Goal: Information Seeking & Learning: Learn about a topic

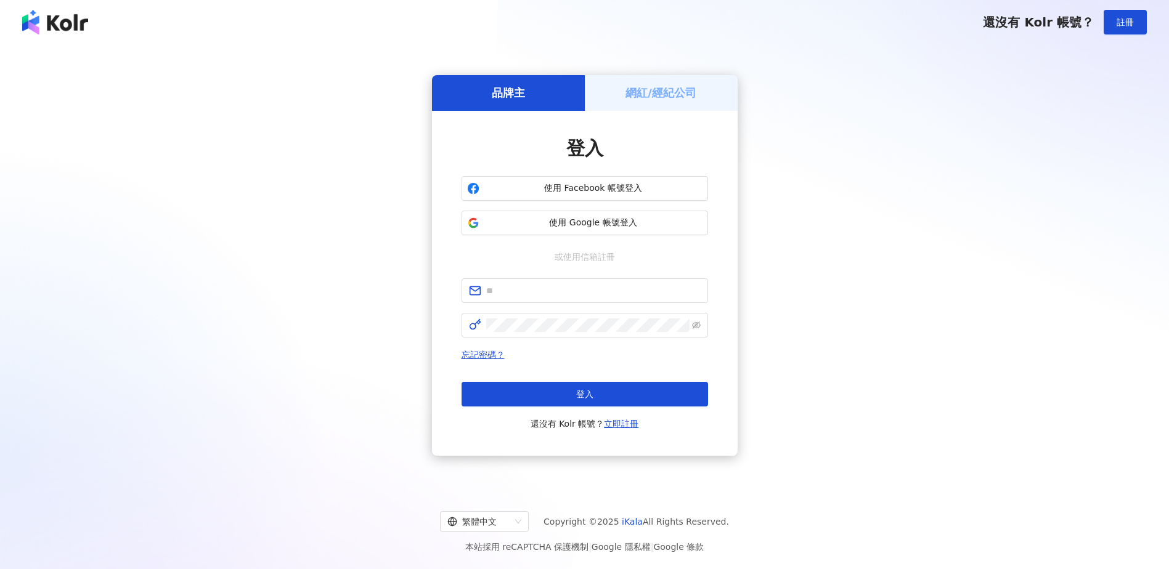
click at [679, 87] on h5 "網紅/經紀公司" at bounding box center [660, 92] width 71 height 15
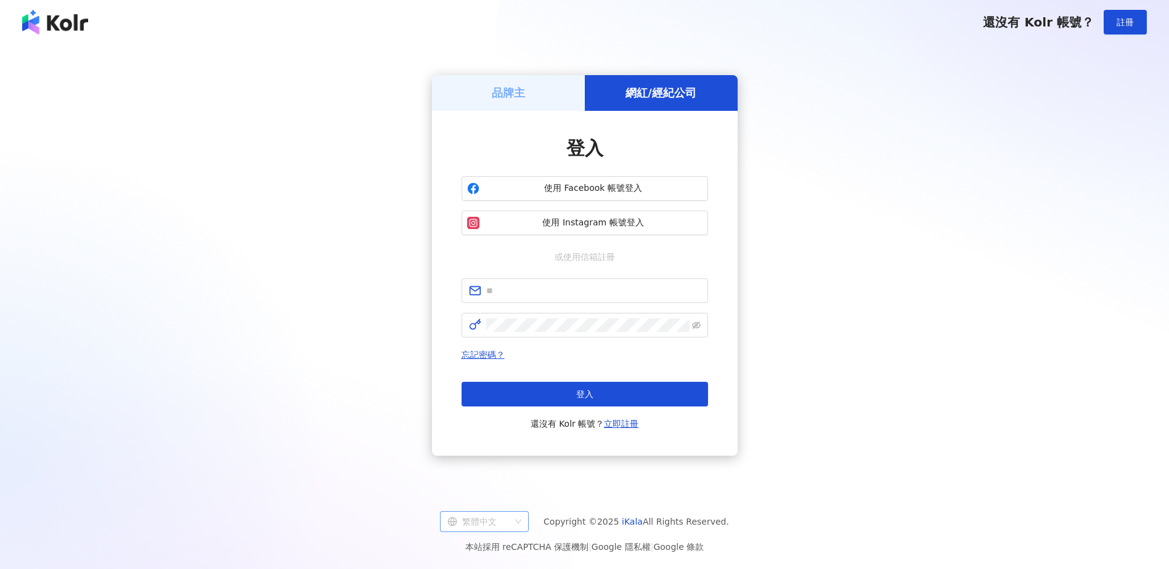
click at [502, 525] on div "繁體中文" at bounding box center [478, 522] width 63 height 20
click at [502, 495] on div "日本語" at bounding box center [490, 496] width 69 height 14
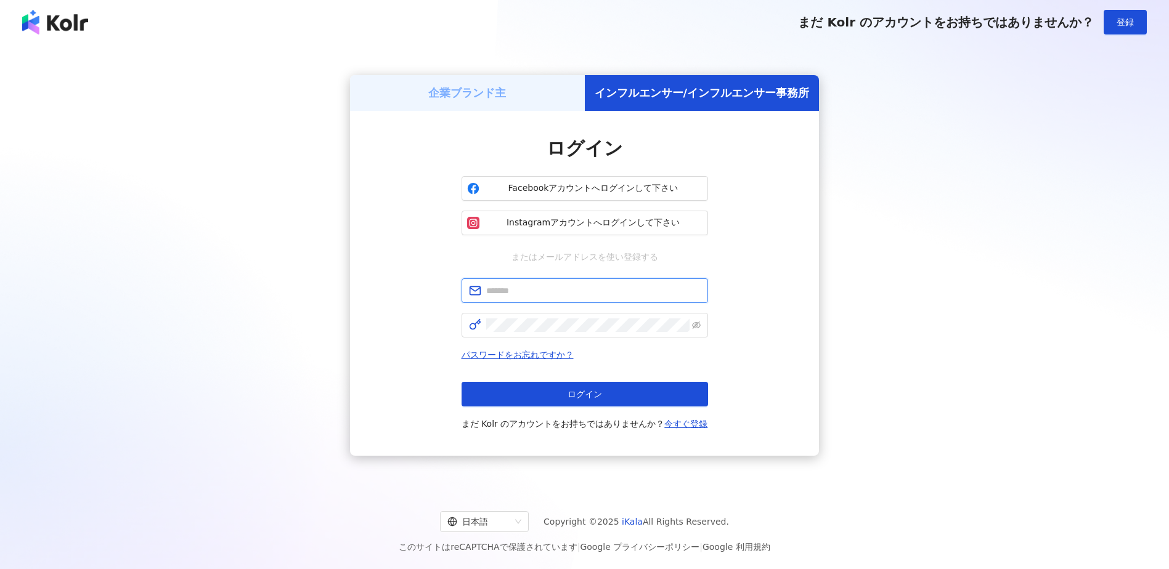
click at [547, 293] on input "text" at bounding box center [593, 291] width 214 height 14
type input "**********"
click button "ログイン" at bounding box center [584, 394] width 246 height 25
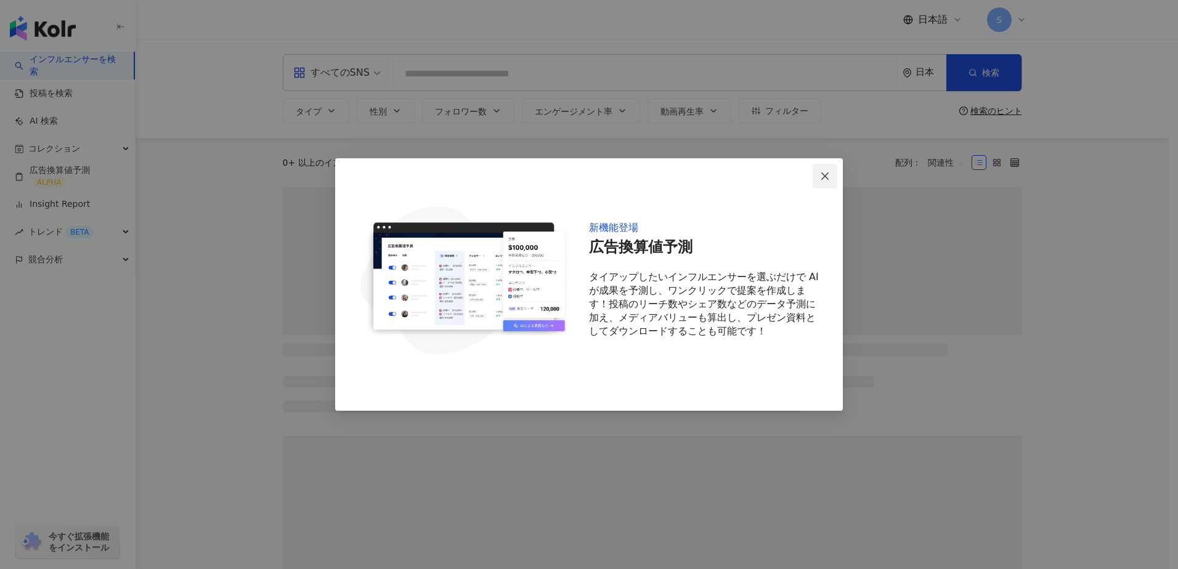
click at [824, 174] on icon "close" at bounding box center [825, 176] width 10 height 10
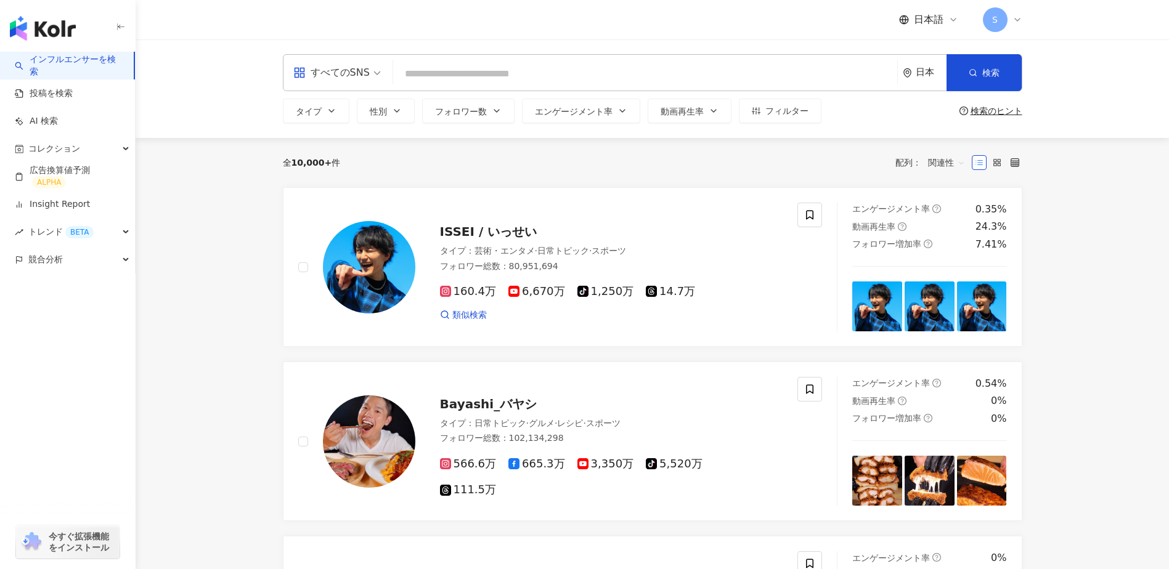
click at [360, 74] on div "すべてのSNS" at bounding box center [331, 73] width 76 height 20
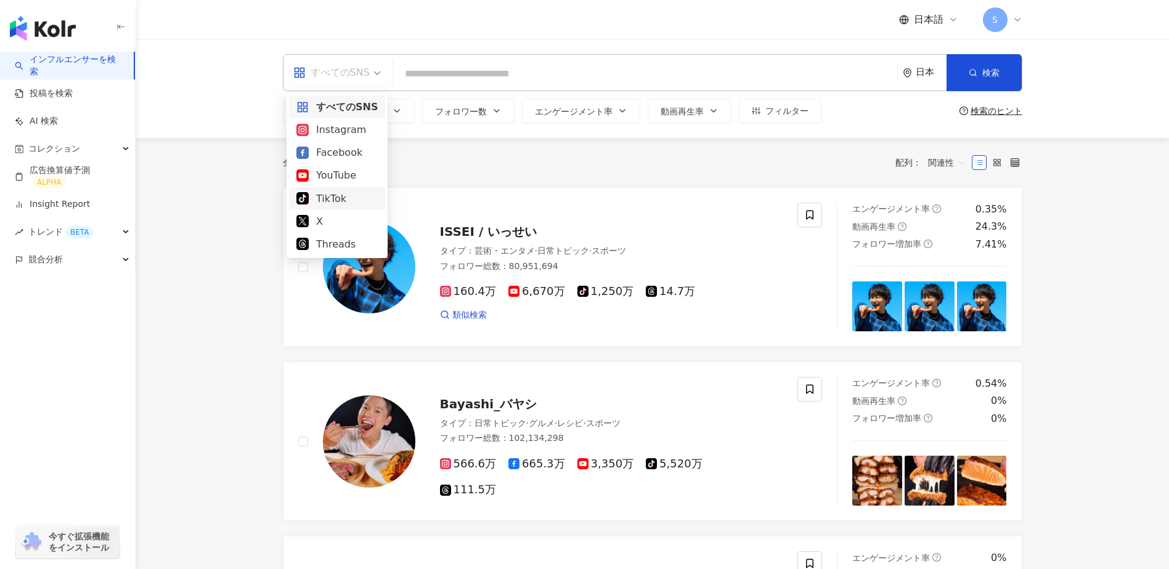
click at [350, 200] on div "TikTok" at bounding box center [336, 198] width 81 height 15
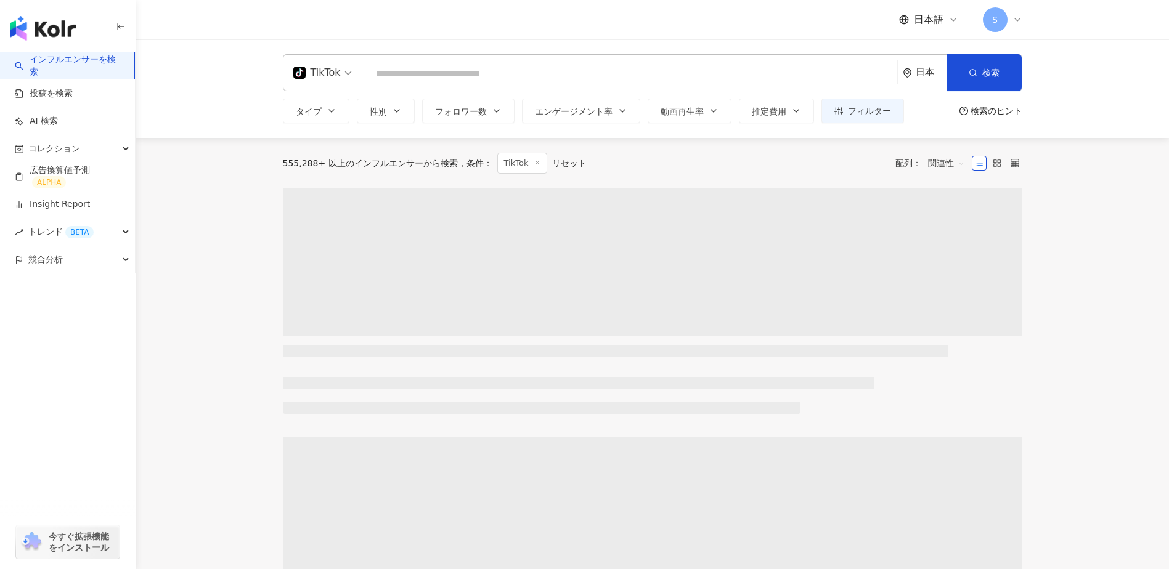
click at [415, 68] on input "search" at bounding box center [630, 73] width 523 height 23
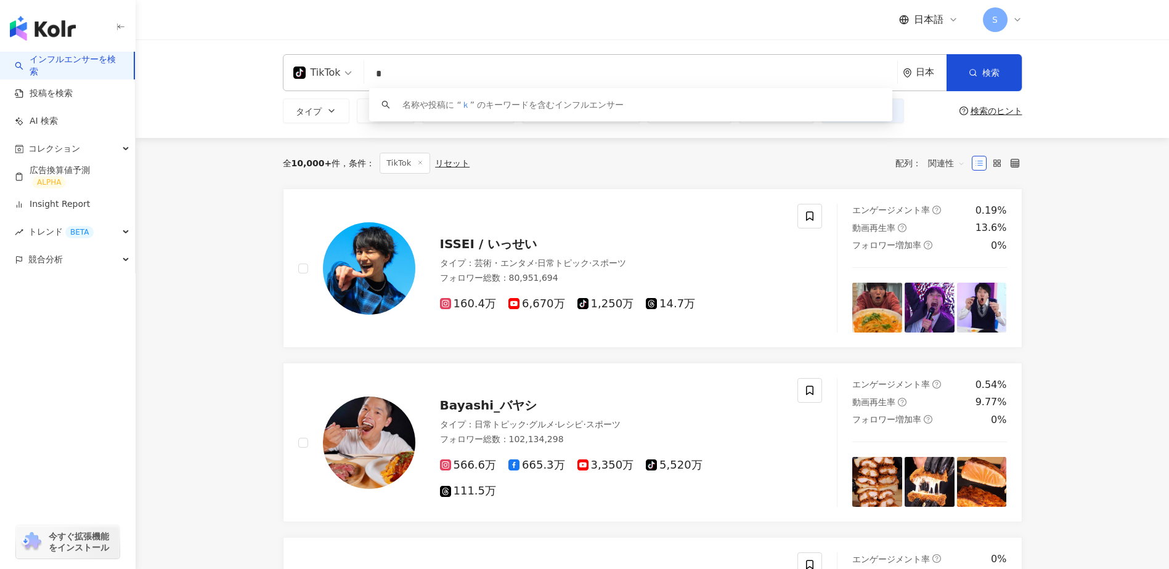
type input "*"
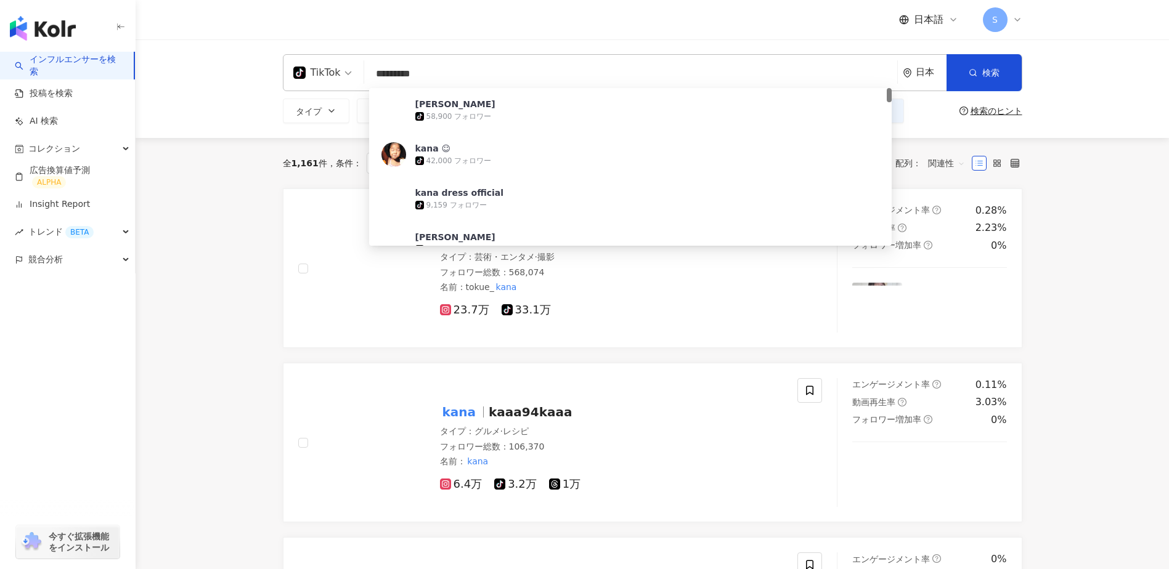
type input "*********"
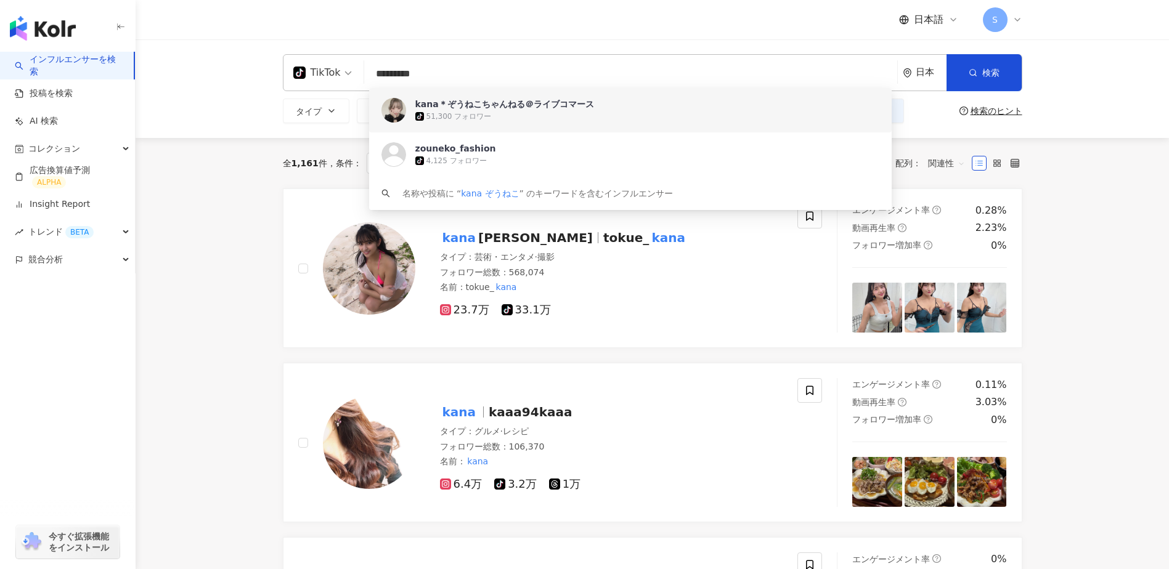
click at [479, 102] on div "kana＊ぞうねこちゃんねる＠ライブコマース" at bounding box center [504, 104] width 179 height 12
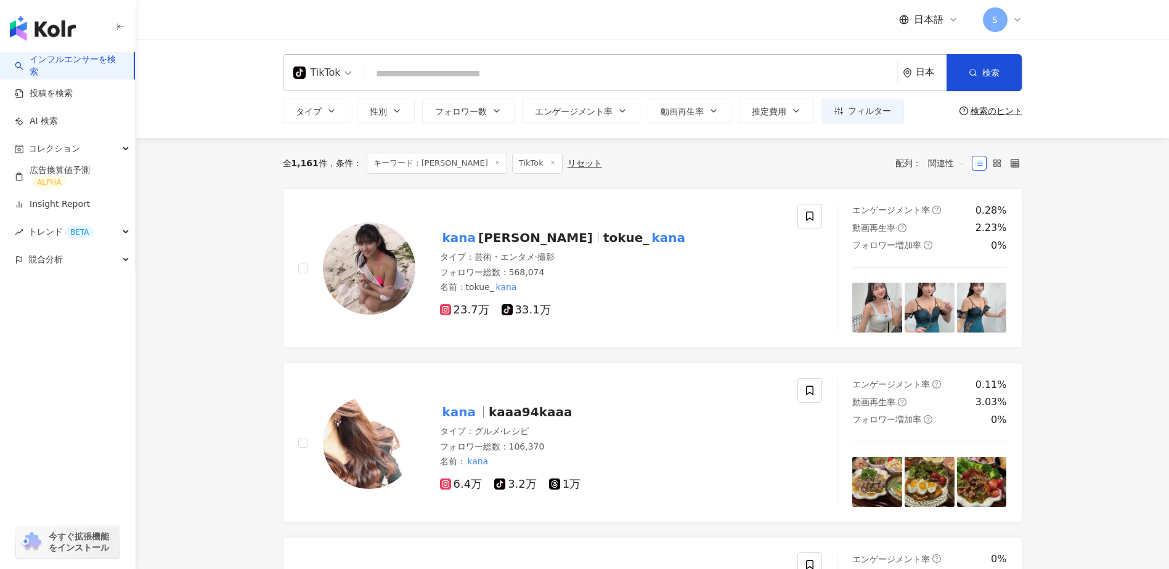
click at [402, 71] on input "search" at bounding box center [630, 73] width 523 height 23
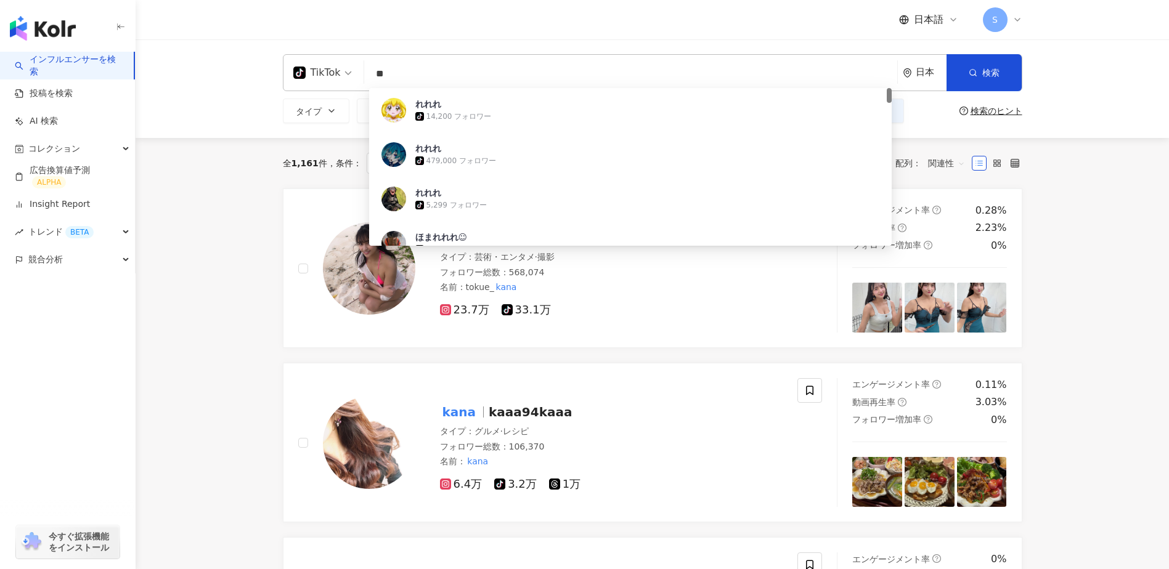
type input "*"
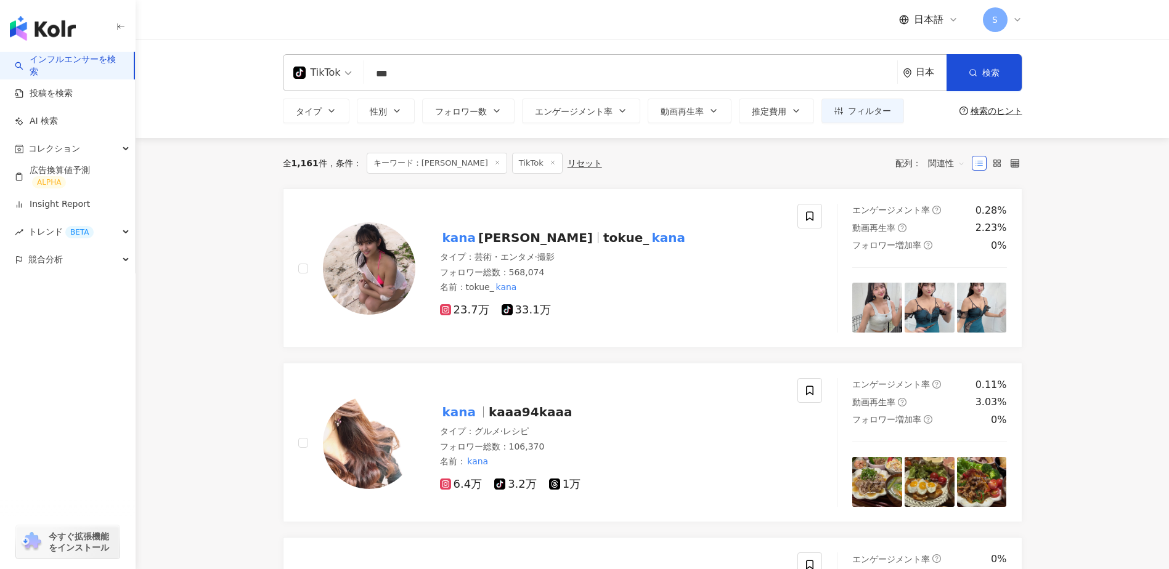
type input "****"
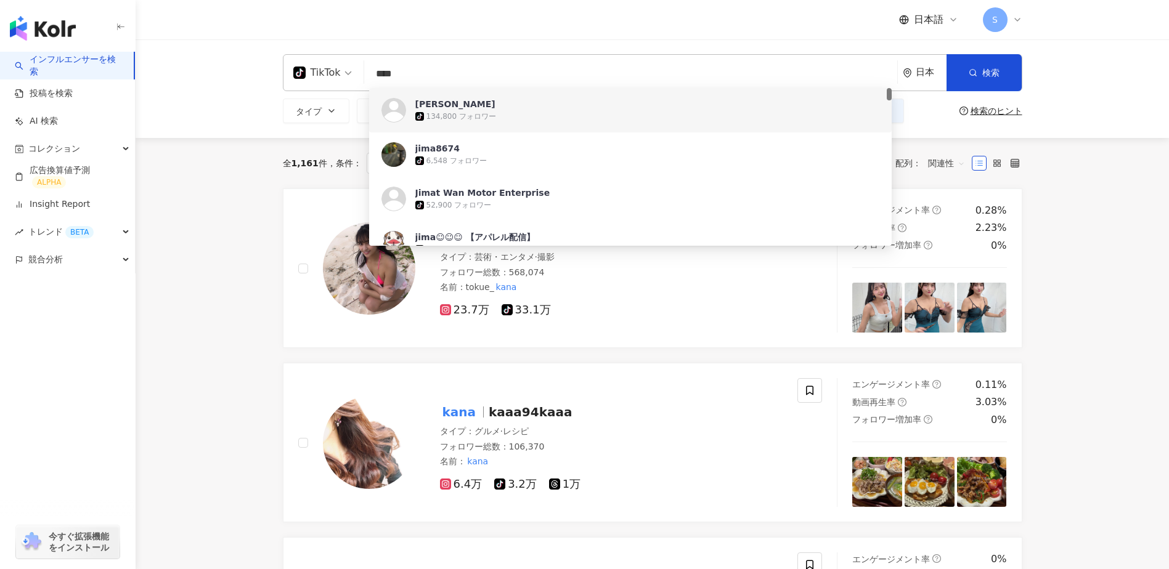
scroll to position [1, 0]
drag, startPoint x: 431, startPoint y: 71, endPoint x: 314, endPoint y: 83, distance: 117.1
click at [315, 83] on div "TikTok **** 日本 検索 6ca13ad6-994b-462b-bd68-650c9d2f552f acd3e2d0-71bd-4520-b27a-…" at bounding box center [652, 72] width 739 height 37
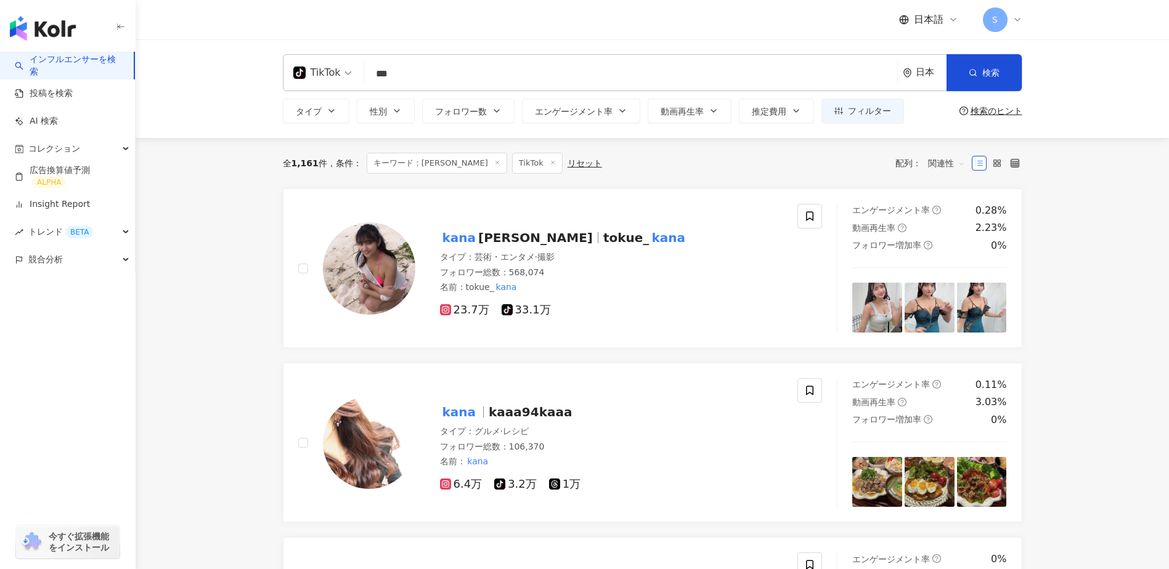
type input "****"
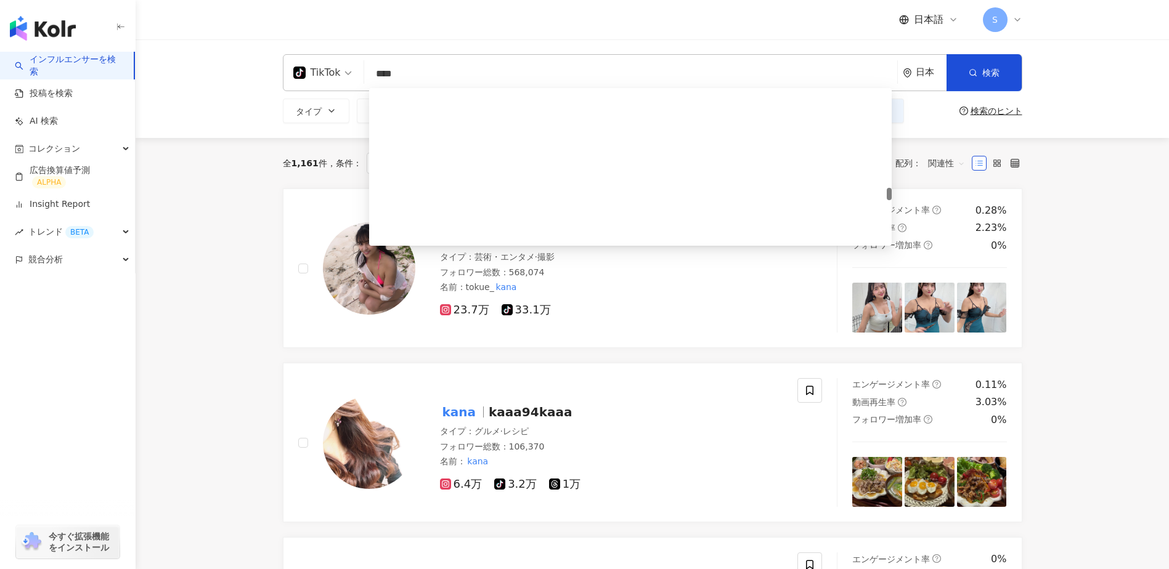
scroll to position [1440, 0]
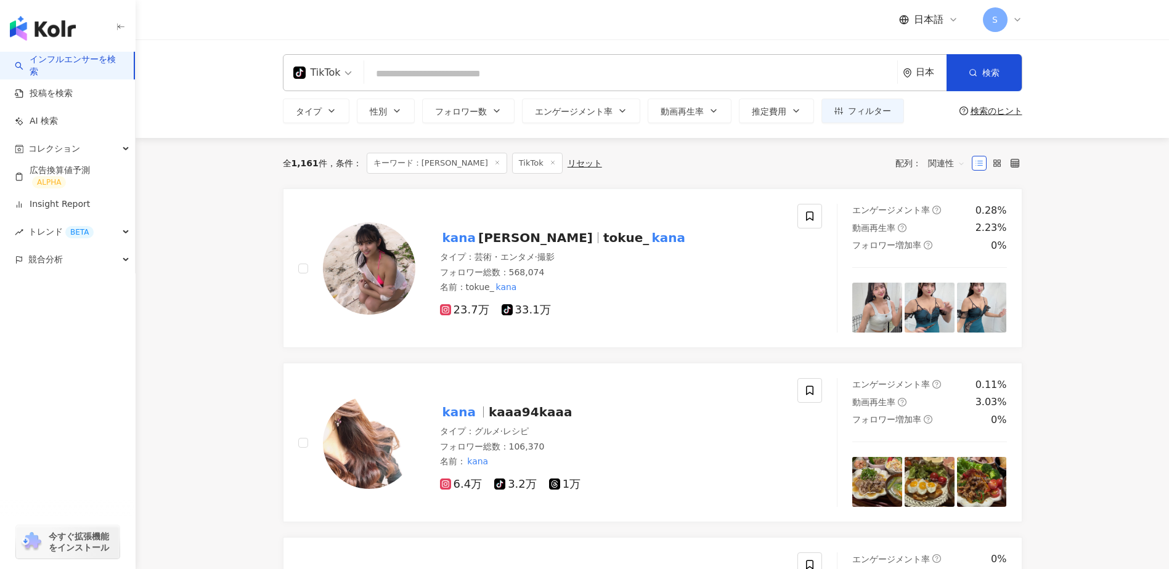
click at [427, 67] on input "search" at bounding box center [630, 73] width 523 height 23
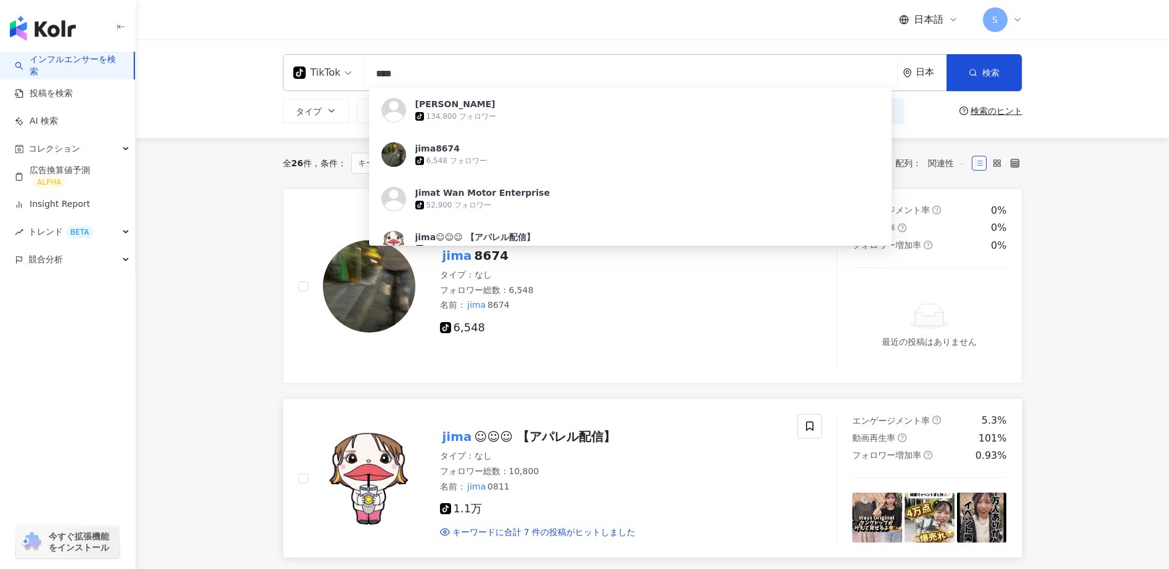
type input "****"
click at [457, 439] on mark "jima" at bounding box center [457, 437] width 34 height 20
drag, startPoint x: 416, startPoint y: 67, endPoint x: 373, endPoint y: 74, distance: 43.7
click at [373, 74] on input "****" at bounding box center [630, 73] width 523 height 23
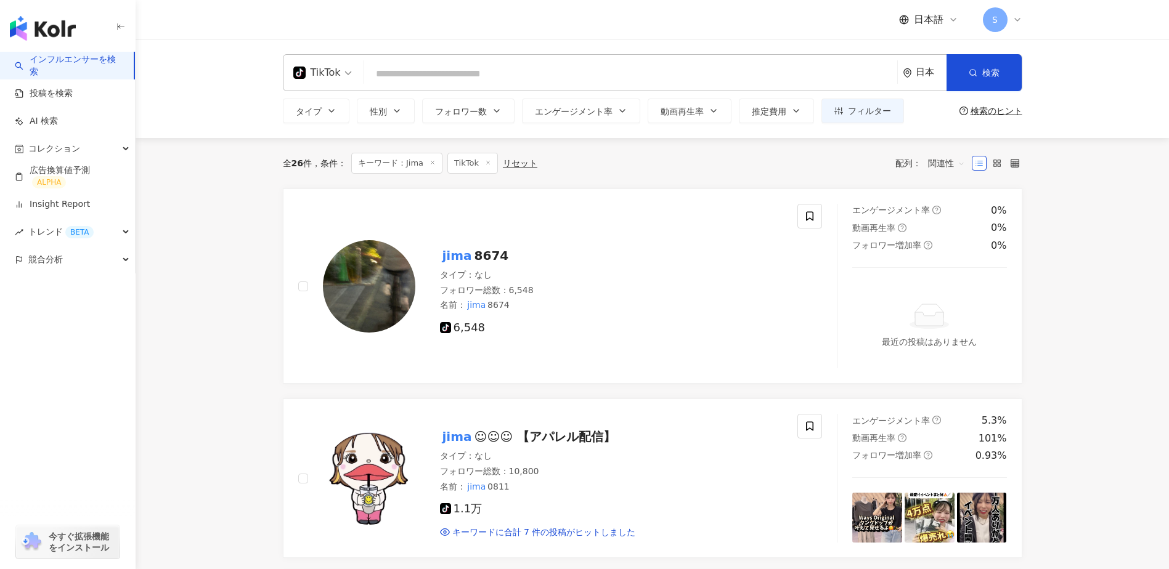
click at [503, 78] on input "search" at bounding box center [630, 73] width 523 height 23
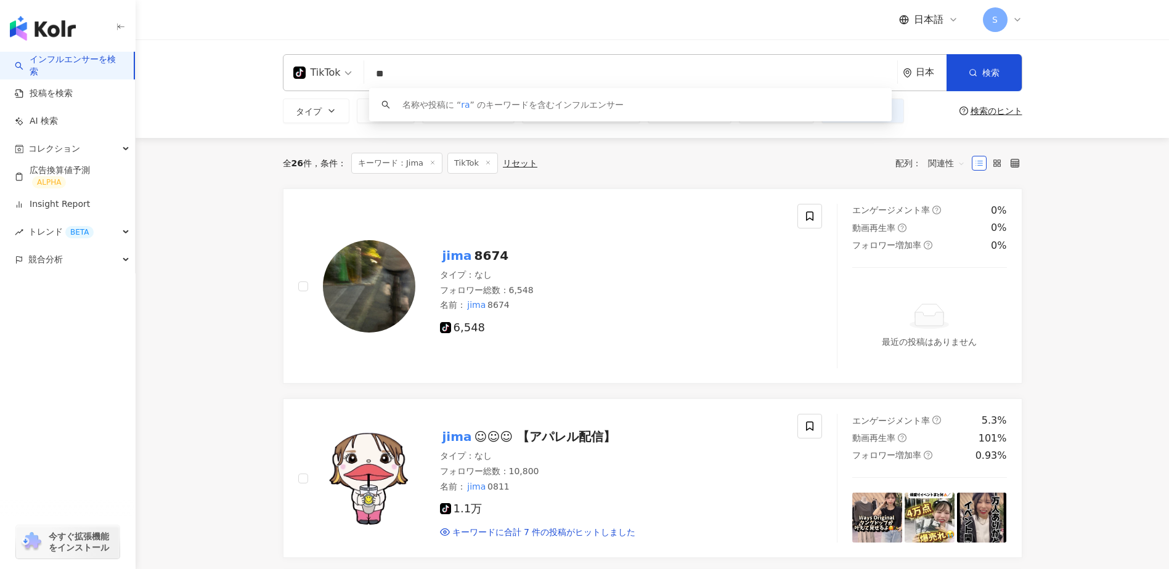
type input "*"
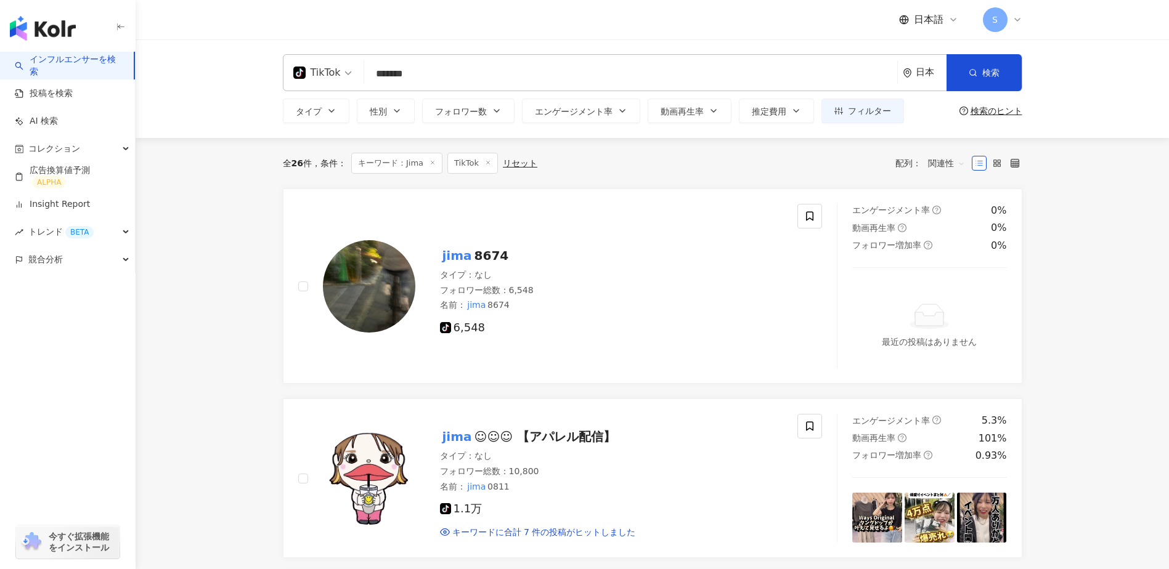
type input "*******"
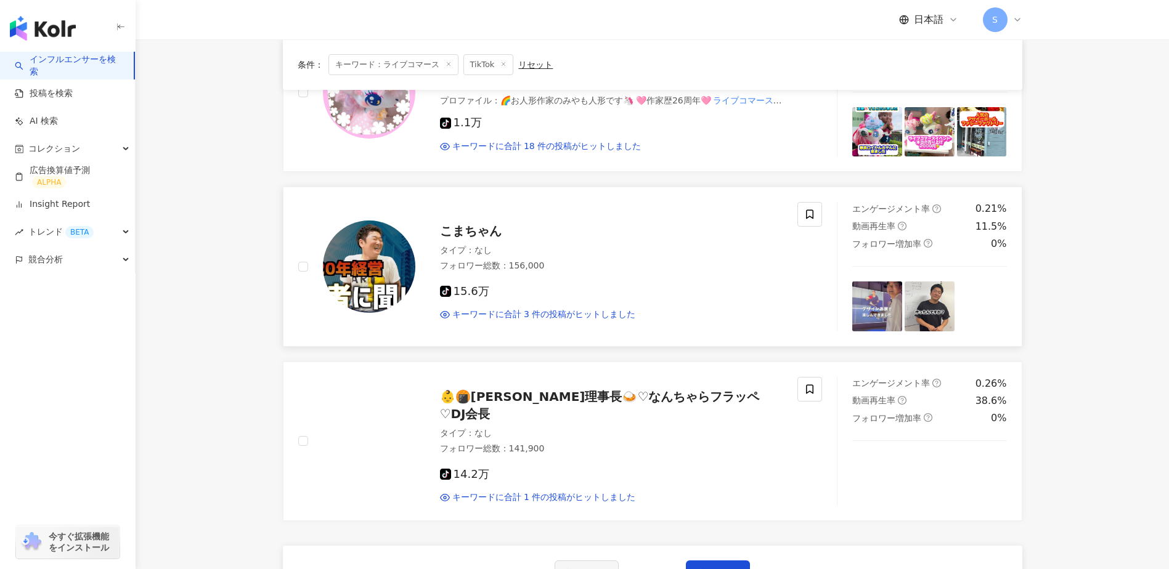
scroll to position [1848, 0]
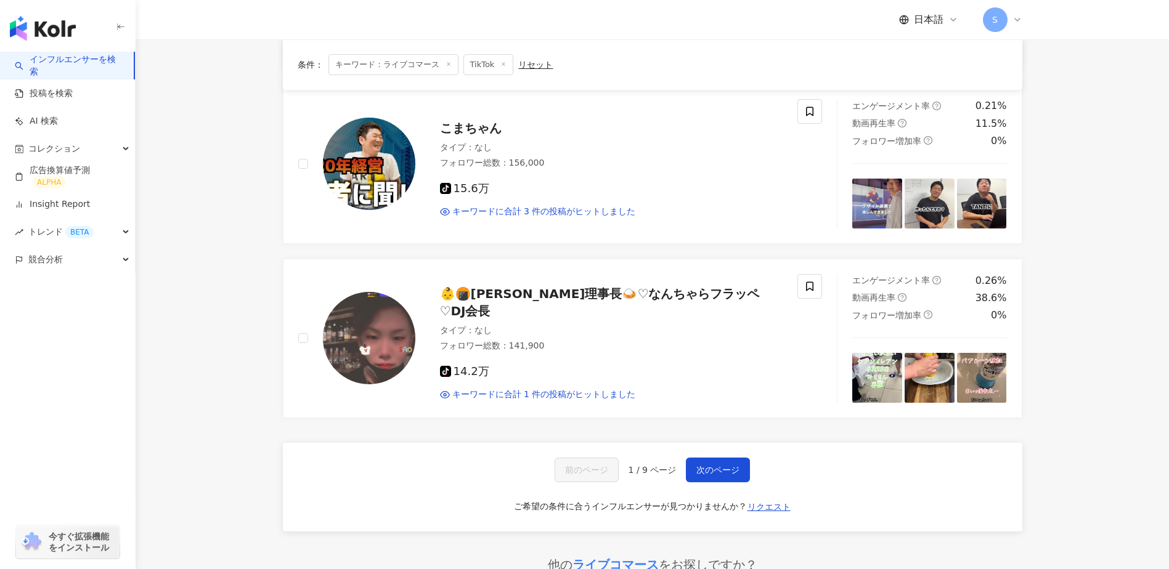
click at [51, 31] on img "button" at bounding box center [43, 28] width 66 height 25
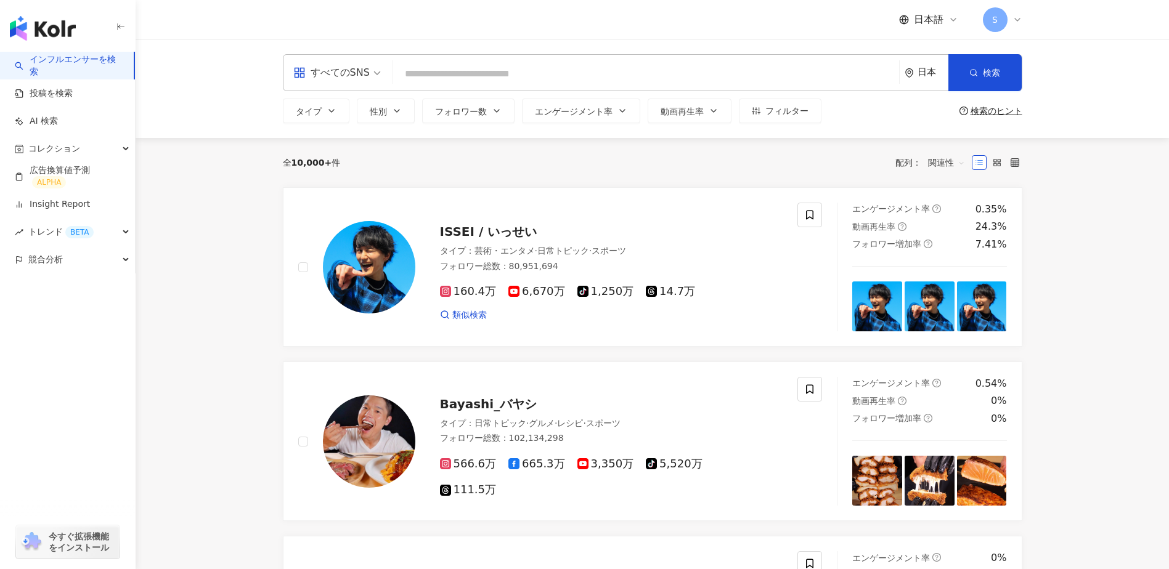
click at [488, 76] on input "search" at bounding box center [646, 73] width 496 height 23
click at [336, 71] on div "すべてのSNS" at bounding box center [331, 73] width 76 height 20
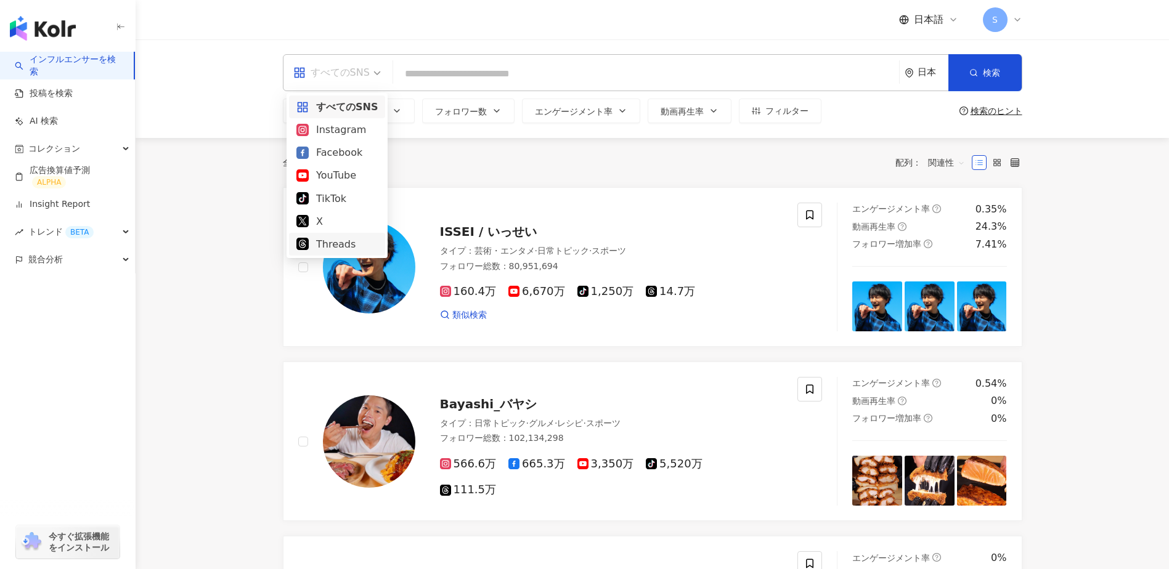
scroll to position [103, 0]
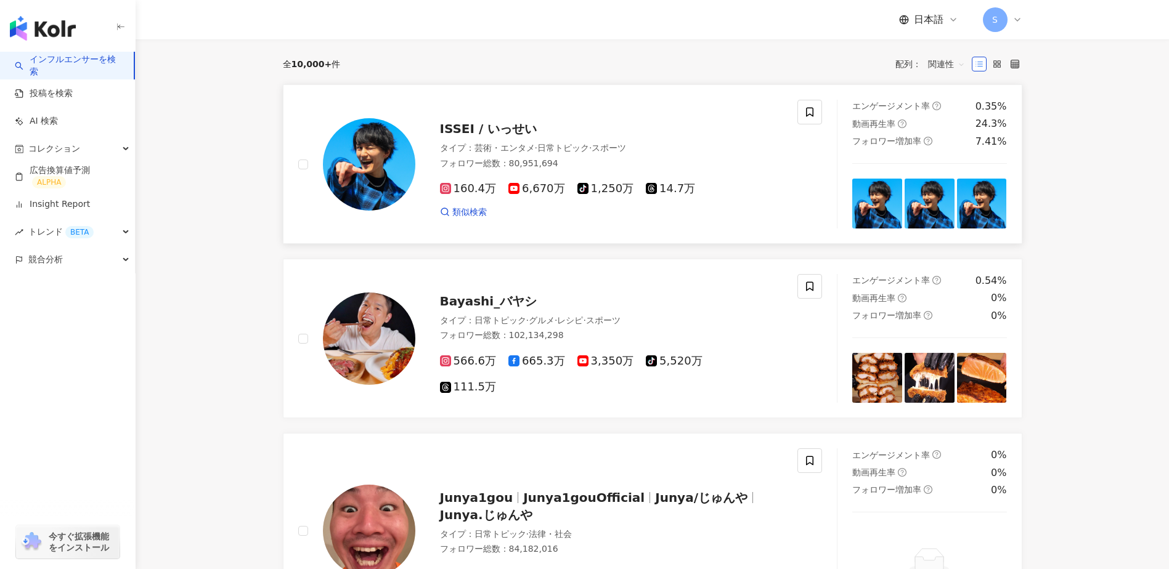
scroll to position [0, 0]
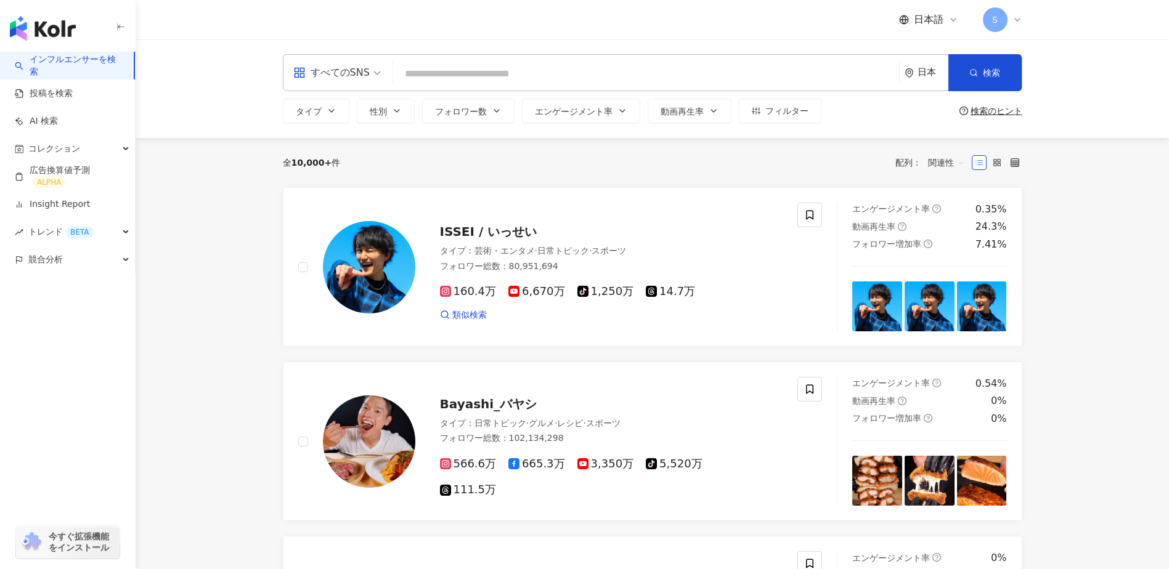
click at [416, 73] on input "search" at bounding box center [646, 73] width 496 height 23
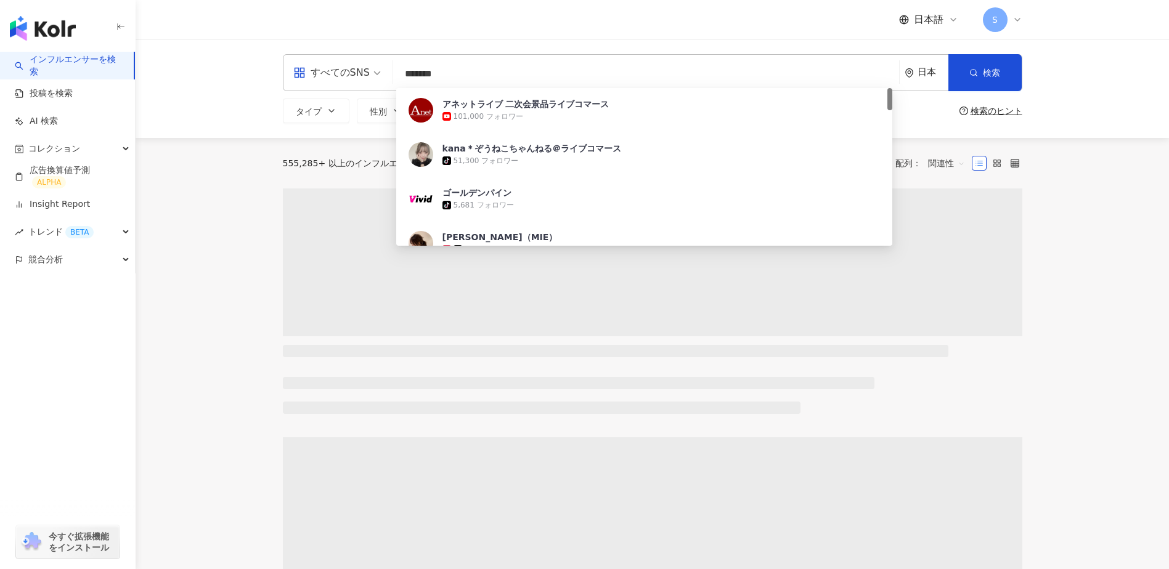
type input "*******"
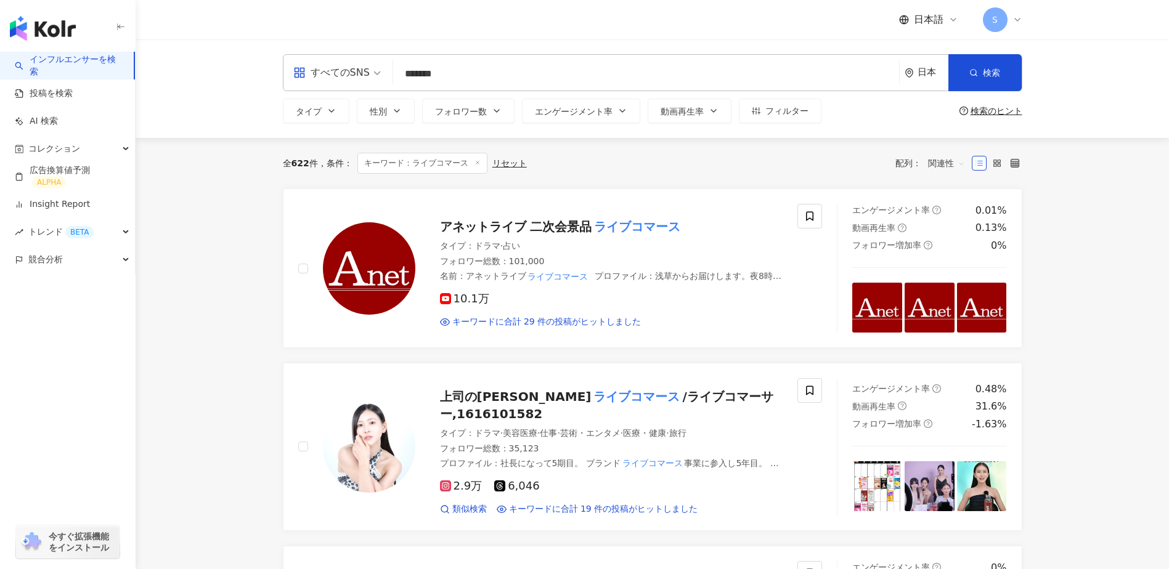
click at [1016, 23] on icon at bounding box center [1017, 20] width 10 height 10
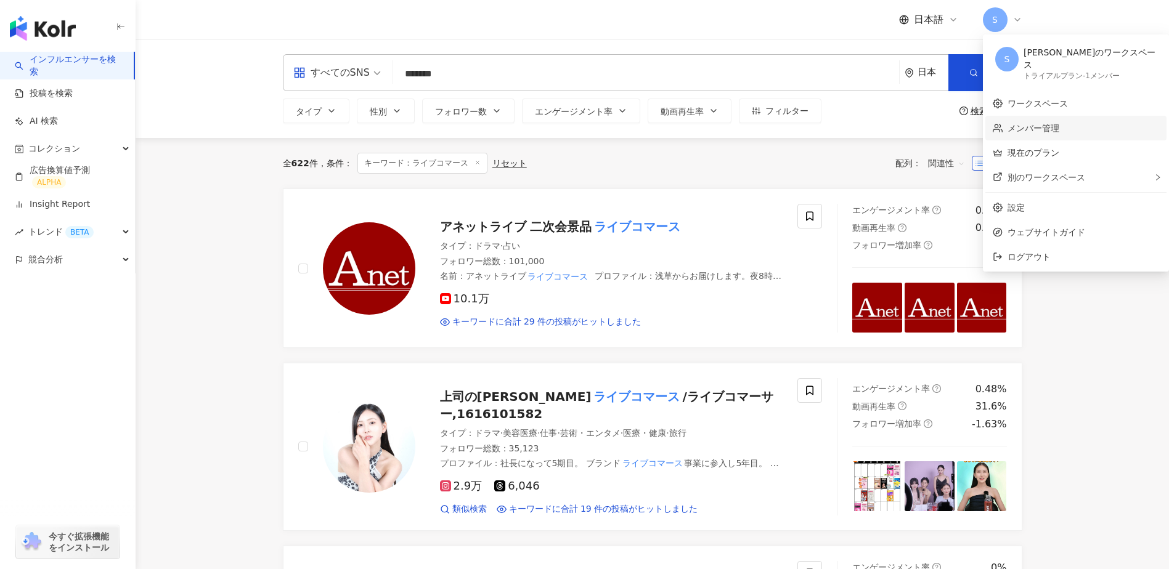
click at [1024, 123] on link "メンバー管理" at bounding box center [1033, 128] width 52 height 10
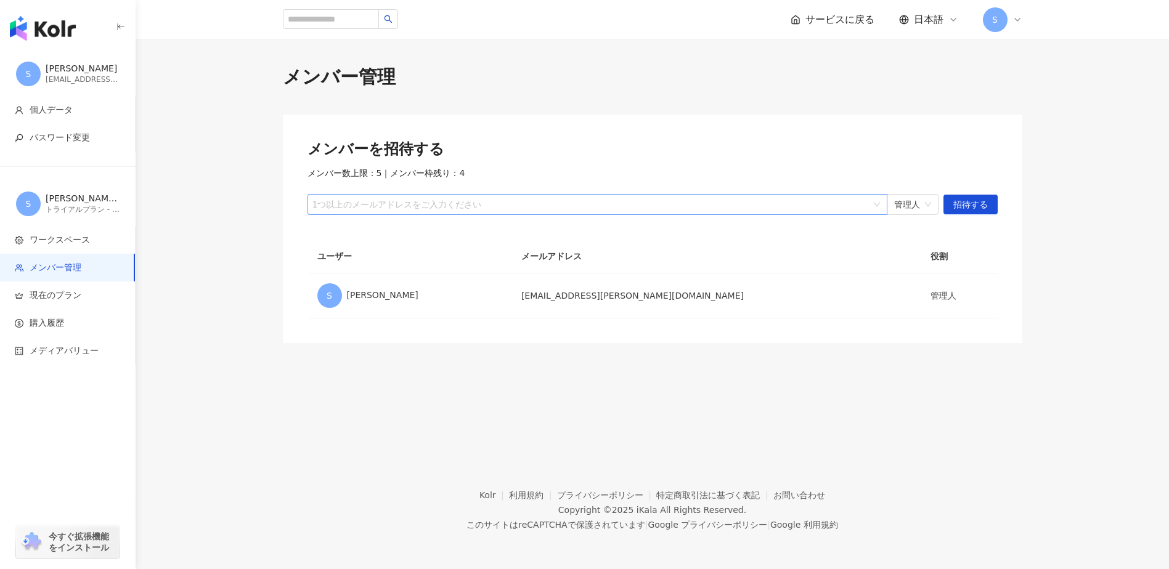
click at [698, 204] on div at bounding box center [591, 204] width 562 height 9
click at [515, 201] on div at bounding box center [591, 204] width 562 height 9
click at [55, 32] on img "button" at bounding box center [43, 28] width 66 height 25
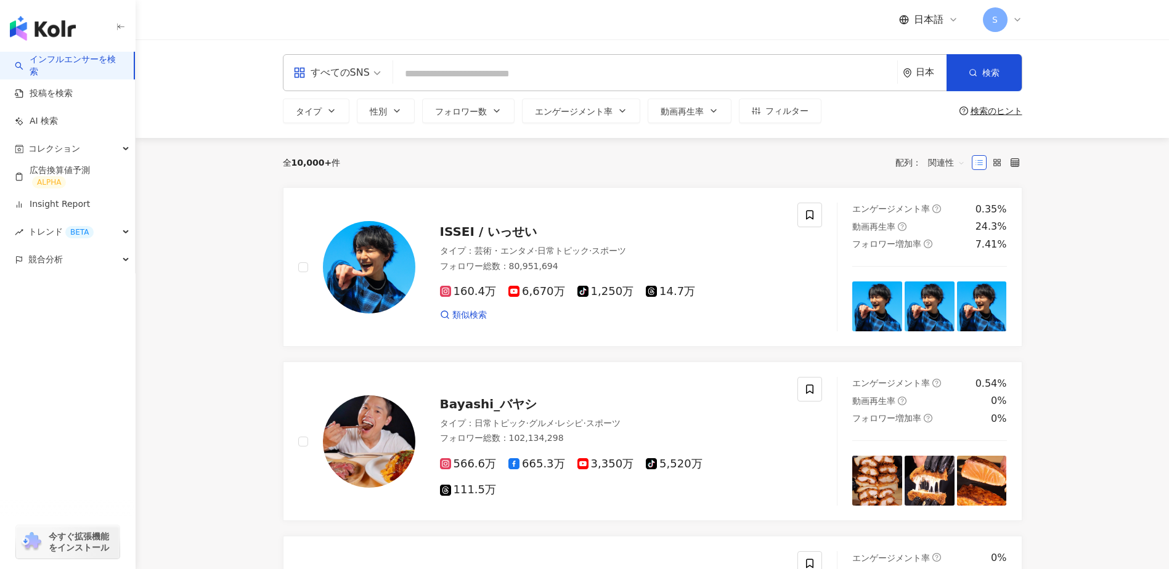
click at [1023, 16] on div "日本語 S" at bounding box center [652, 19] width 788 height 39
click at [1018, 18] on icon at bounding box center [1017, 20] width 10 height 10
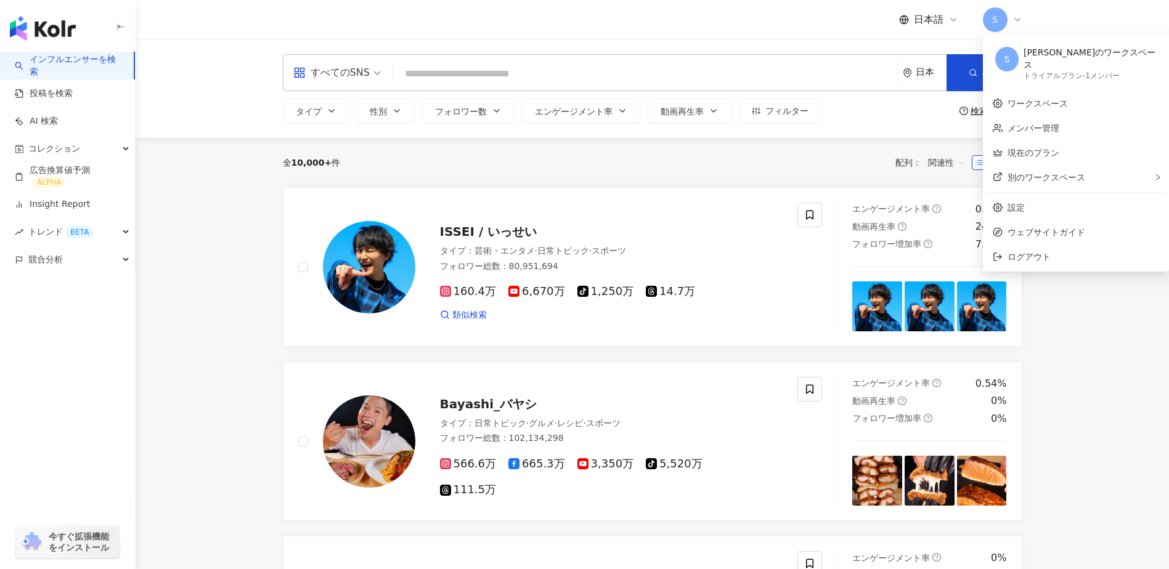
click at [463, 36] on div "日本語 S" at bounding box center [652, 19] width 739 height 39
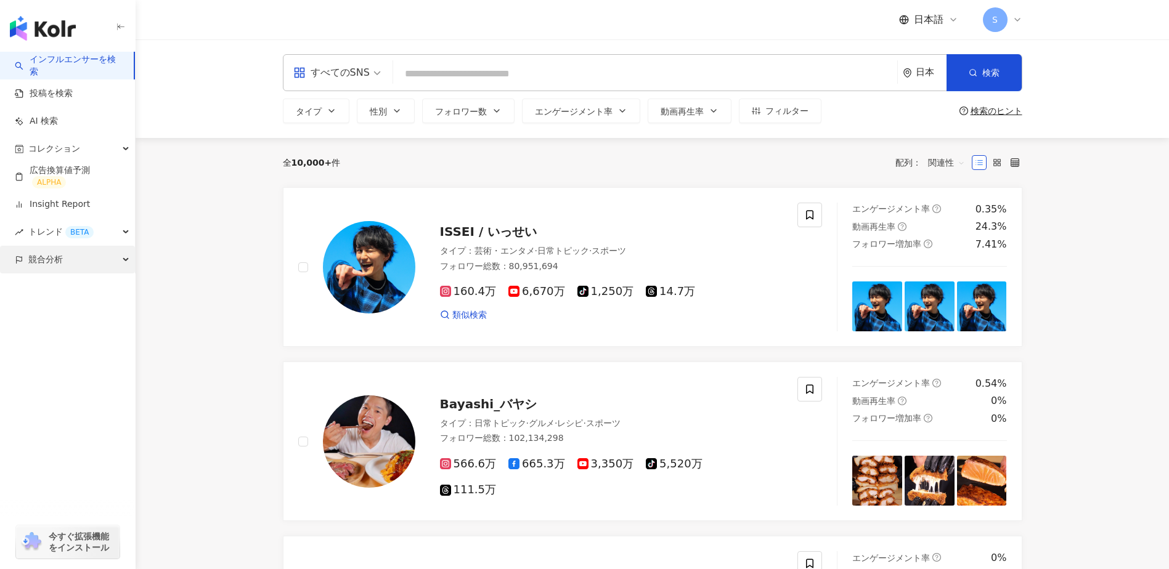
click at [74, 260] on div "競合分析" at bounding box center [67, 260] width 135 height 28
click at [73, 283] on link "アカウント分析" at bounding box center [60, 288] width 60 height 12
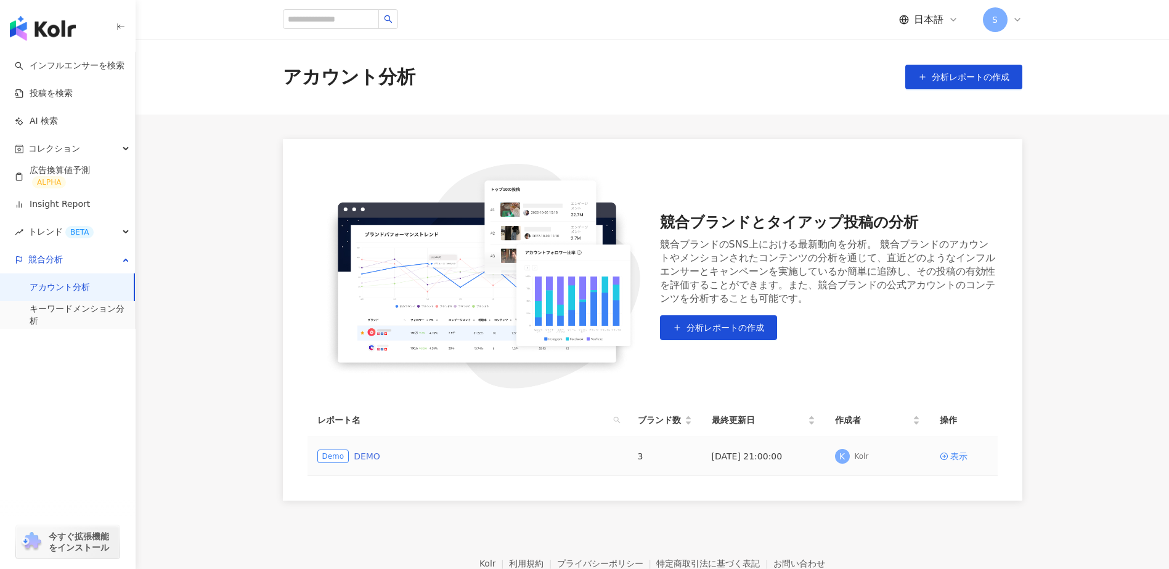
click at [360, 456] on link "DEMO" at bounding box center [367, 457] width 26 height 14
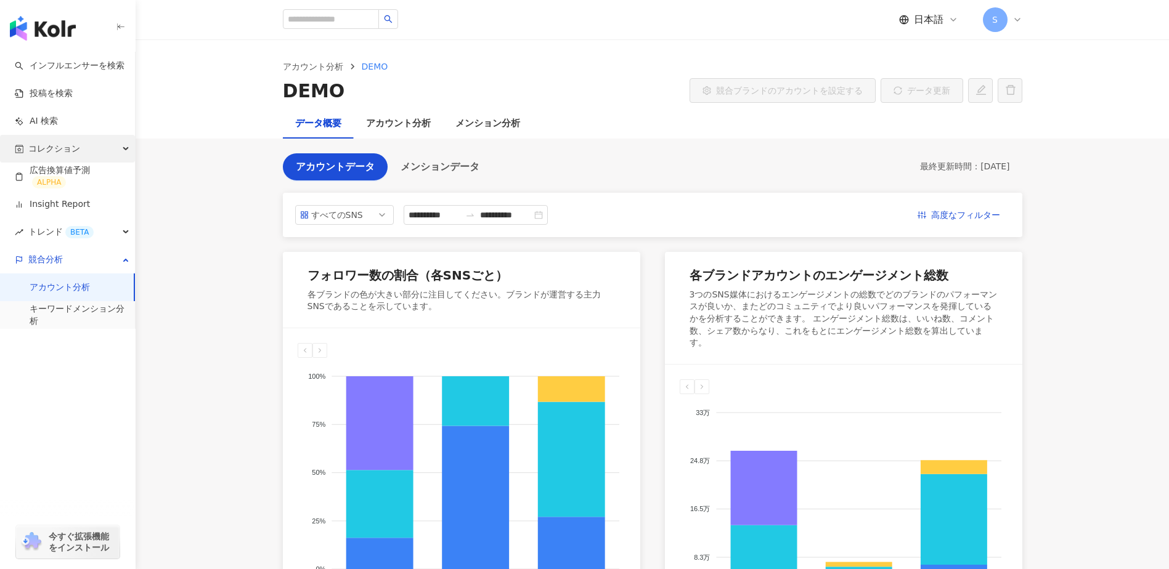
click at [78, 145] on span "コレクション" at bounding box center [54, 149] width 52 height 28
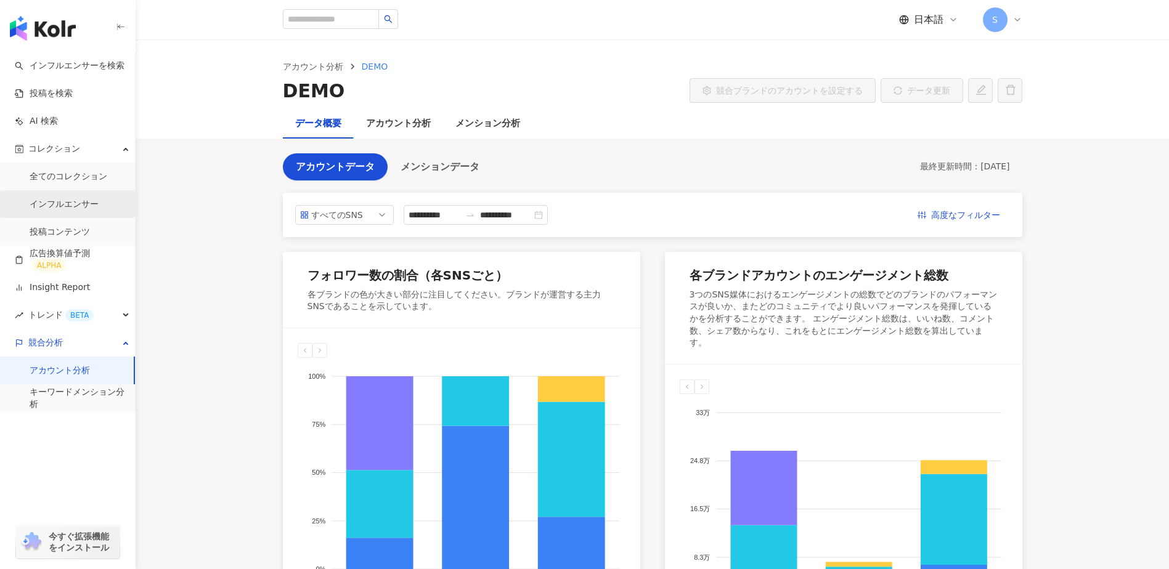
click at [75, 201] on link "インフルエンサー" at bounding box center [64, 204] width 69 height 12
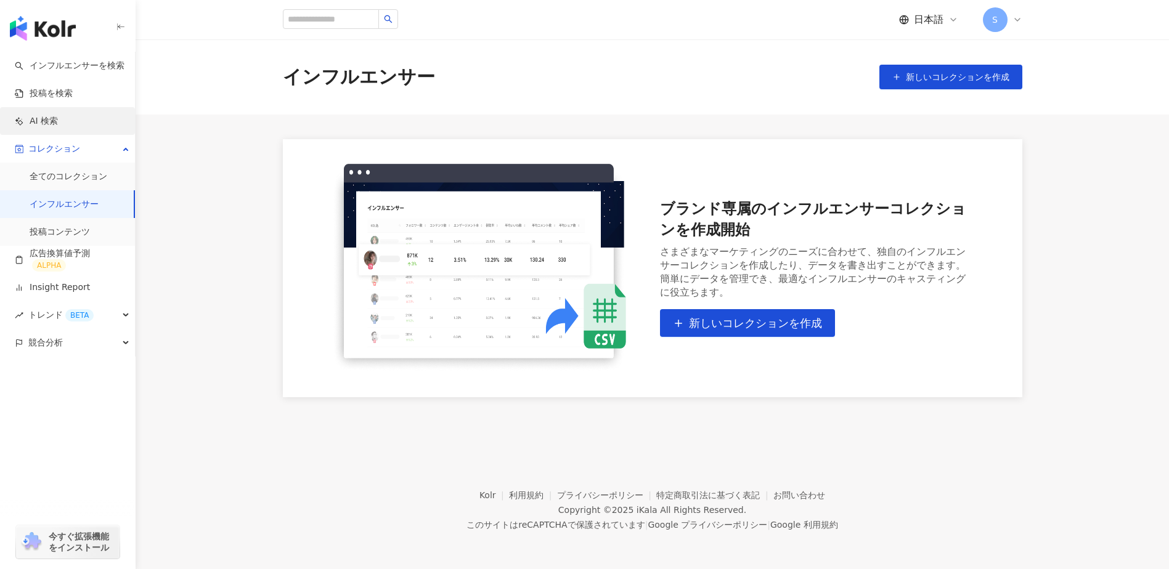
click at [58, 126] on link "AI 検索" at bounding box center [36, 121] width 43 height 12
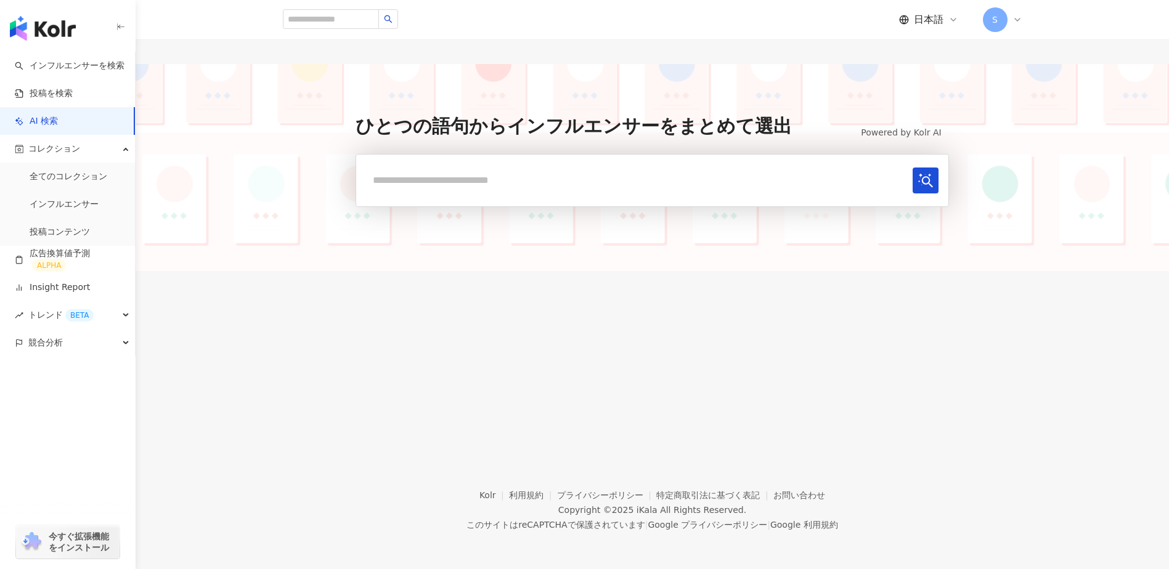
click at [525, 183] on input "text" at bounding box center [636, 180] width 541 height 25
type input "*******"
click at [912, 188] on button "submit" at bounding box center [925, 181] width 26 height 26
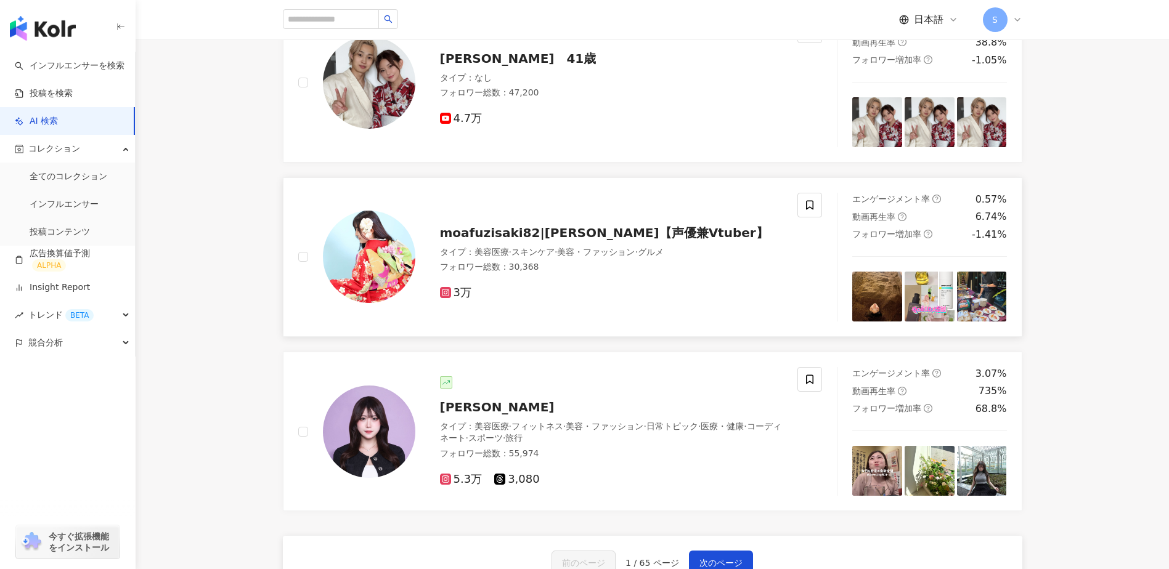
scroll to position [1951, 0]
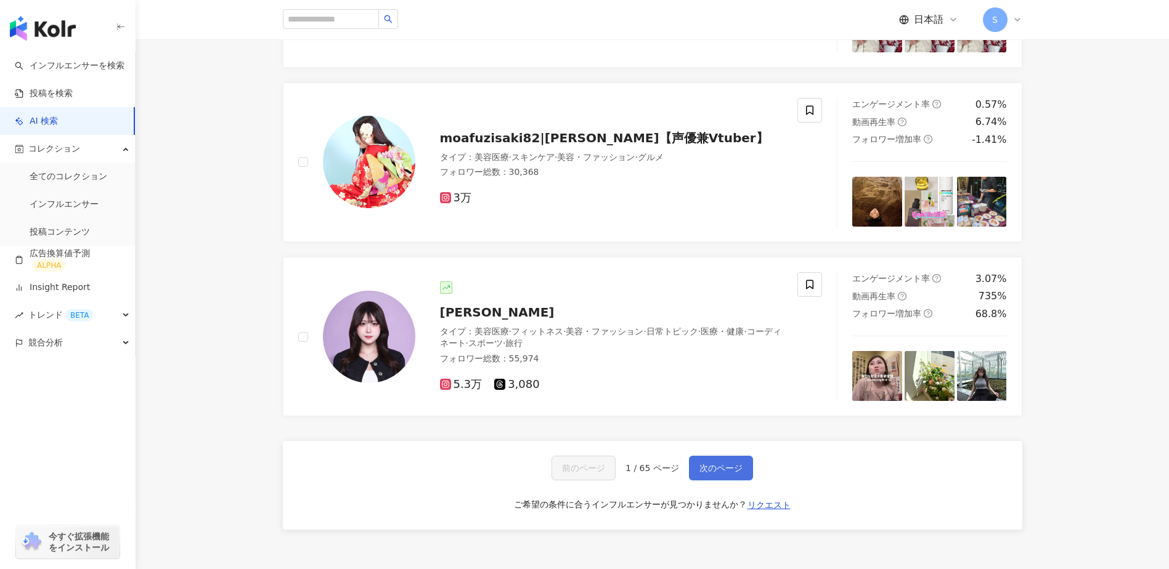
click at [726, 465] on span "次のページ" at bounding box center [720, 468] width 43 height 10
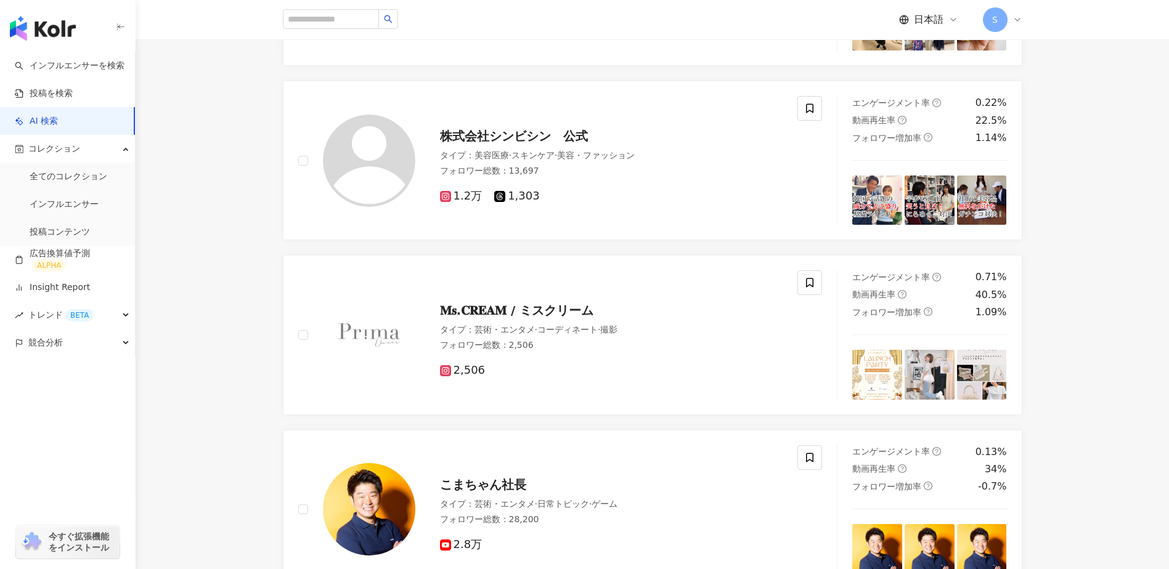
scroll to position [1812, 0]
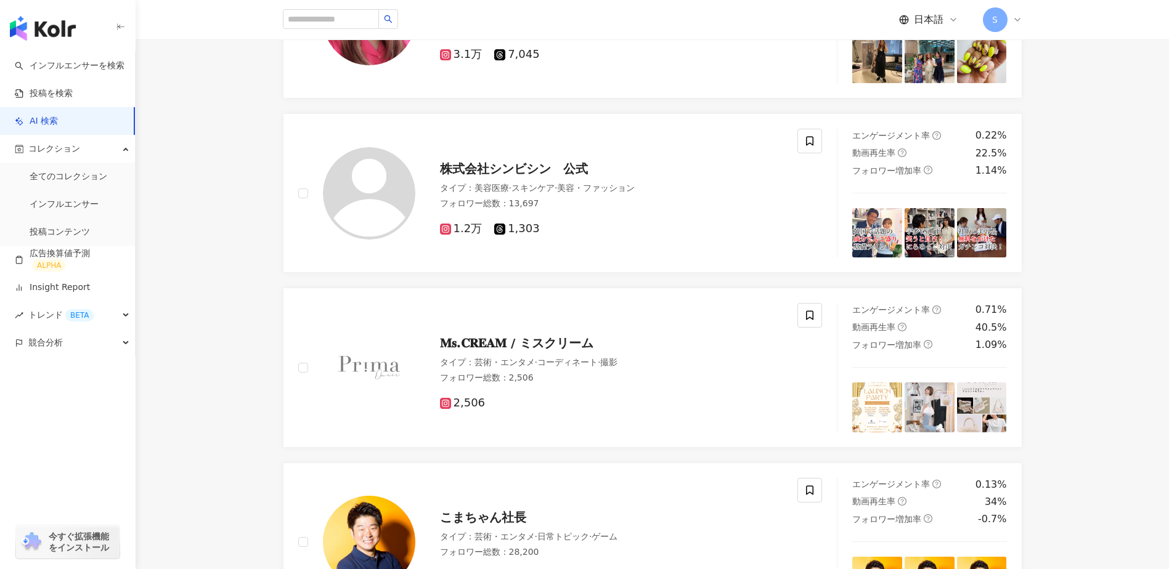
click at [1013, 15] on icon at bounding box center [1017, 20] width 10 height 10
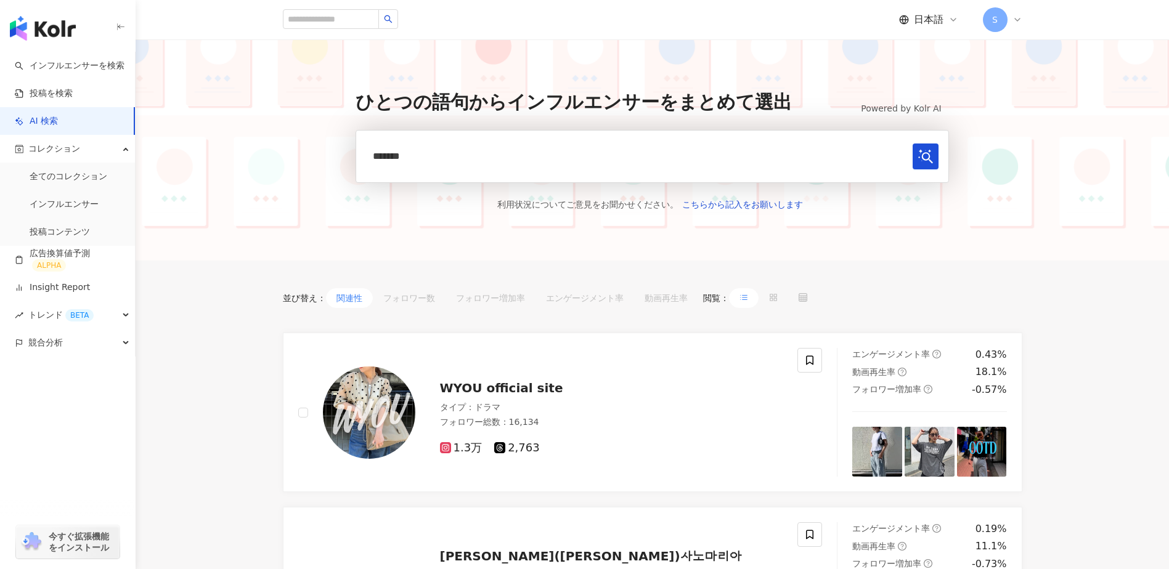
scroll to position [0, 0]
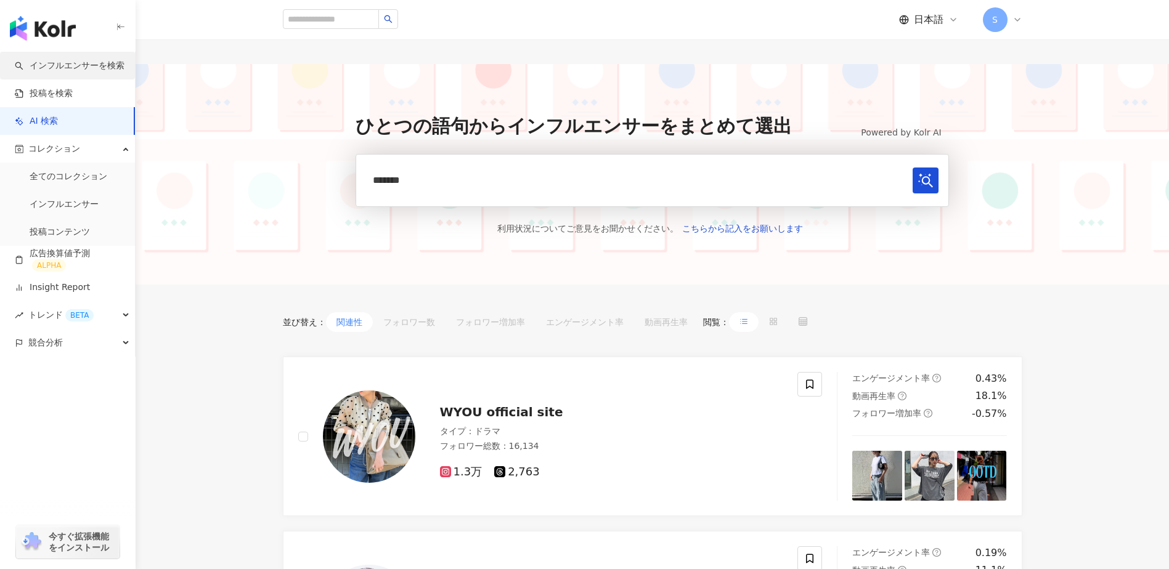
click at [41, 68] on link "インフルエンサーを検索" at bounding box center [70, 66] width 110 height 12
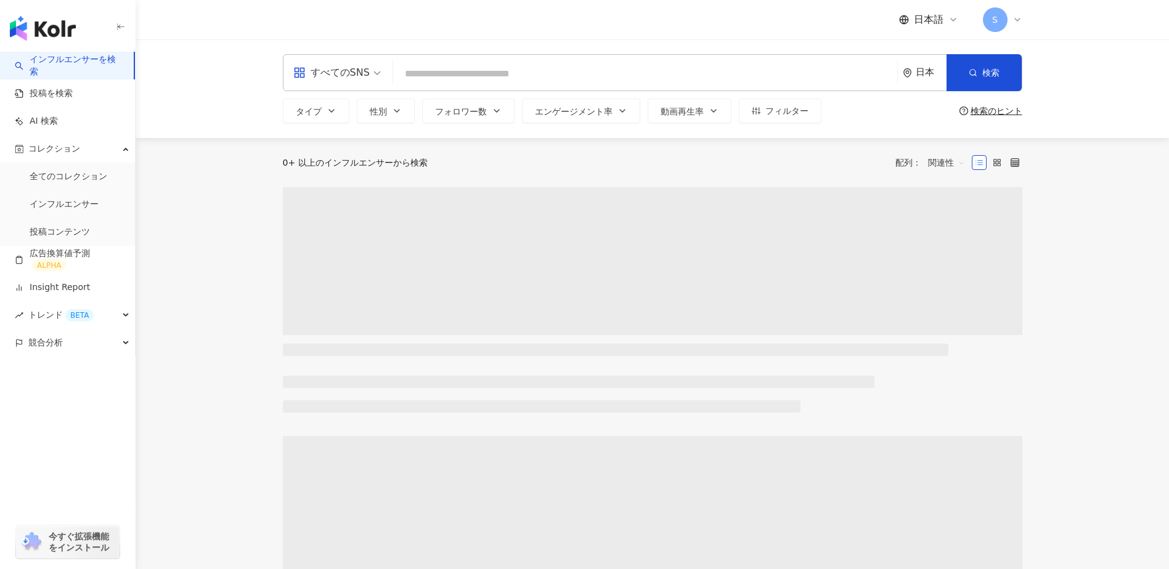
click at [44, 32] on img "button" at bounding box center [43, 28] width 66 height 25
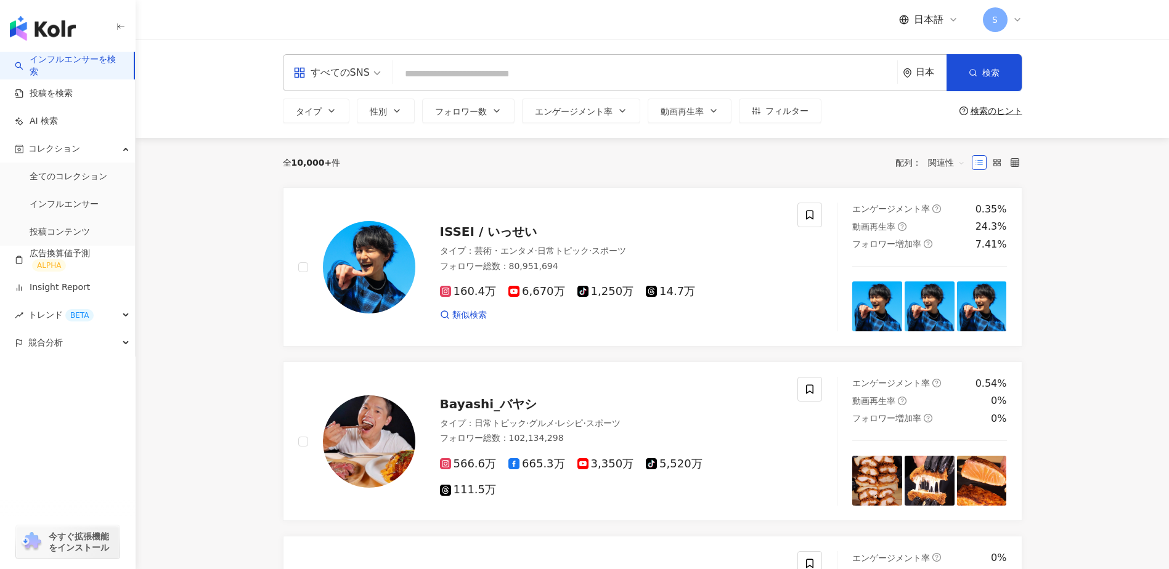
click at [1024, 23] on div "日本語 S" at bounding box center [652, 19] width 788 height 39
click at [1020, 18] on icon at bounding box center [1017, 20] width 10 height 10
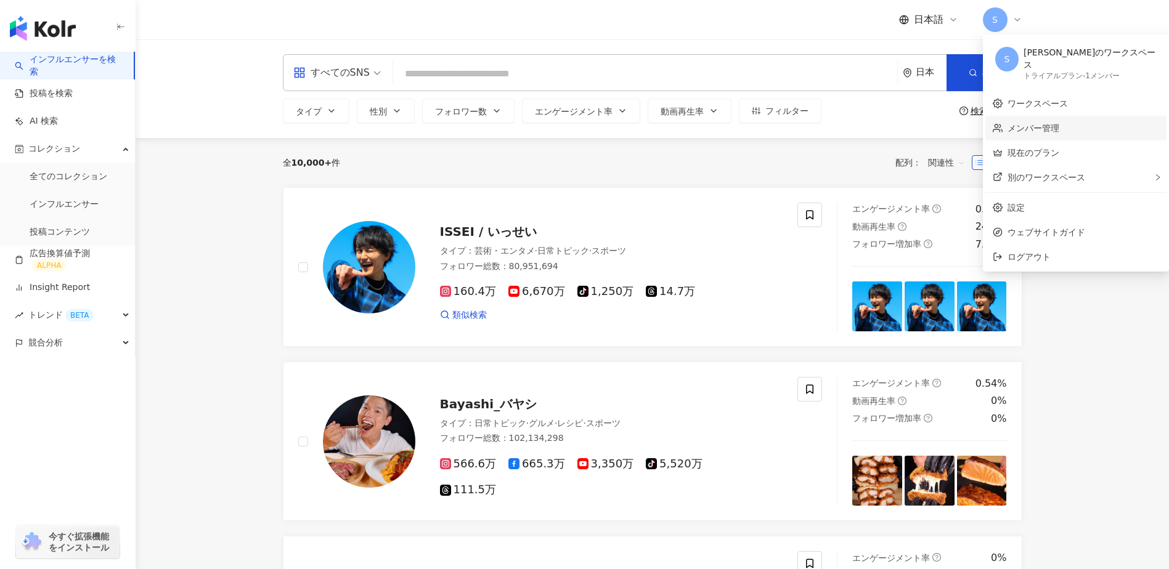
click at [1037, 123] on link "メンバー管理" at bounding box center [1033, 128] width 52 height 10
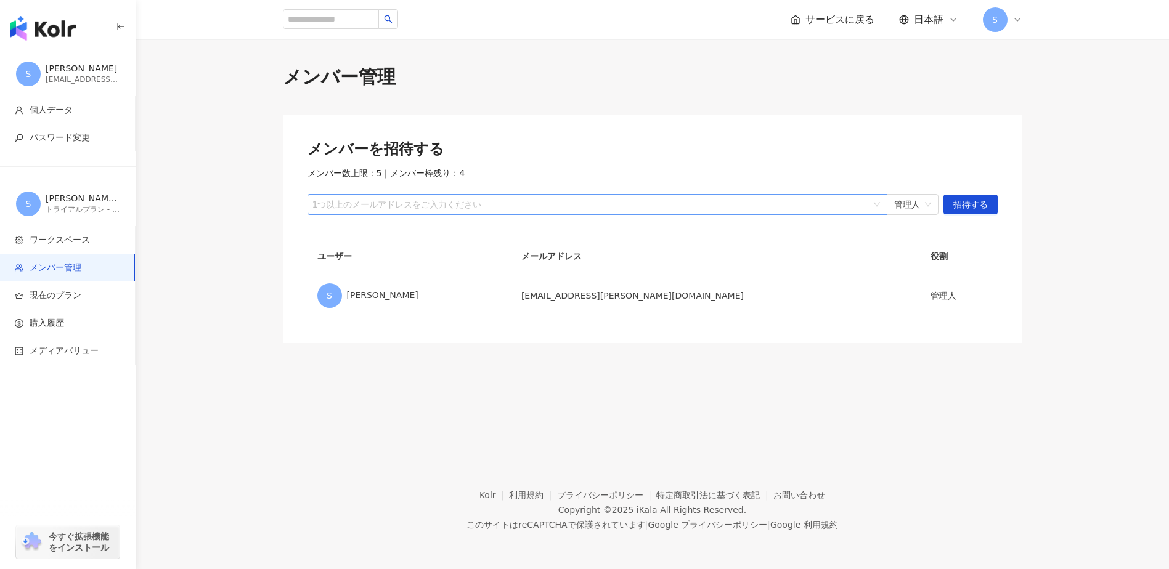
click at [458, 204] on div at bounding box center [591, 204] width 562 height 9
paste input "**********"
click at [922, 200] on span "管理人" at bounding box center [912, 205] width 37 height 20
type input "**********"
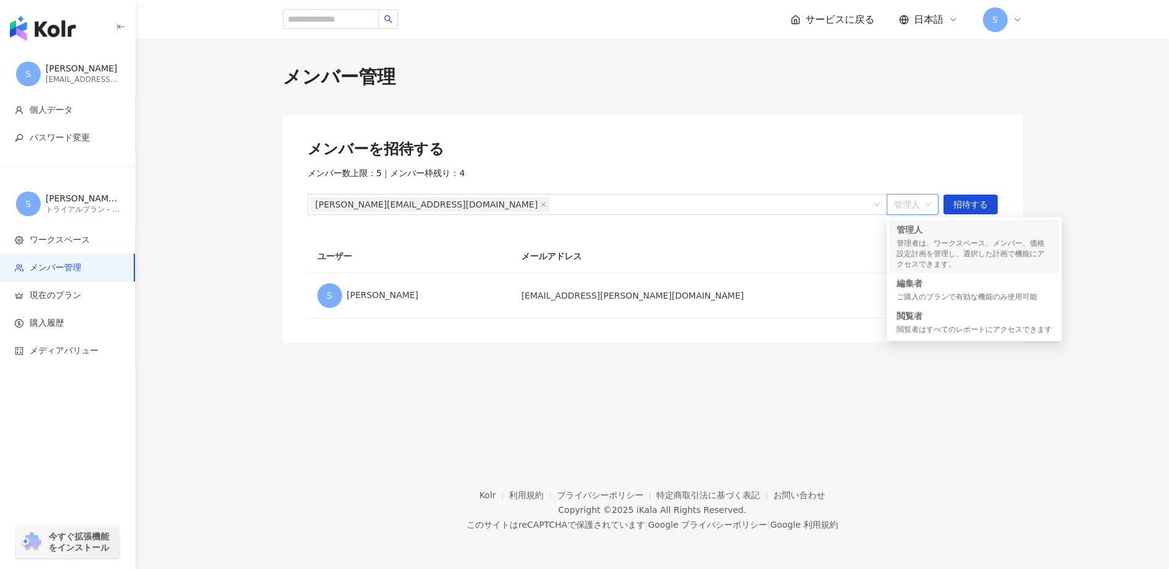
click at [1049, 181] on main "メンバー管理 メンバーを招待する メンバー数上限：5 ｜ メンバー枠残り：4 h.michiniwa.pj@gmail.com 管理人 招待する ユーザー メ…" at bounding box center [652, 203] width 1033 height 279
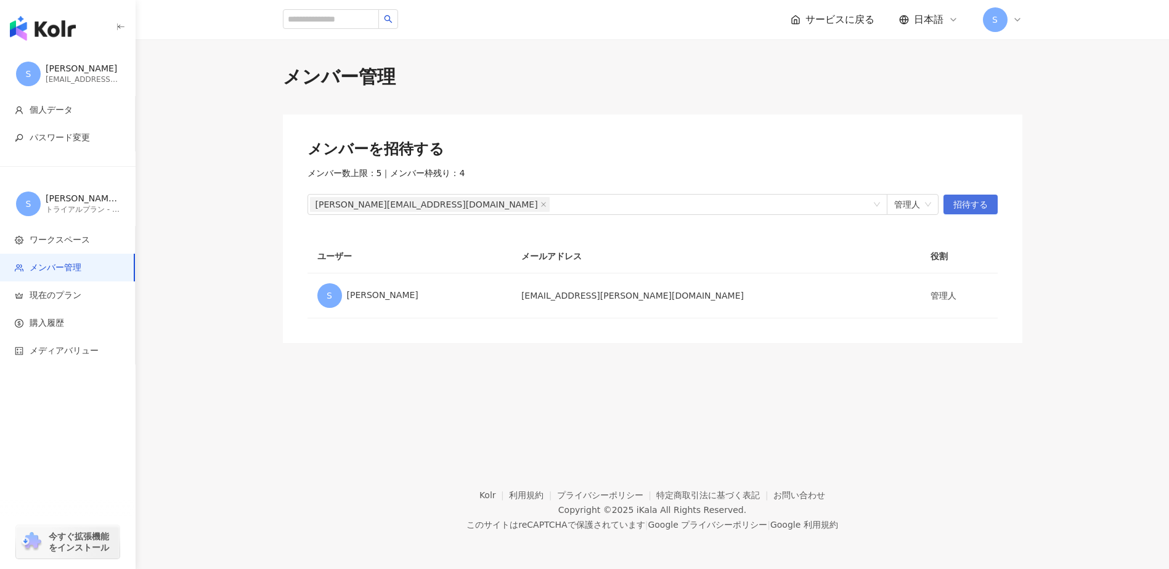
click at [960, 209] on span "招待する" at bounding box center [970, 205] width 34 height 20
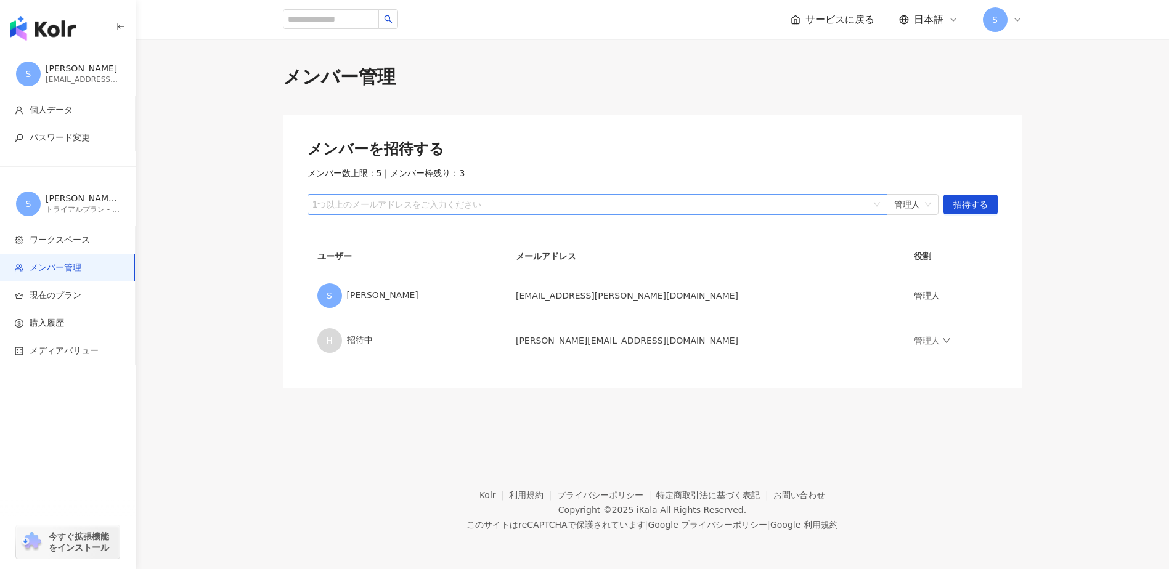
click at [735, 205] on div at bounding box center [591, 204] width 562 height 9
paste input "**********"
type input "**********"
click at [982, 206] on span "招待する" at bounding box center [970, 205] width 34 height 20
click at [691, 207] on div at bounding box center [591, 204] width 562 height 9
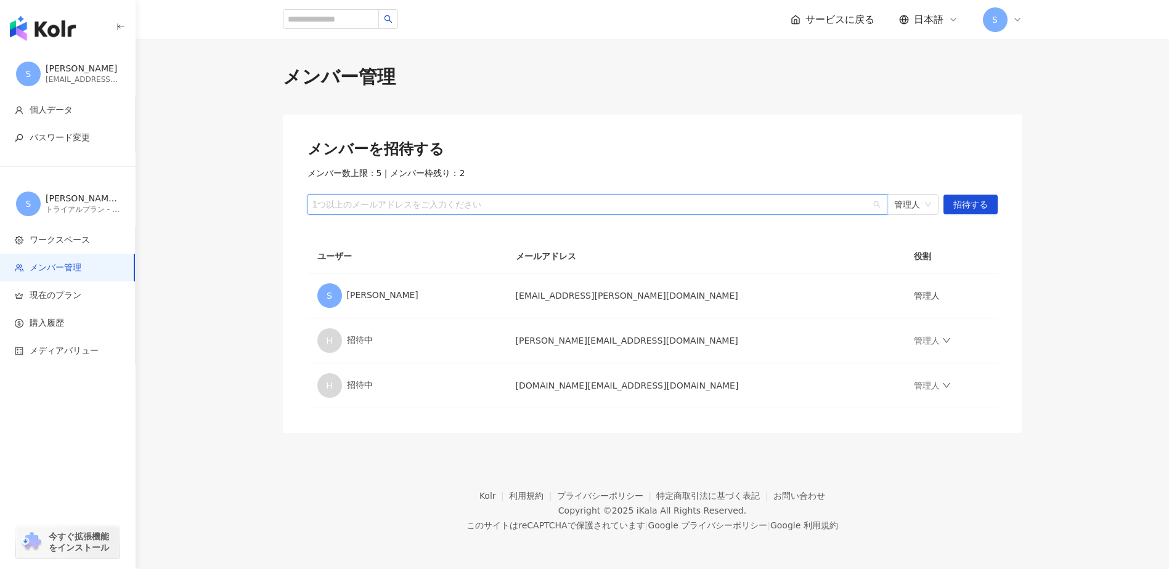
paste input "**********"
type input "**********"
click at [985, 206] on span "招待する" at bounding box center [970, 205] width 34 height 20
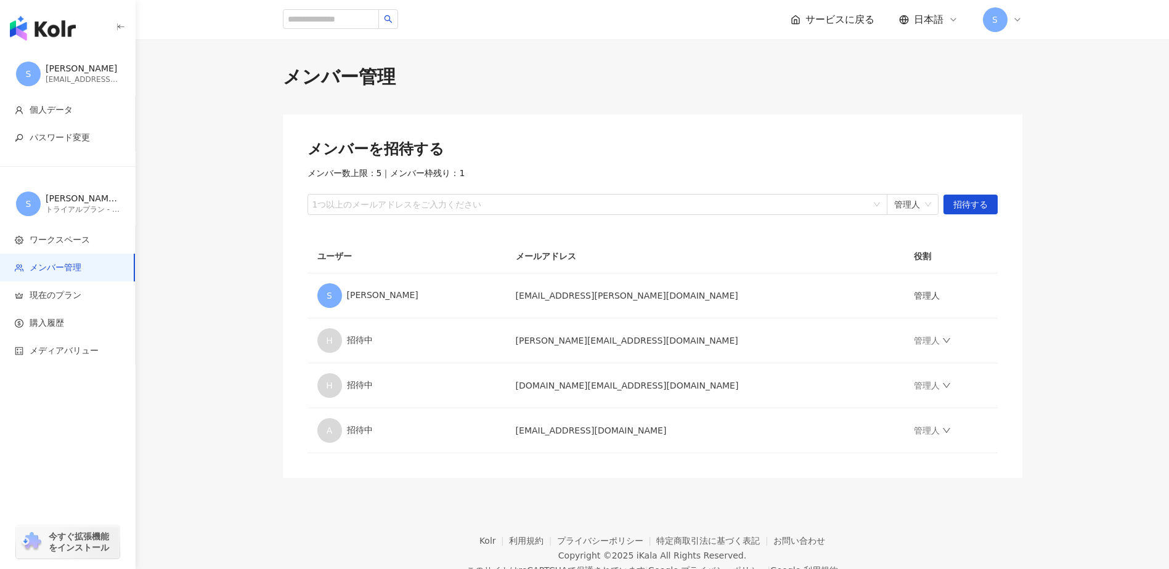
click at [55, 25] on img "button" at bounding box center [43, 28] width 66 height 25
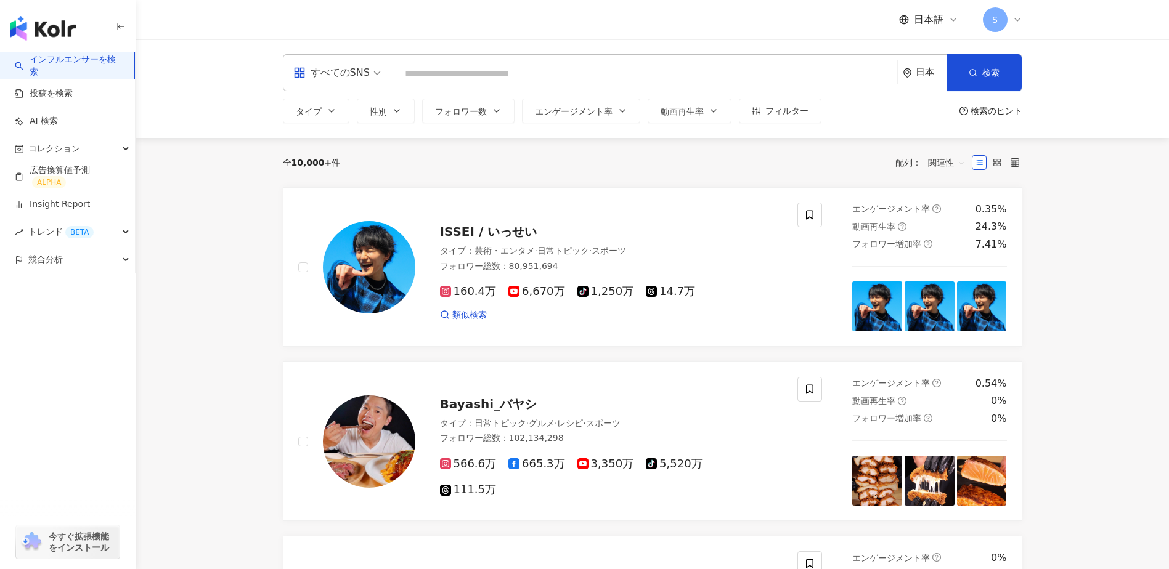
click at [468, 82] on input "search" at bounding box center [645, 73] width 494 height 23
click at [468, 65] on input "search" at bounding box center [645, 73] width 494 height 23
type input "*"
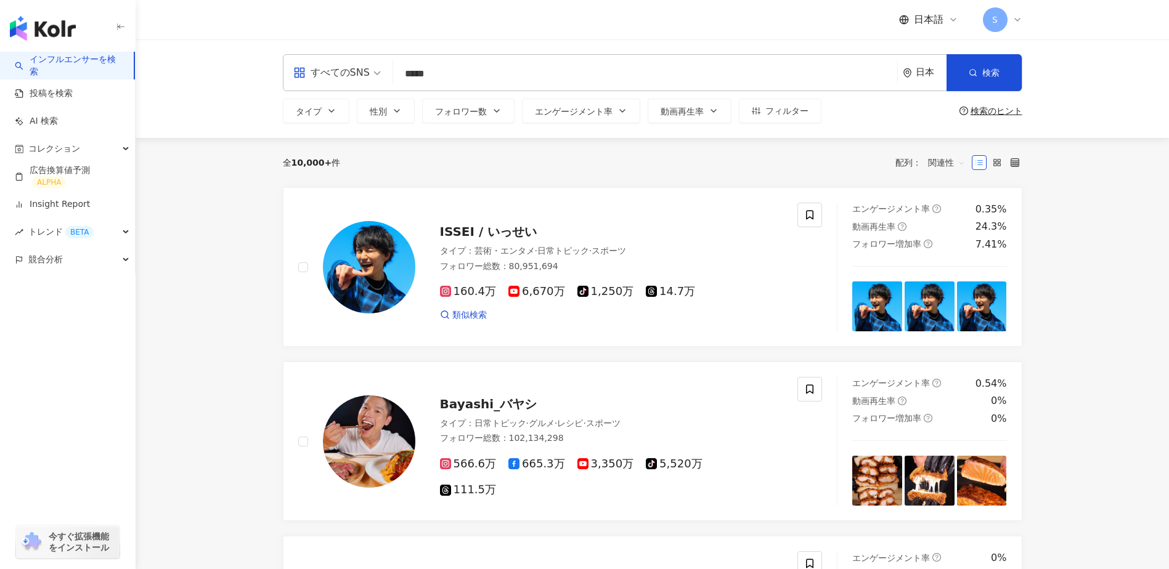
type input "*****"
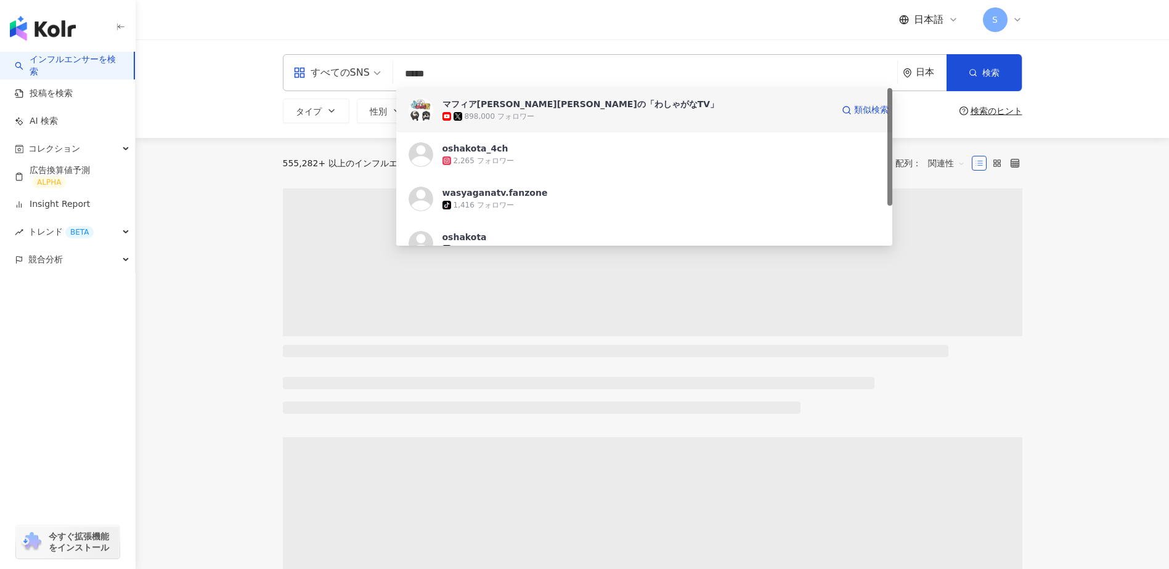
click at [598, 107] on div "マフィア梶田と中村悠一の「わしゃがなTV」" at bounding box center [580, 104] width 277 height 12
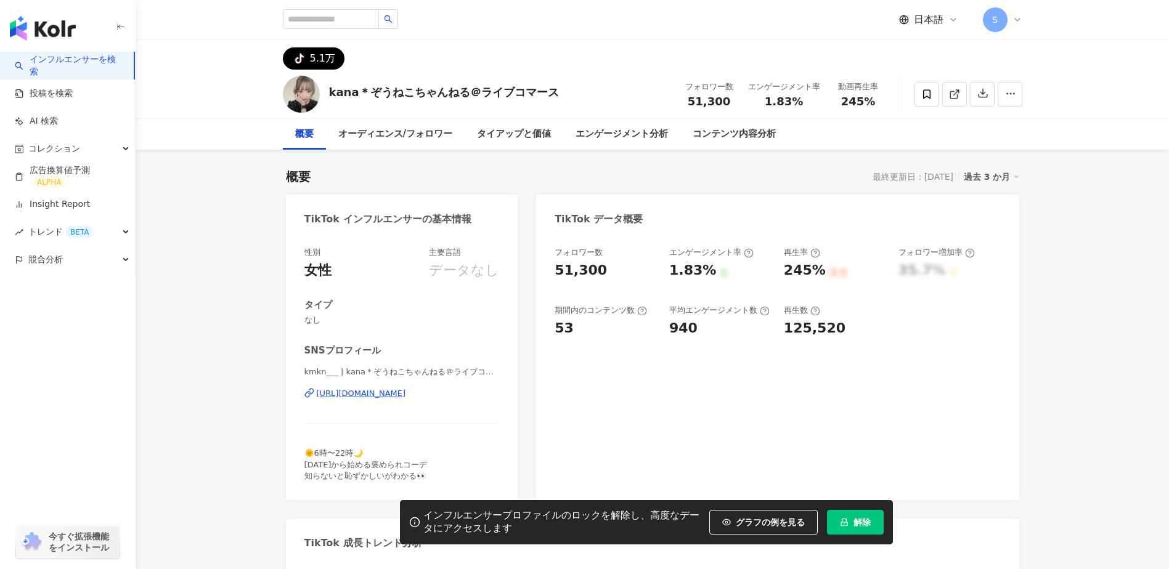
click at [861, 524] on span "解除" at bounding box center [861, 522] width 17 height 10
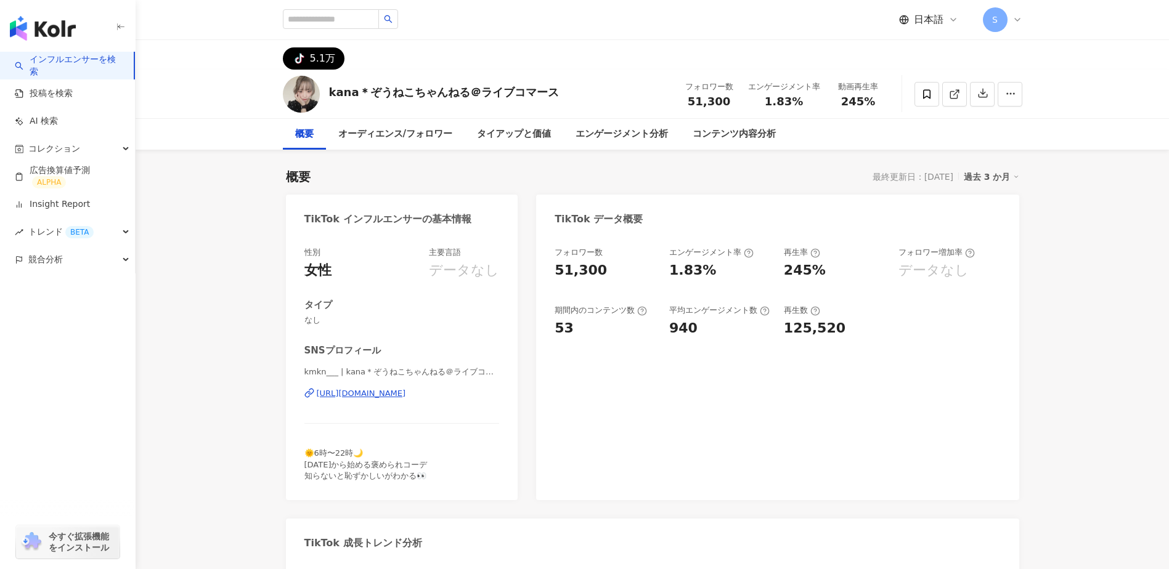
click at [1008, 172] on div "過去 3 か月" at bounding box center [990, 177] width 55 height 16
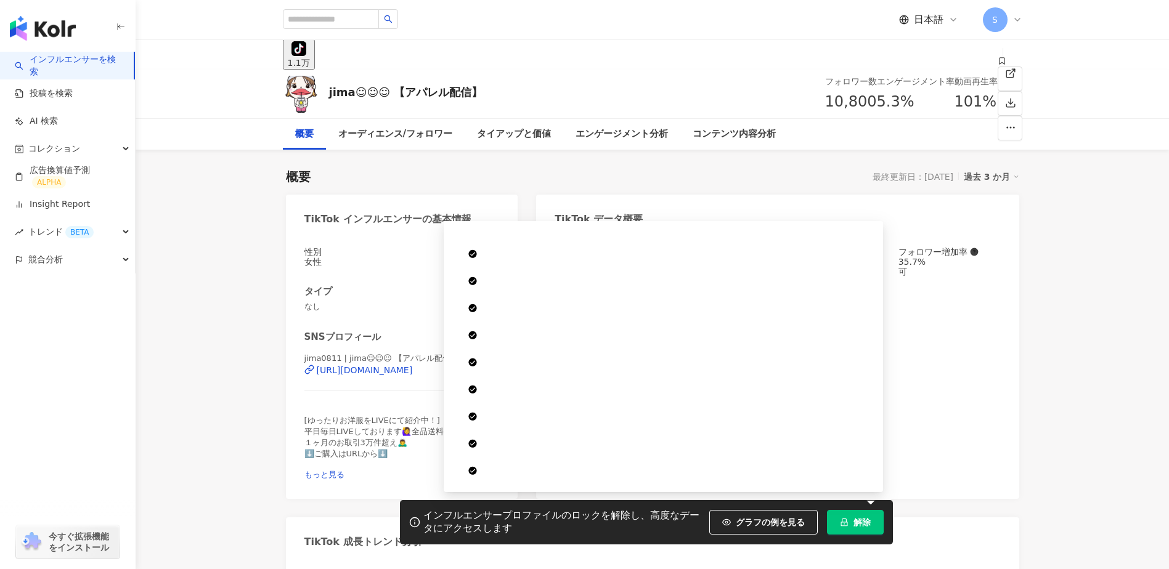
click at [847, 530] on button "解除" at bounding box center [855, 522] width 57 height 25
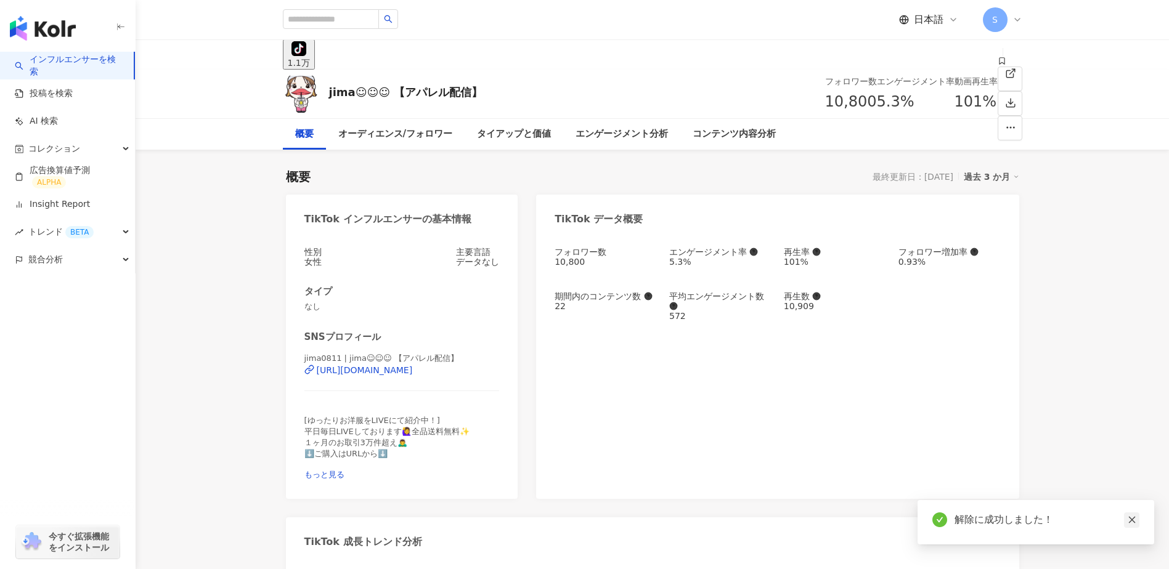
click at [1130, 520] on icon "close" at bounding box center [1131, 520] width 9 height 9
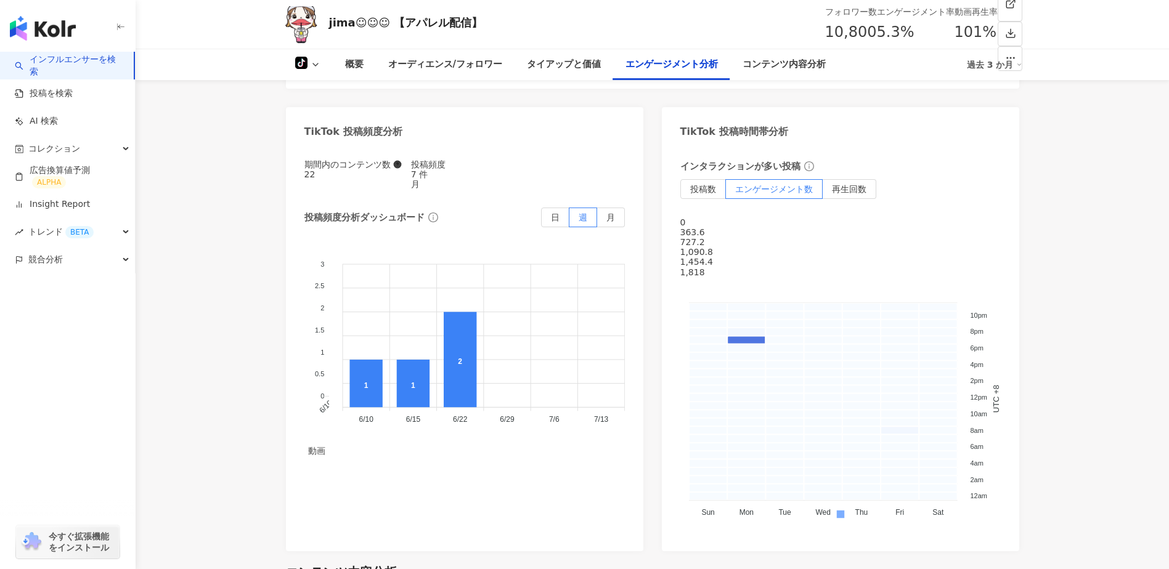
scroll to position [1951, 0]
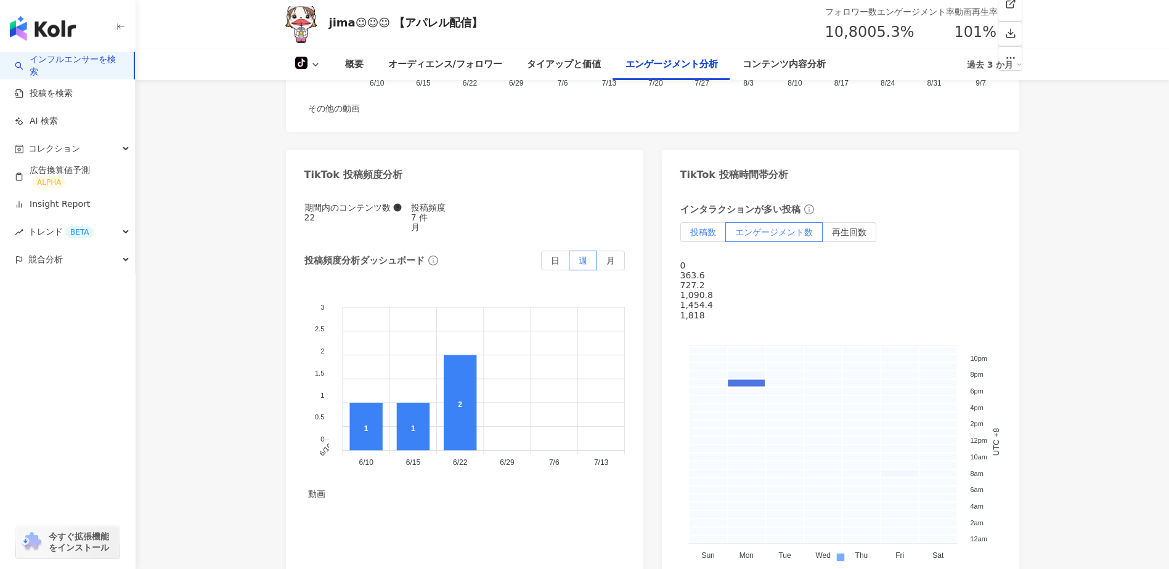
click at [711, 227] on span "投稿数" at bounding box center [703, 232] width 26 height 10
click at [614, 256] on span "月" at bounding box center [610, 261] width 9 height 10
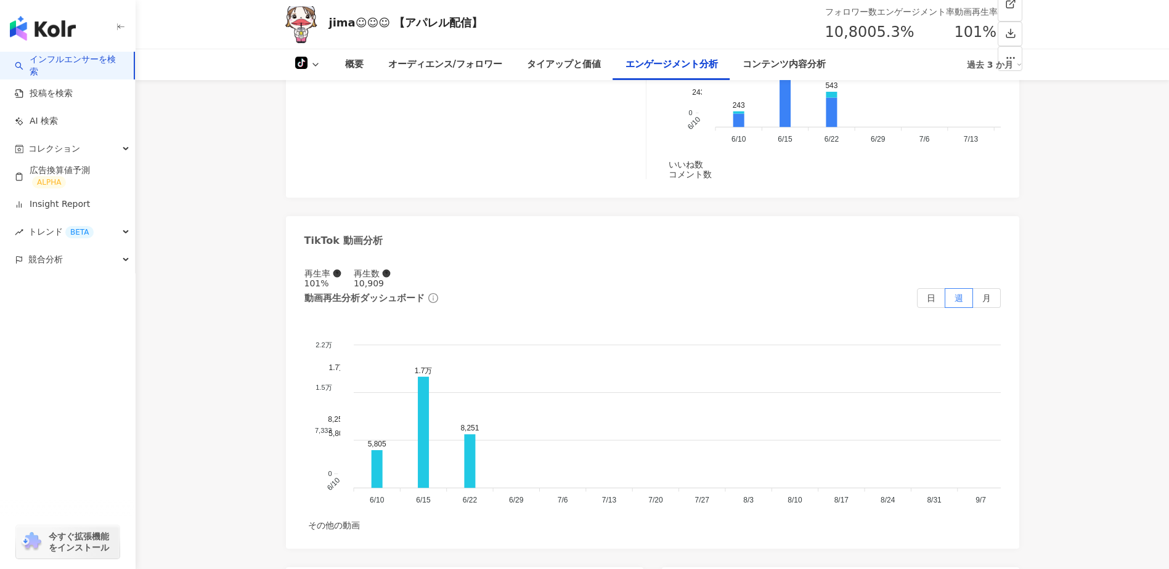
scroll to position [1232, 0]
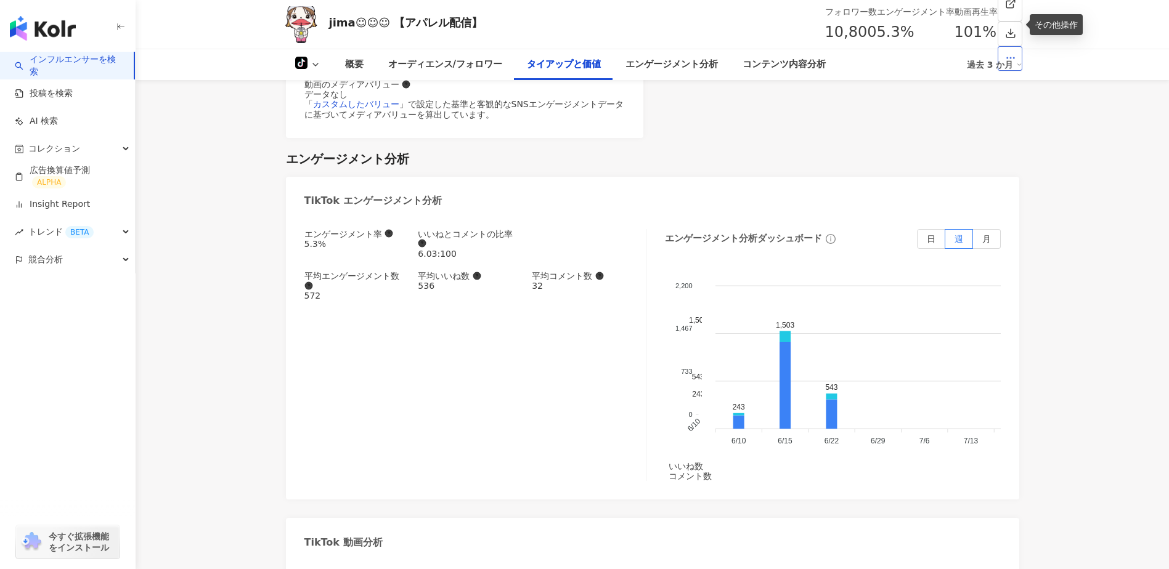
click at [1002, 46] on button "button" at bounding box center [1009, 58] width 25 height 25
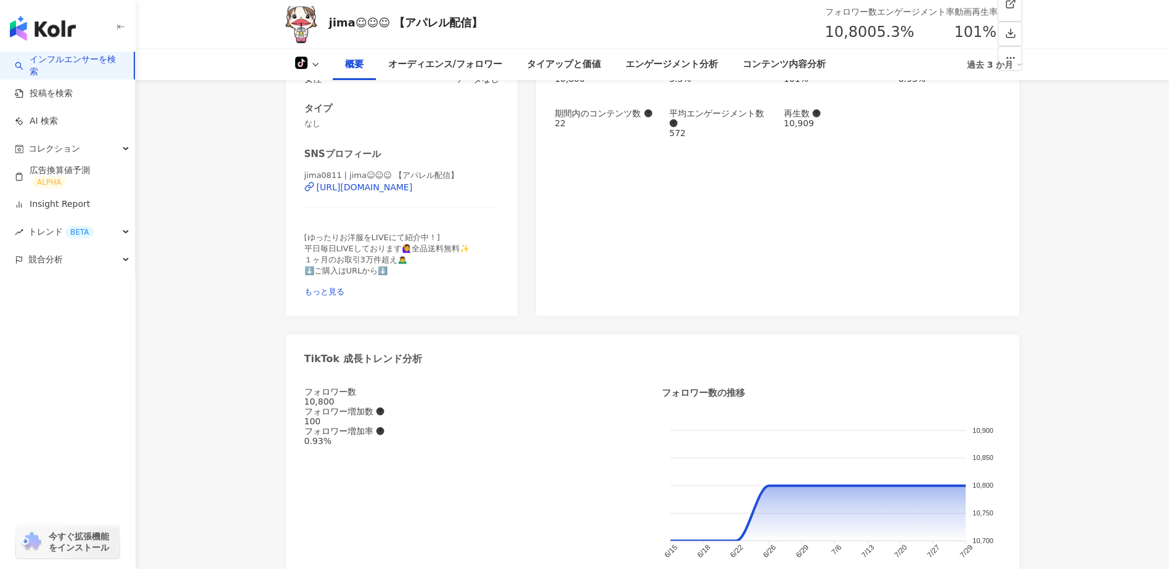
scroll to position [0, 0]
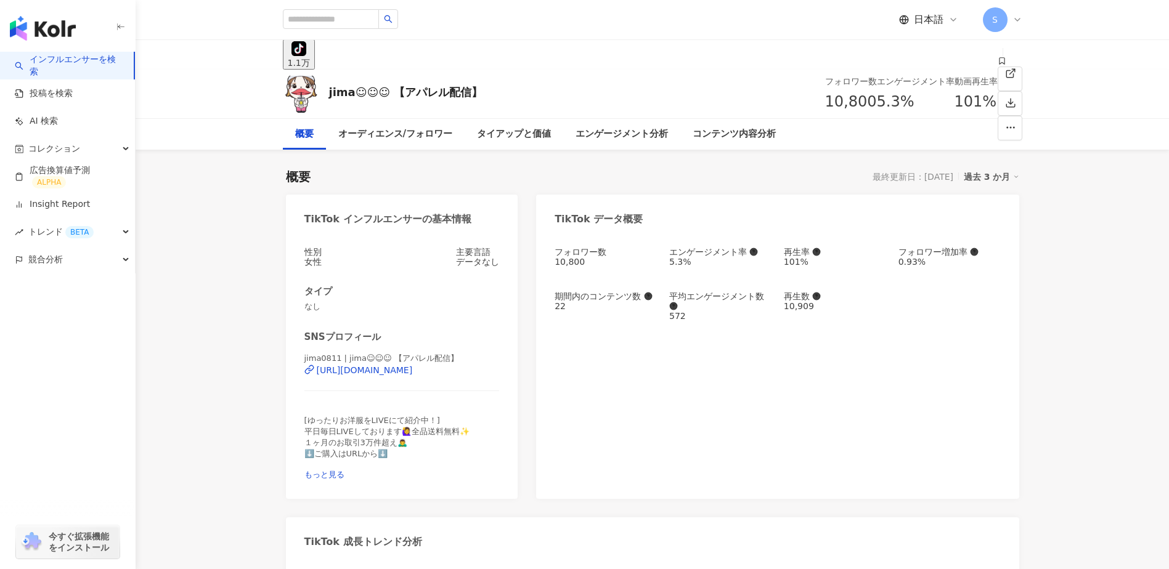
click at [43, 33] on img "button" at bounding box center [43, 28] width 66 height 25
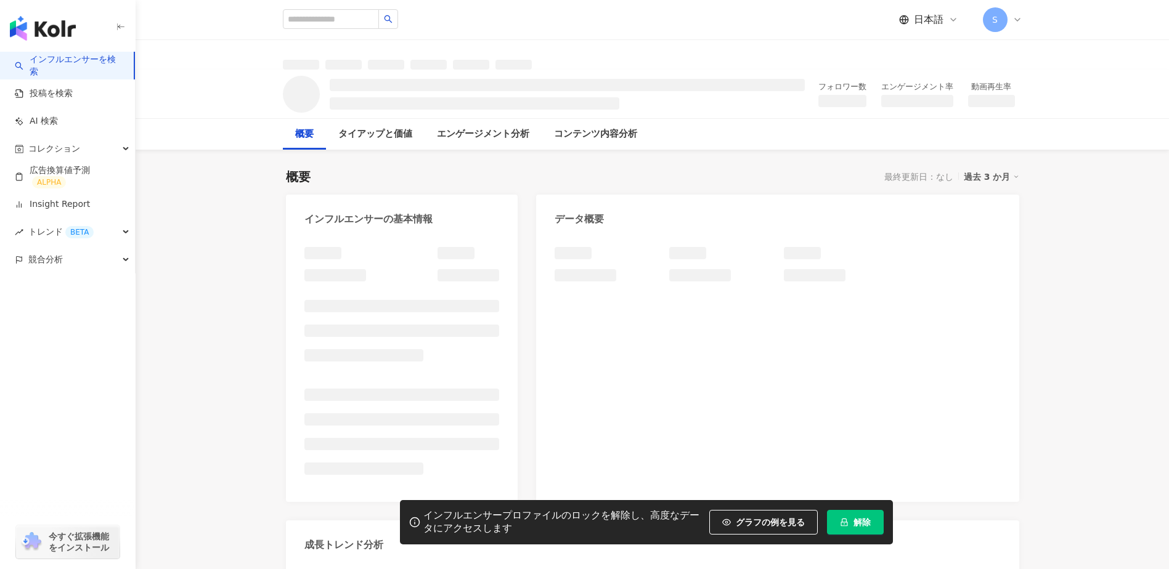
click at [850, 518] on button "解除" at bounding box center [855, 522] width 57 height 25
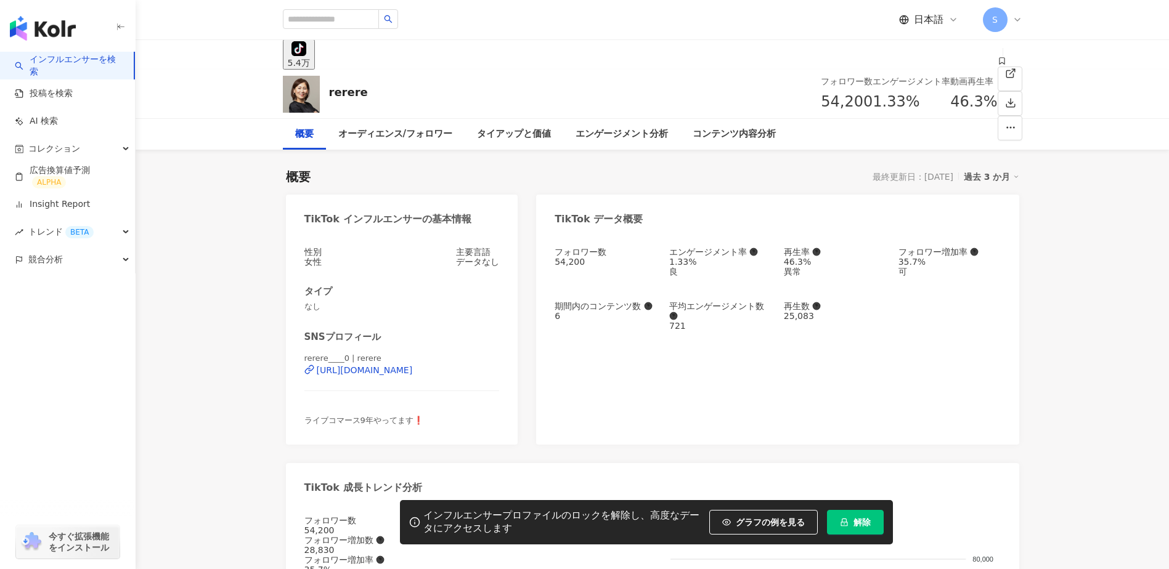
click at [850, 521] on button "解除" at bounding box center [855, 522] width 57 height 25
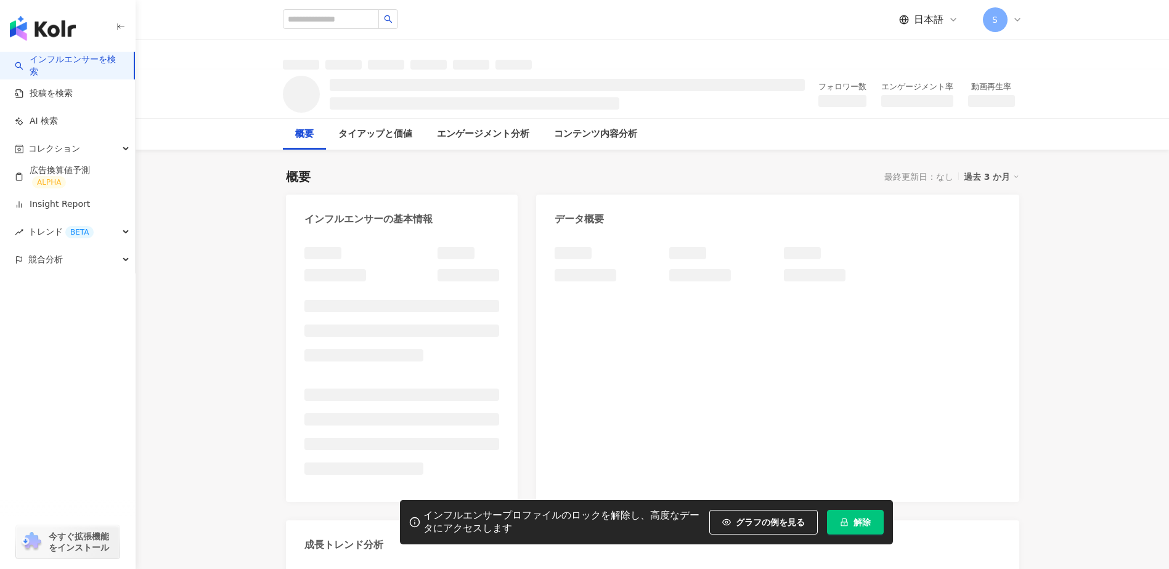
click at [861, 525] on span "解除" at bounding box center [861, 522] width 17 height 10
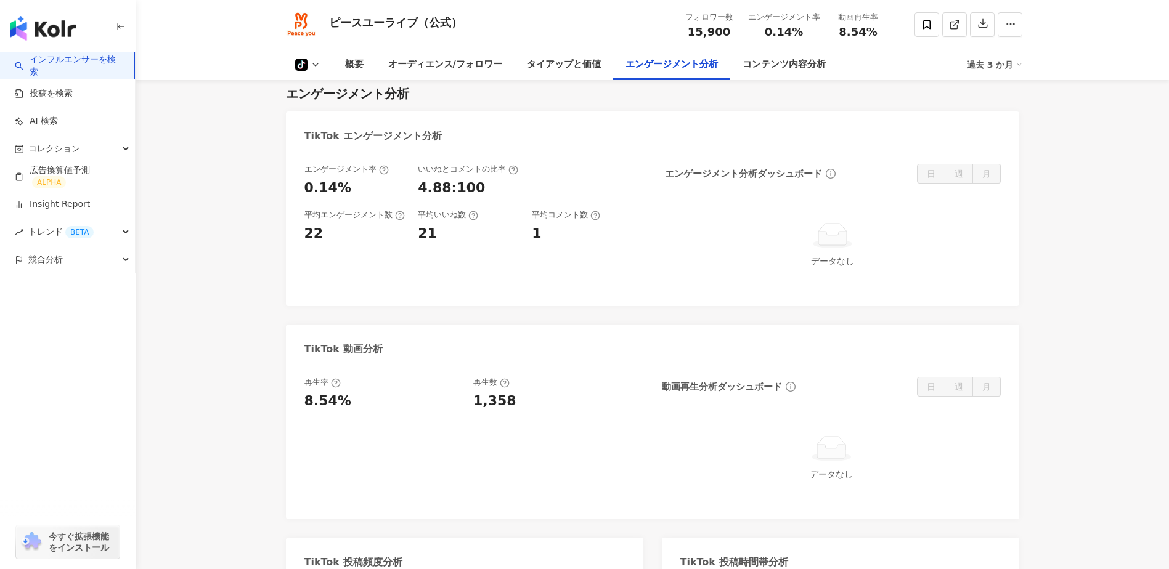
scroll to position [1335, 0]
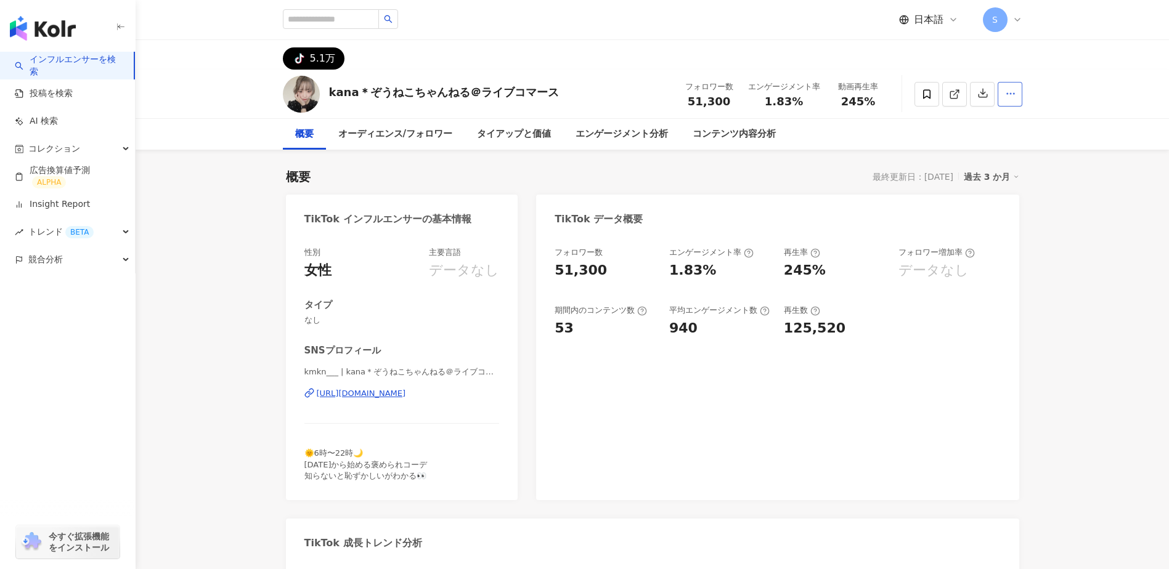
click at [1005, 100] on span "button" at bounding box center [1010, 93] width 11 height 13
click at [865, 63] on div "tiktok-icon 5.1万" at bounding box center [652, 55] width 788 height 30
click at [75, 25] on img "button" at bounding box center [43, 28] width 66 height 25
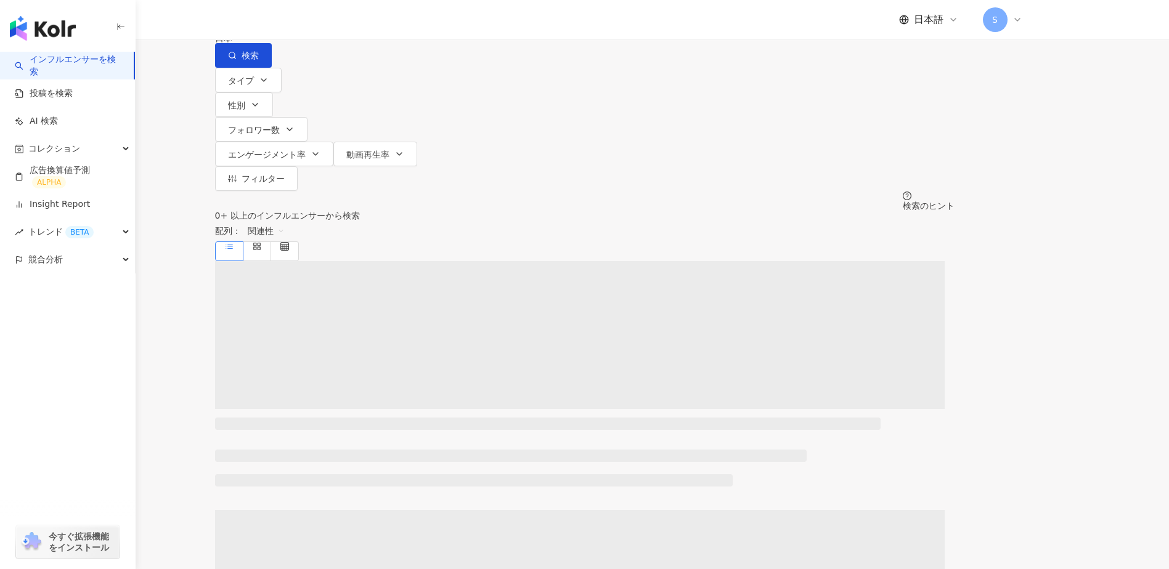
click at [411, 23] on input "search" at bounding box center [362, 11] width 100 height 23
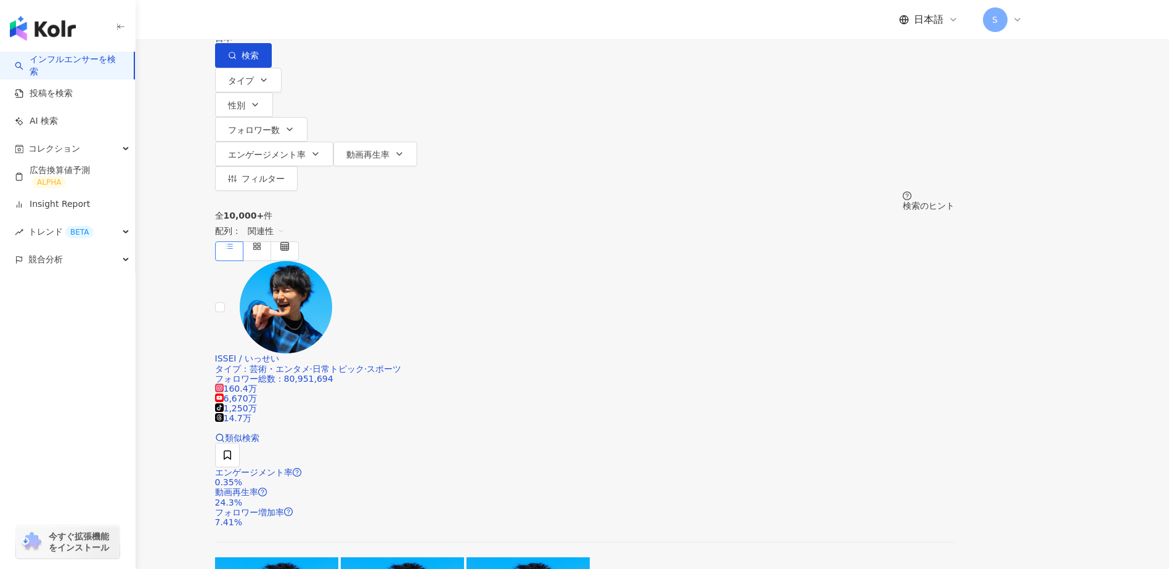
click at [411, 23] on input "search" at bounding box center [362, 11] width 100 height 23
click at [79, 153] on span "コレクション" at bounding box center [54, 149] width 52 height 28
click at [79, 154] on span "コレクション" at bounding box center [54, 149] width 52 height 28
click at [301, 22] on div "すべてのSNS" at bounding box center [258, 11] width 86 height 21
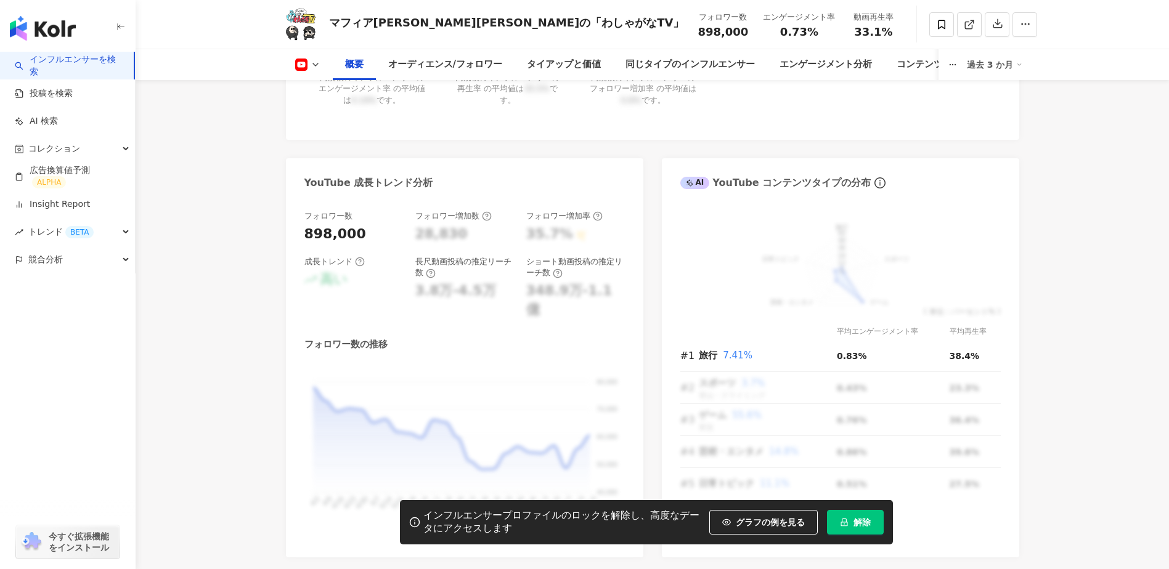
scroll to position [719, 0]
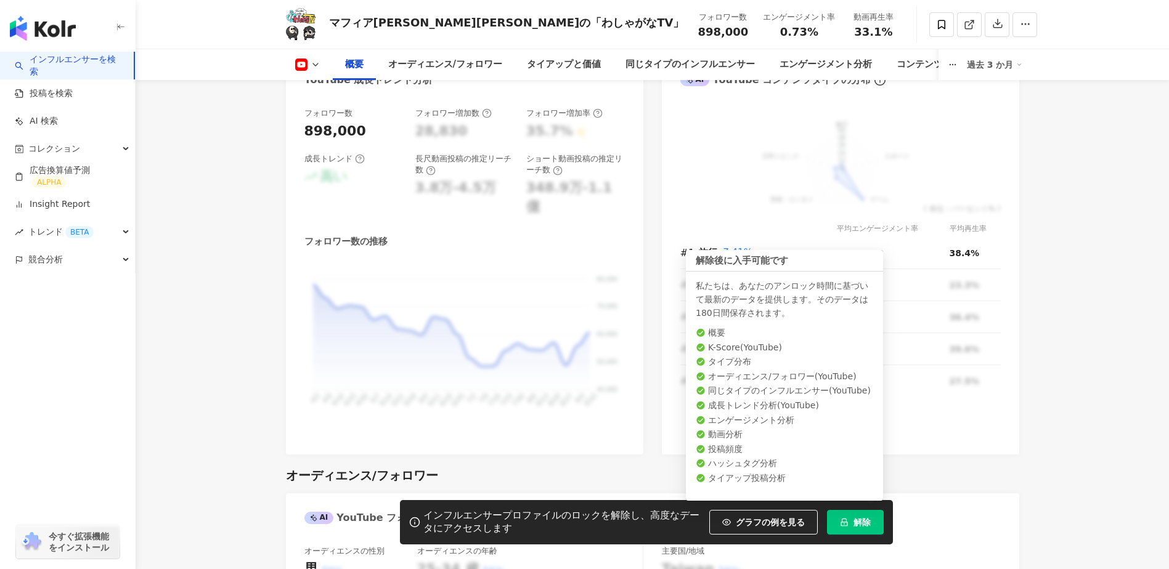
click at [864, 518] on span "解除" at bounding box center [861, 522] width 17 height 10
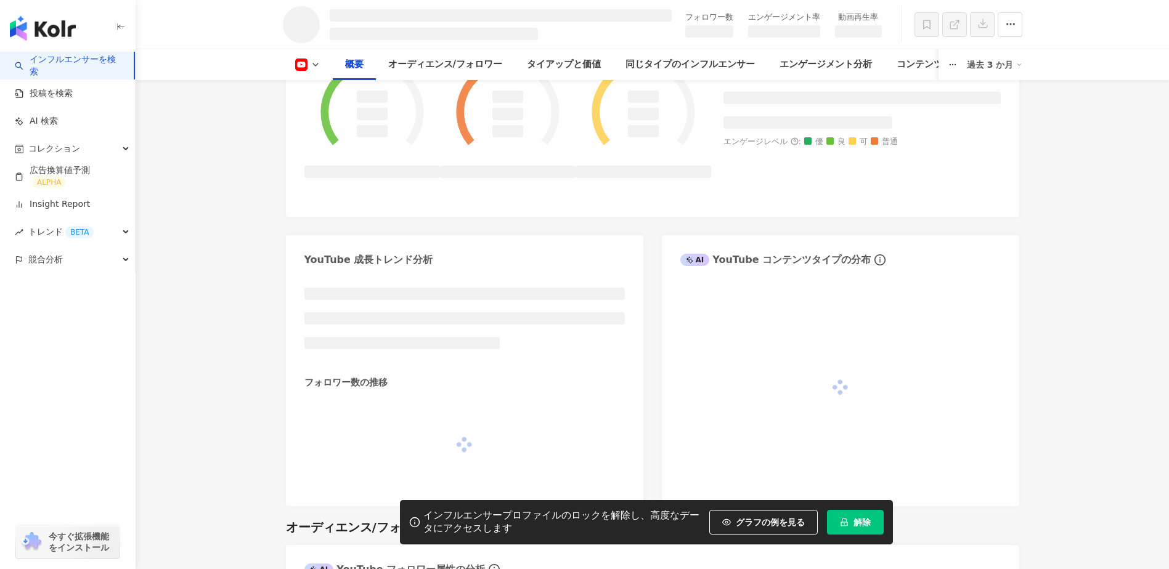
scroll to position [504, 0]
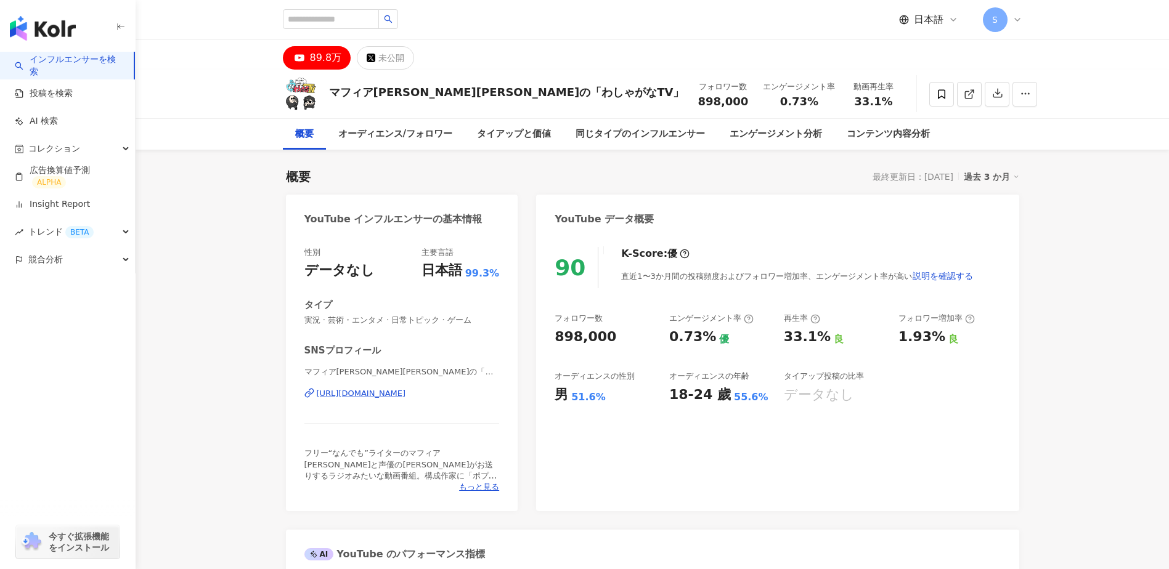
click at [50, 59] on link "インフルエンサーを検索" at bounding box center [69, 66] width 109 height 24
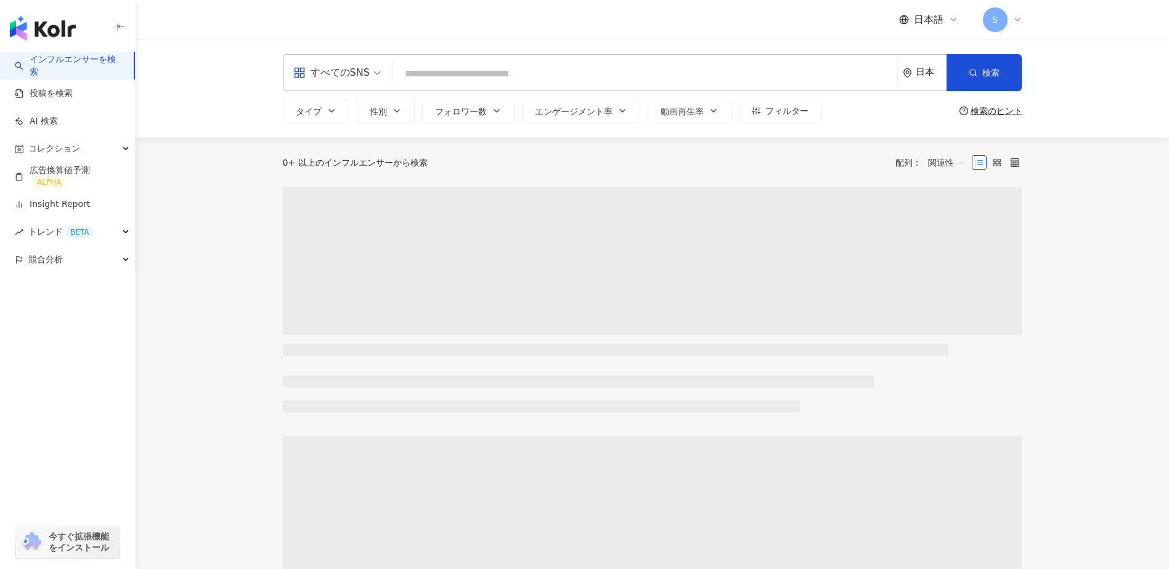
click at [421, 78] on input "search" at bounding box center [645, 73] width 494 height 23
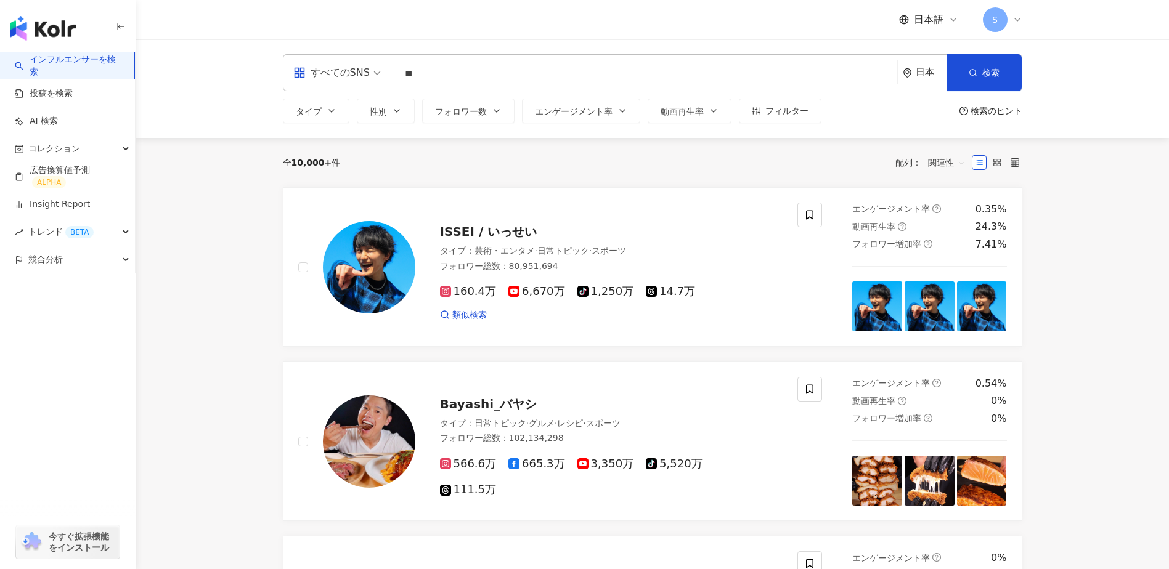
type input "*"
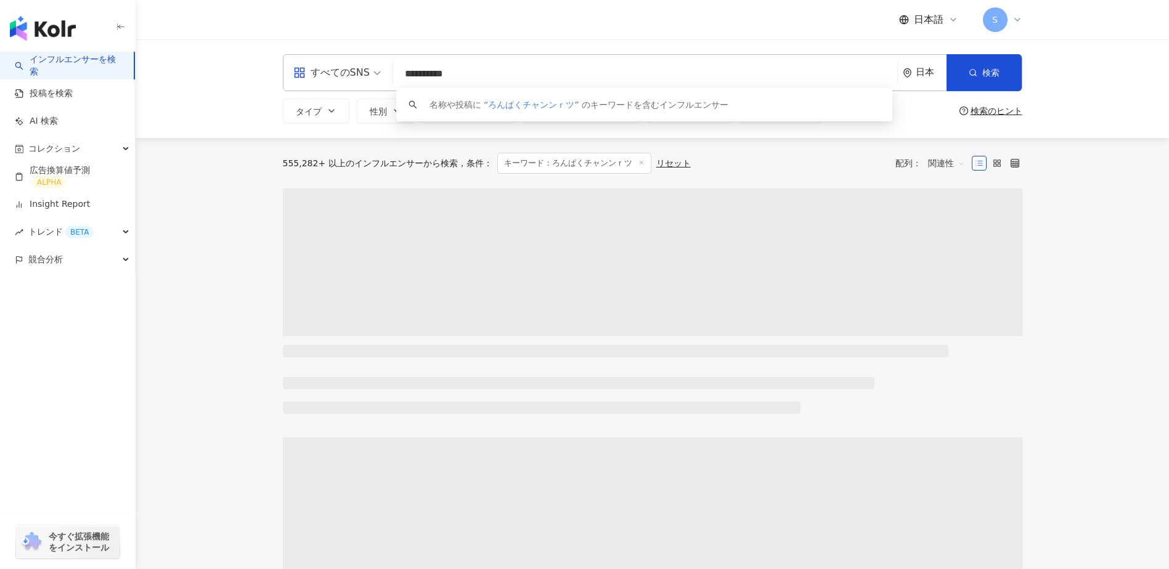
drag, startPoint x: 474, startPoint y: 76, endPoint x: 559, endPoint y: 79, distance: 85.1
click at [554, 79] on input "**********" at bounding box center [645, 73] width 494 height 23
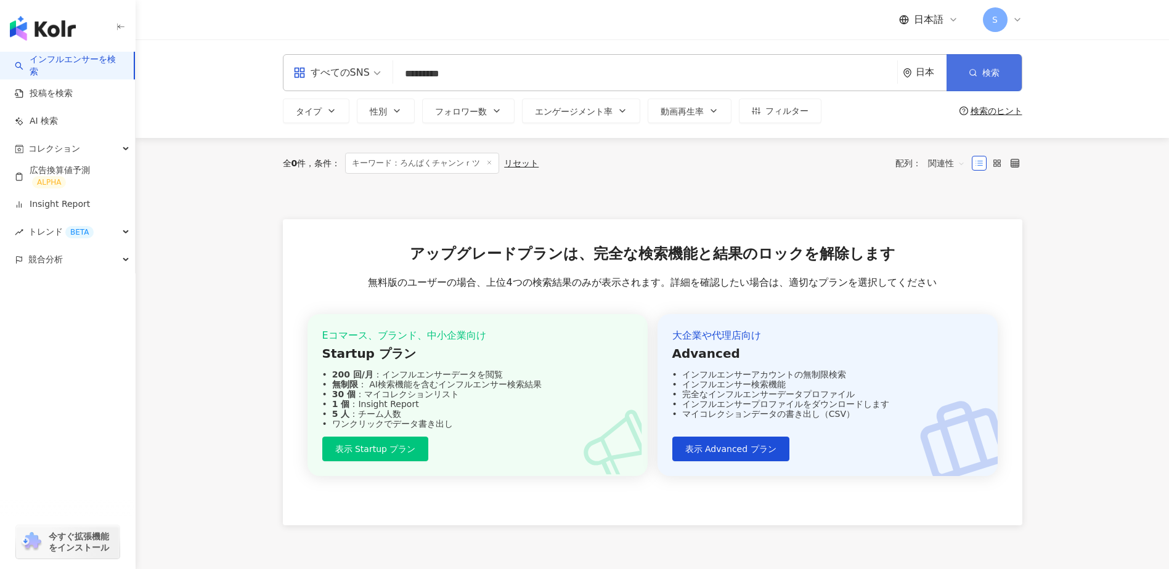
click at [970, 72] on icon "button" at bounding box center [972, 72] width 9 height 9
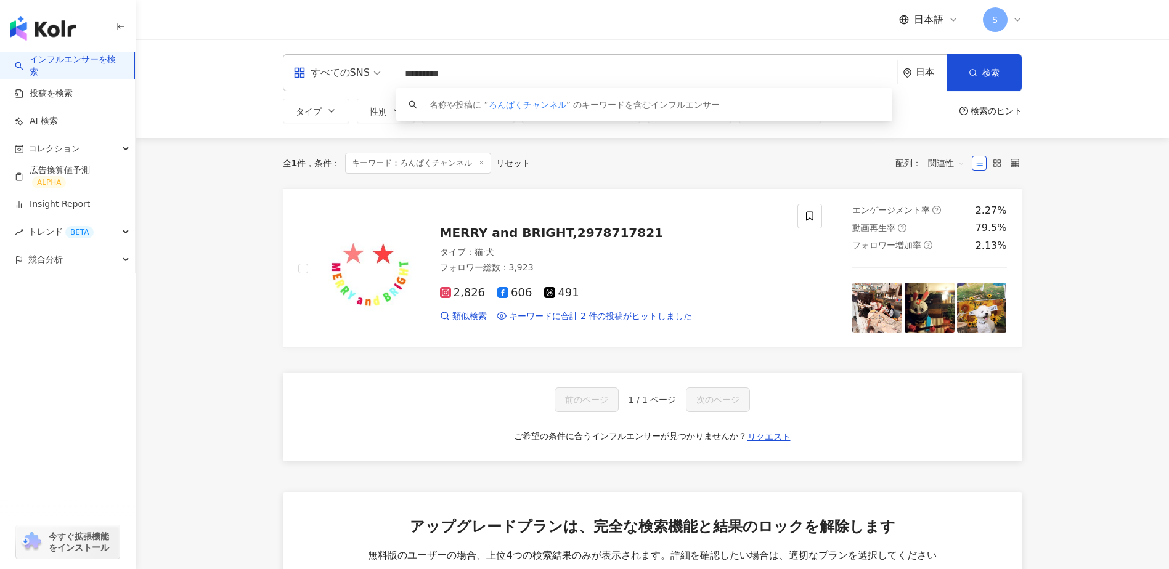
drag, startPoint x: 443, startPoint y: 79, endPoint x: 571, endPoint y: 78, distance: 128.1
click at [571, 78] on input "*********" at bounding box center [645, 73] width 494 height 23
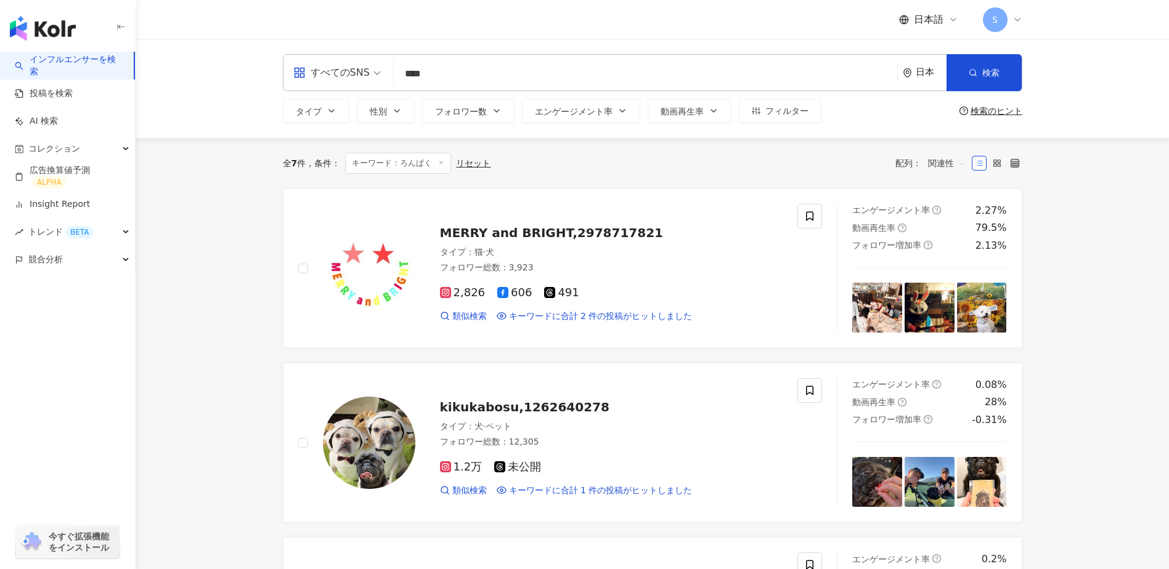
click at [520, 72] on input "****" at bounding box center [645, 73] width 494 height 23
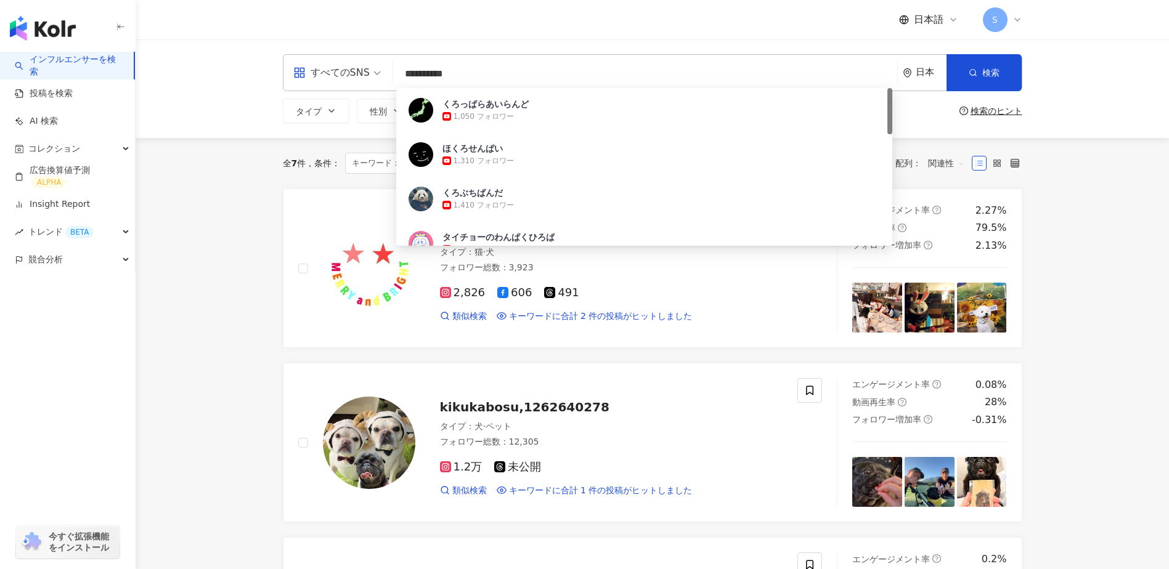
type input "********"
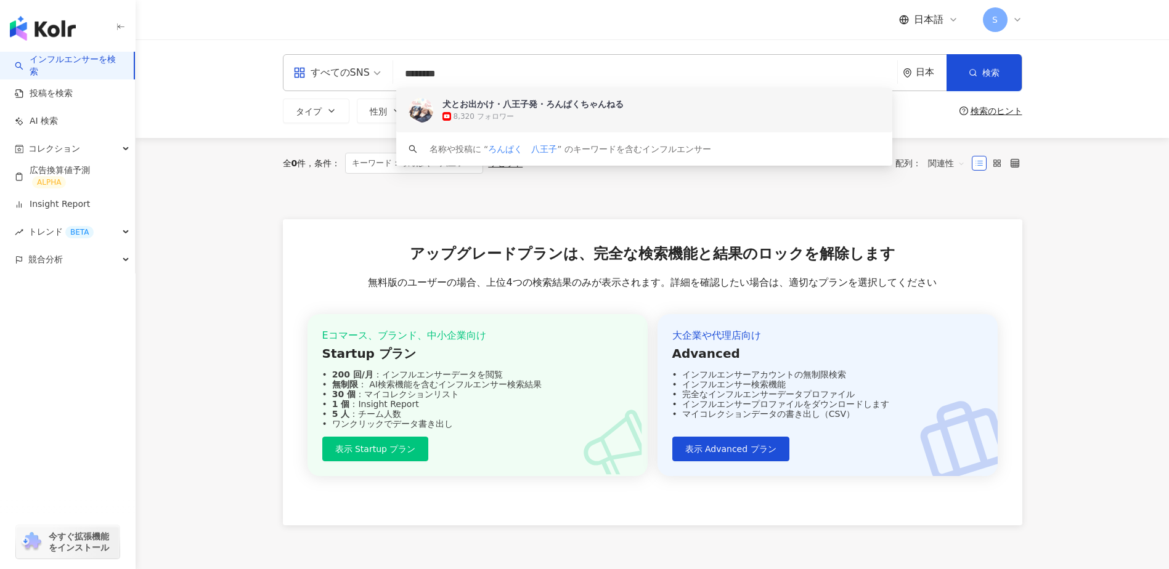
click at [530, 113] on div "8,320 フォロワー" at bounding box center [660, 116] width 437 height 12
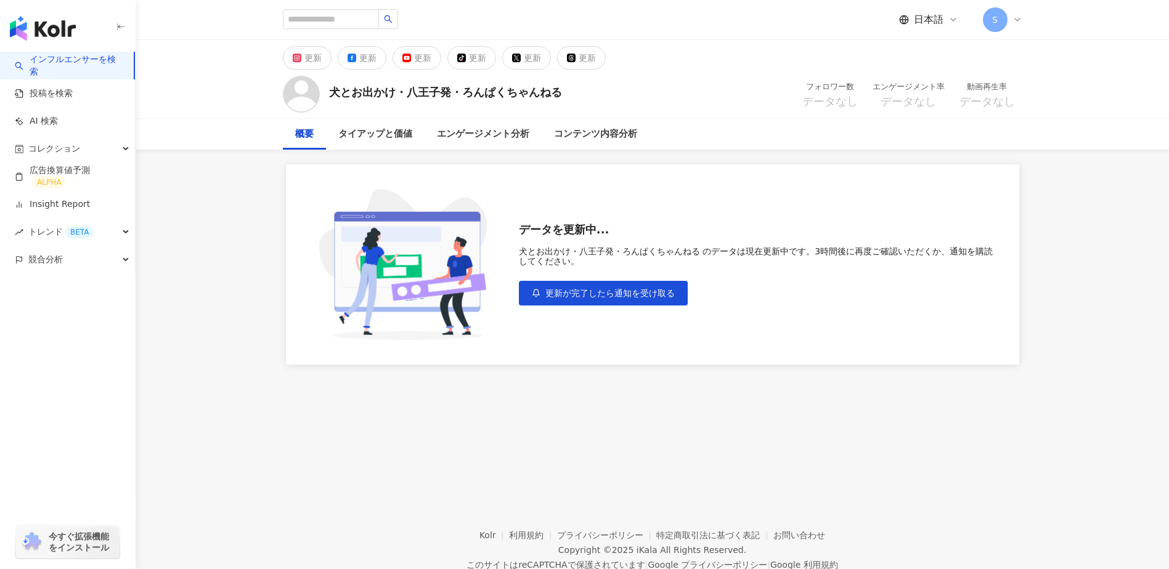
click at [34, 63] on link "インフルエンサーを検索" at bounding box center [69, 66] width 109 height 24
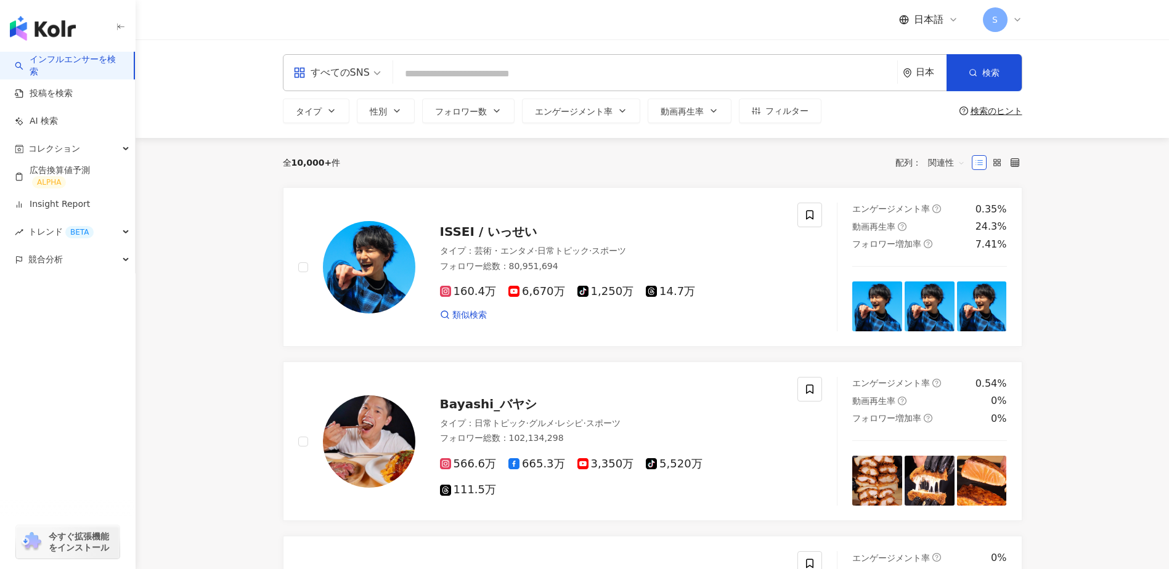
click at [479, 73] on input "search" at bounding box center [645, 73] width 494 height 23
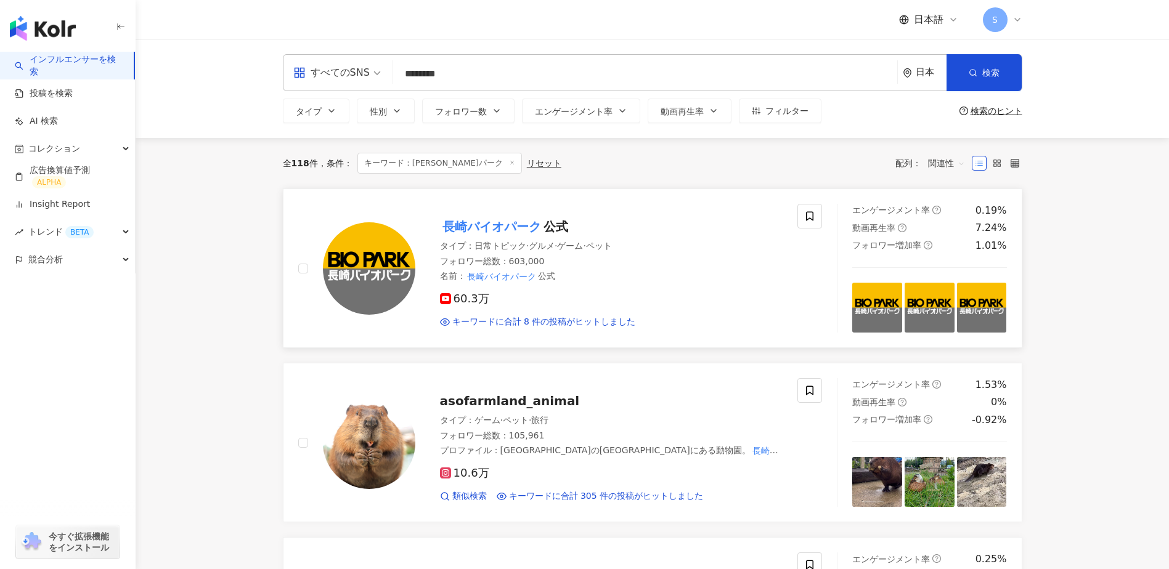
type input "********"
click at [514, 228] on mark "長崎バイオパーク" at bounding box center [491, 227] width 103 height 20
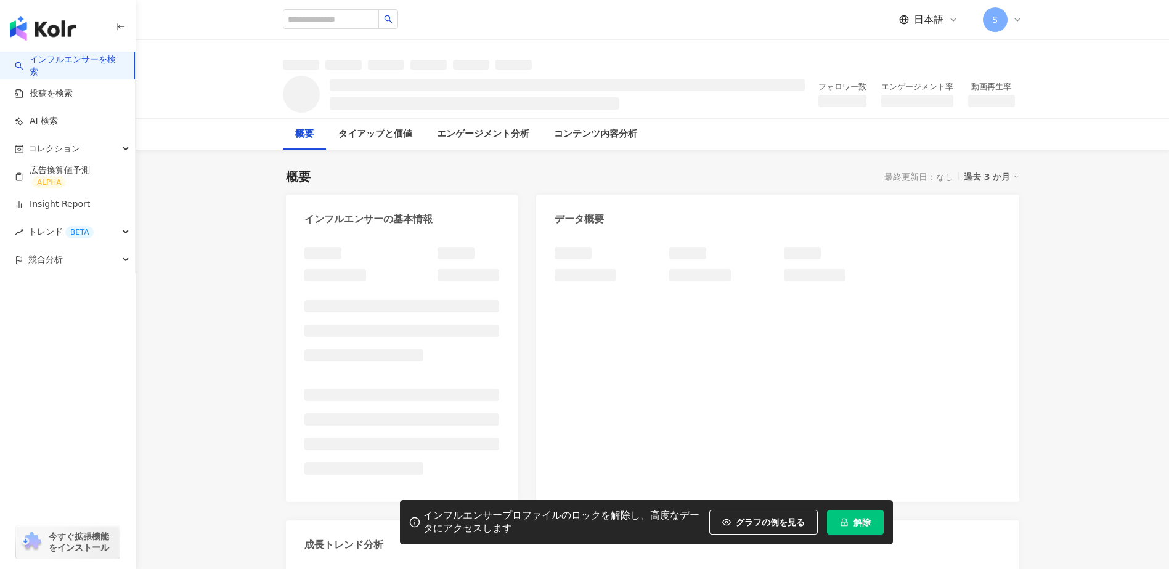
click at [854, 519] on span "解除" at bounding box center [861, 522] width 17 height 10
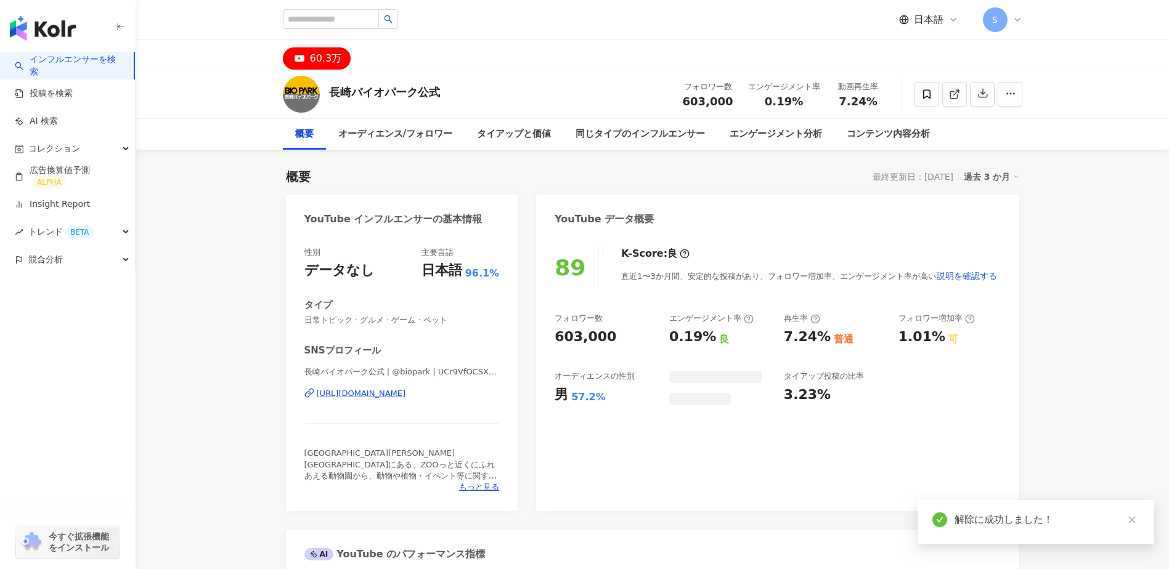
click at [1136, 522] on link at bounding box center [1131, 519] width 15 height 15
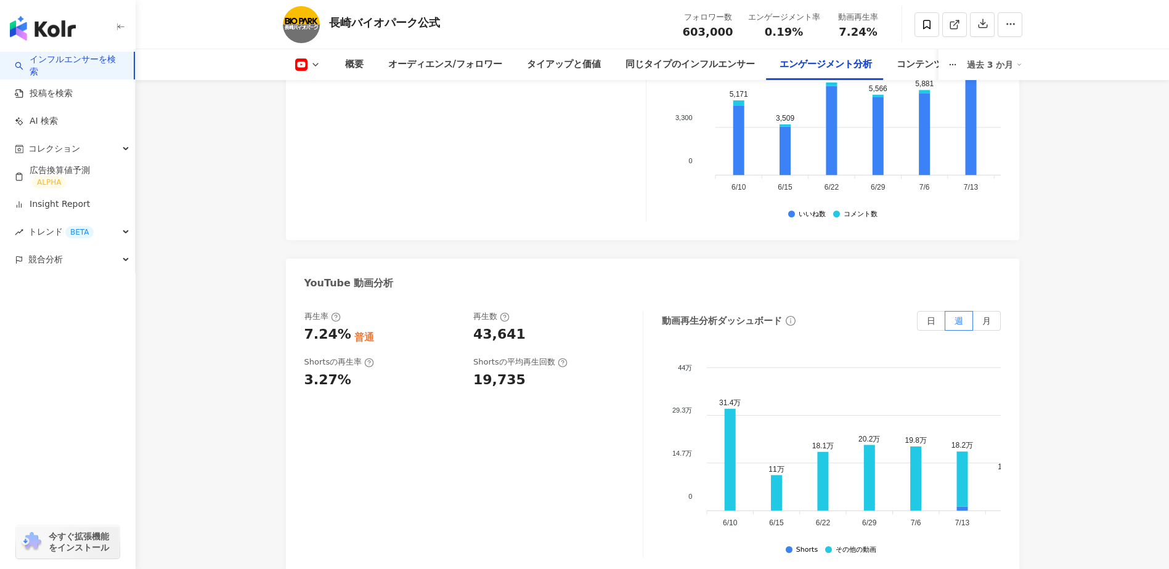
scroll to position [2259, 0]
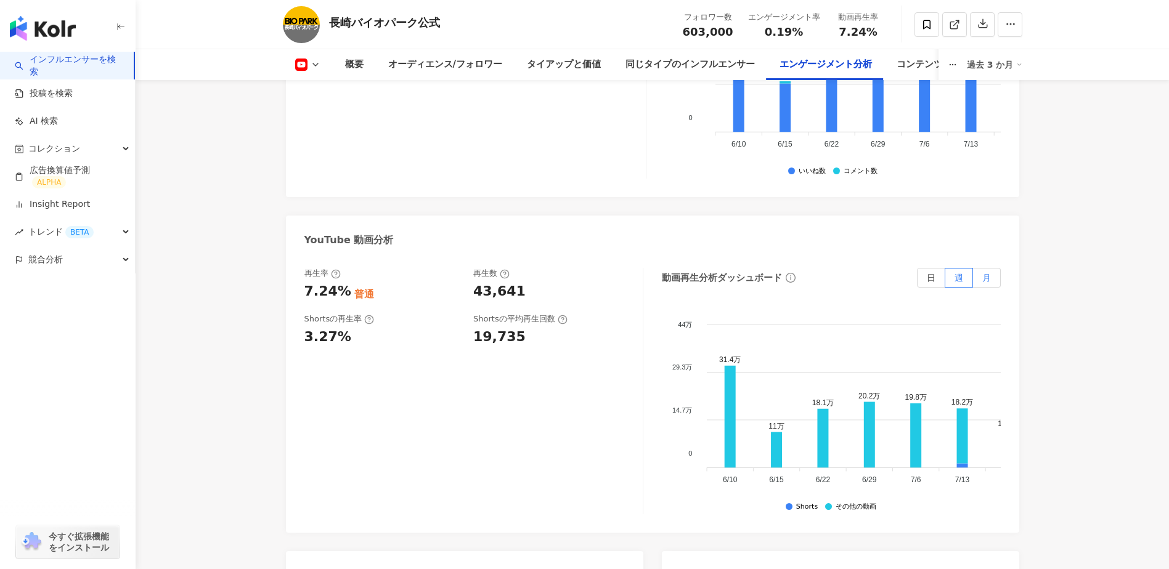
click at [982, 268] on label "月" at bounding box center [987, 278] width 28 height 20
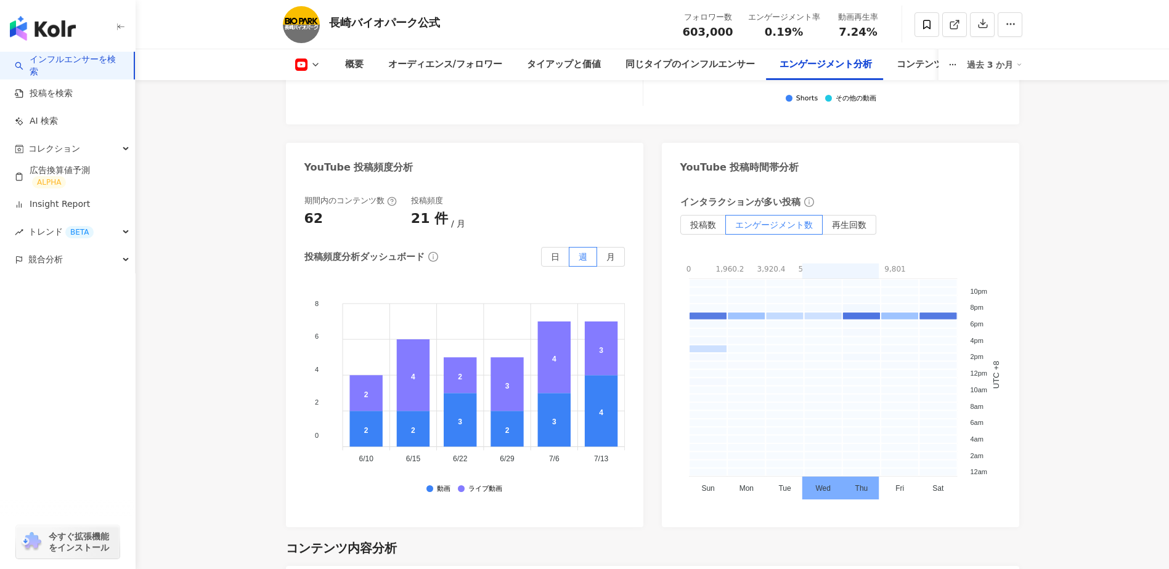
scroll to position [2669, 0]
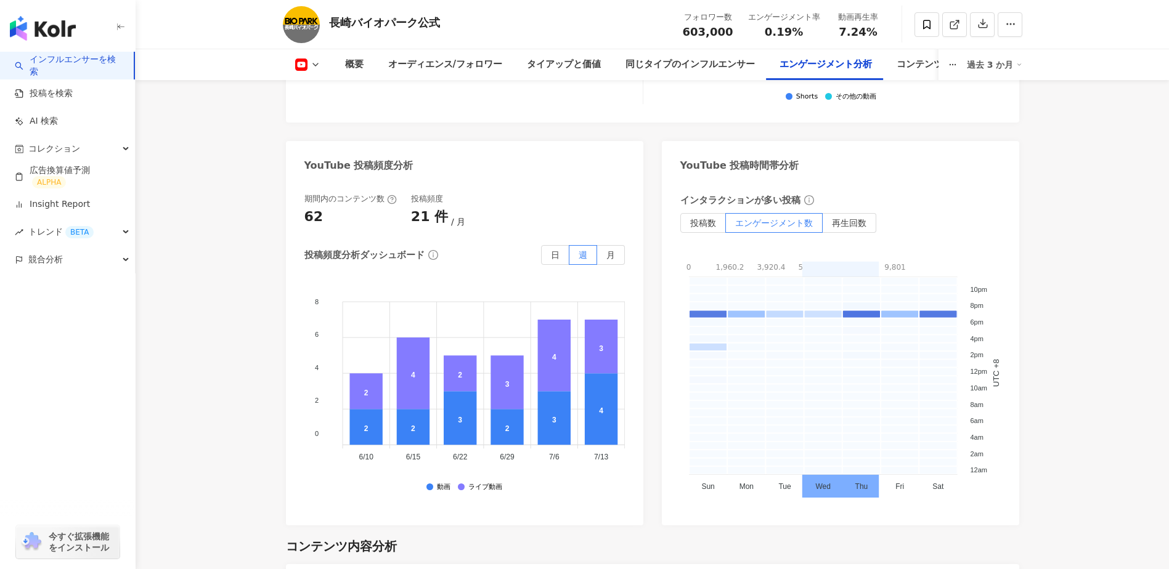
click at [607, 250] on span "月" at bounding box center [610, 255] width 9 height 10
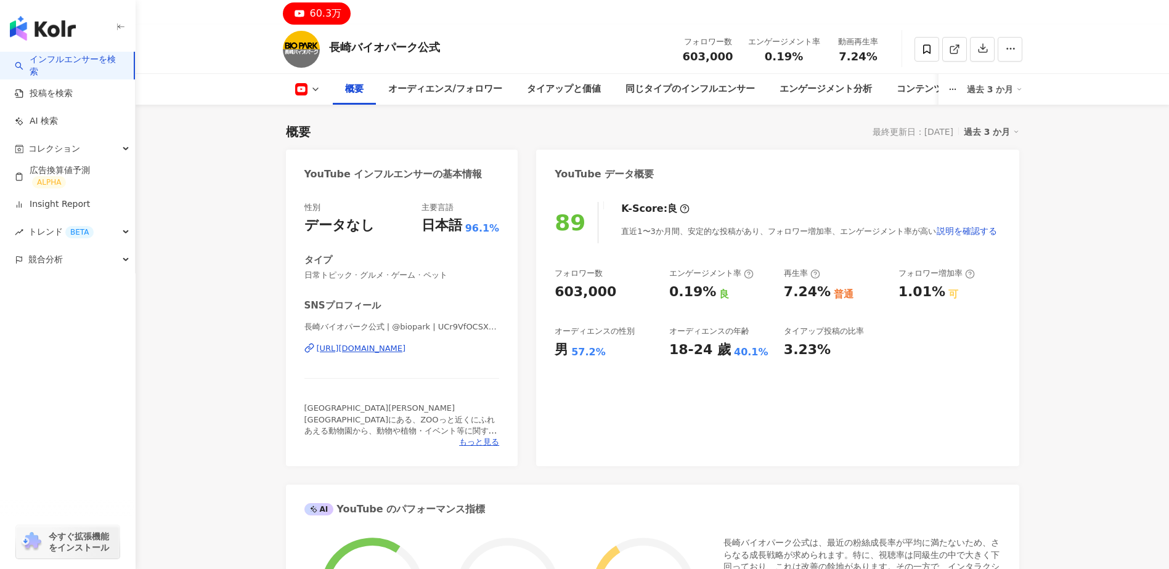
scroll to position [0, 0]
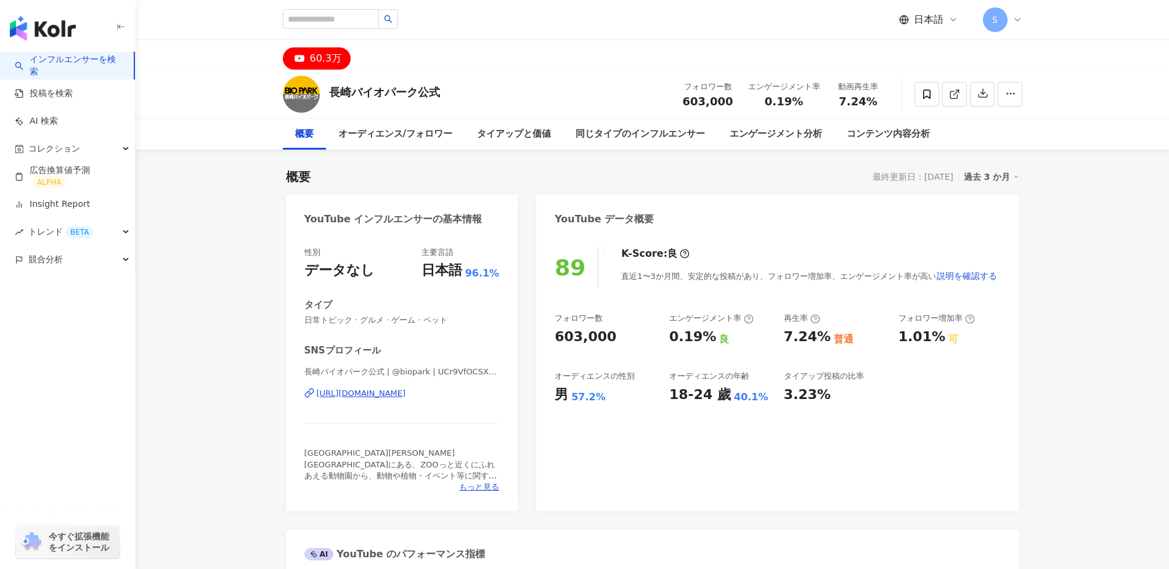
click at [39, 28] on img "button" at bounding box center [43, 28] width 66 height 25
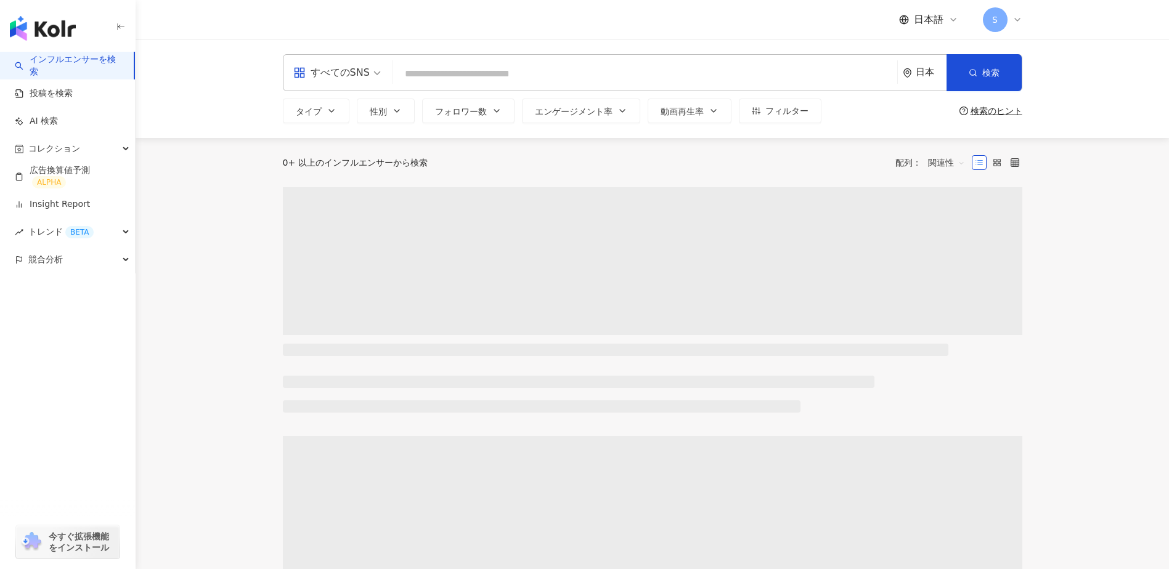
click at [374, 70] on span "すべてのSNS" at bounding box center [336, 73] width 87 height 20
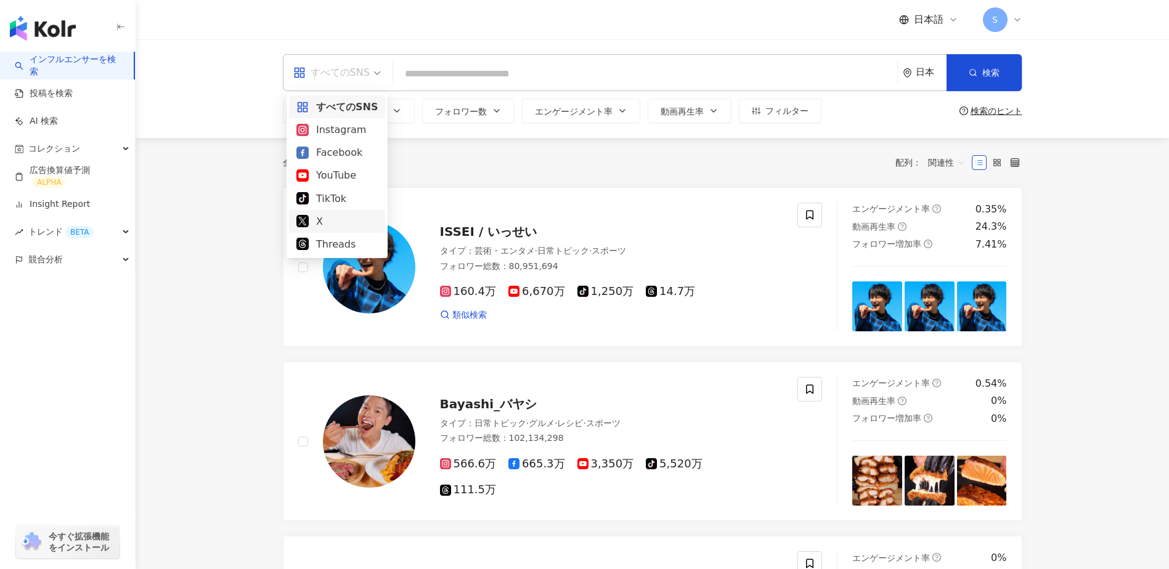
click at [341, 224] on div "X" at bounding box center [336, 221] width 81 height 15
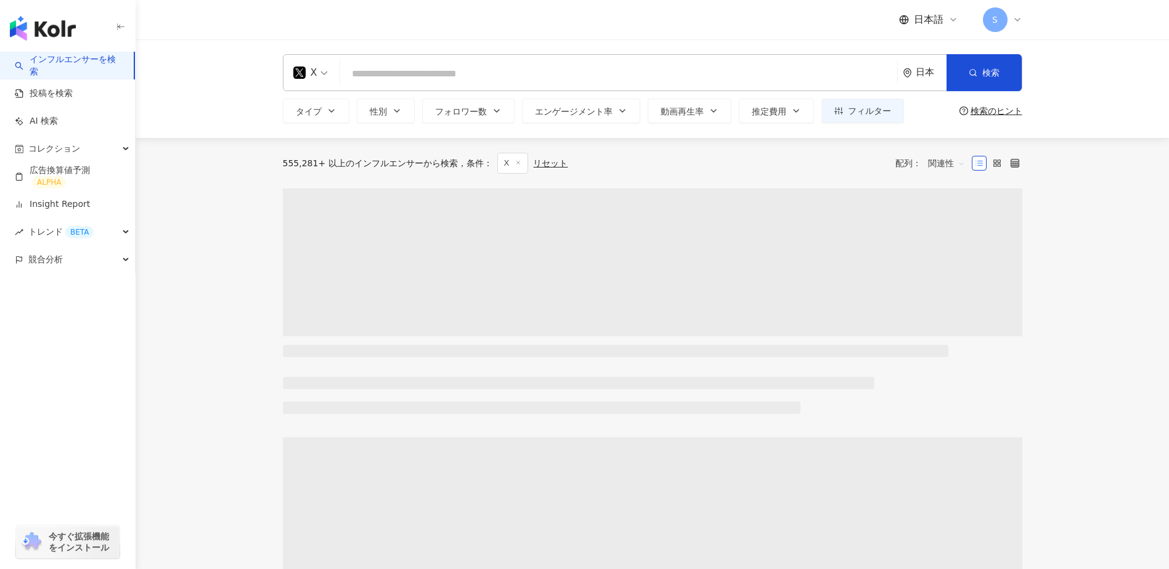
click at [442, 81] on input "search" at bounding box center [618, 73] width 546 height 23
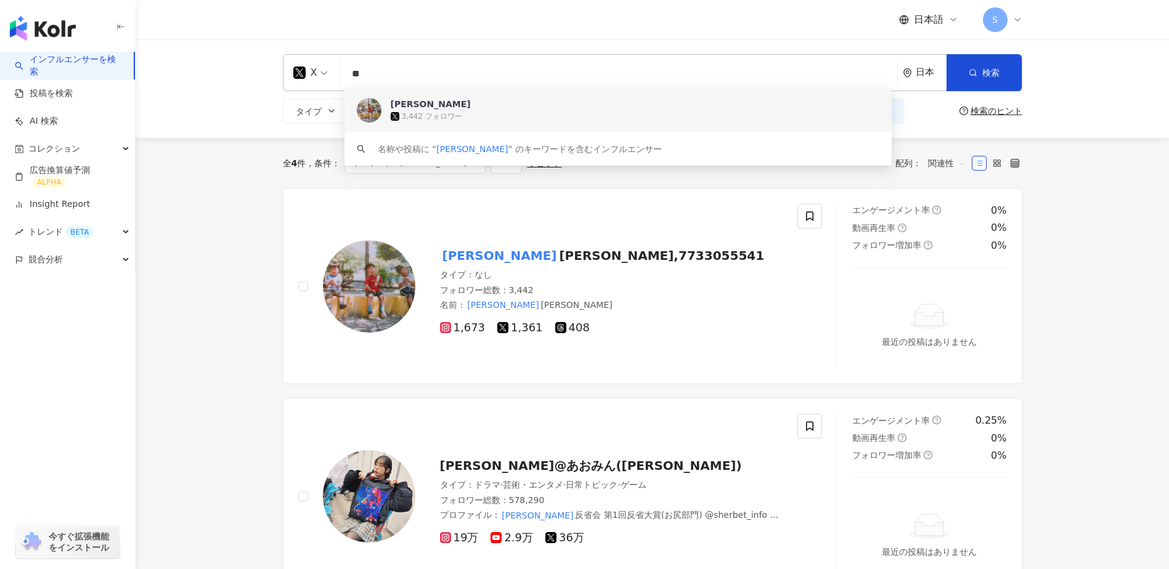
type input "**"
click at [496, 27] on div "日本語 S" at bounding box center [652, 19] width 739 height 39
drag, startPoint x: 394, startPoint y: 73, endPoint x: 331, endPoint y: 85, distance: 64.5
click at [331, 85] on div "X ** 日本 検索 fc1dabe8-c27e-47ef-ade9-ed408cafd722 keyword [PERSON_NAME] 3,442 フォロ…" at bounding box center [652, 72] width 739 height 37
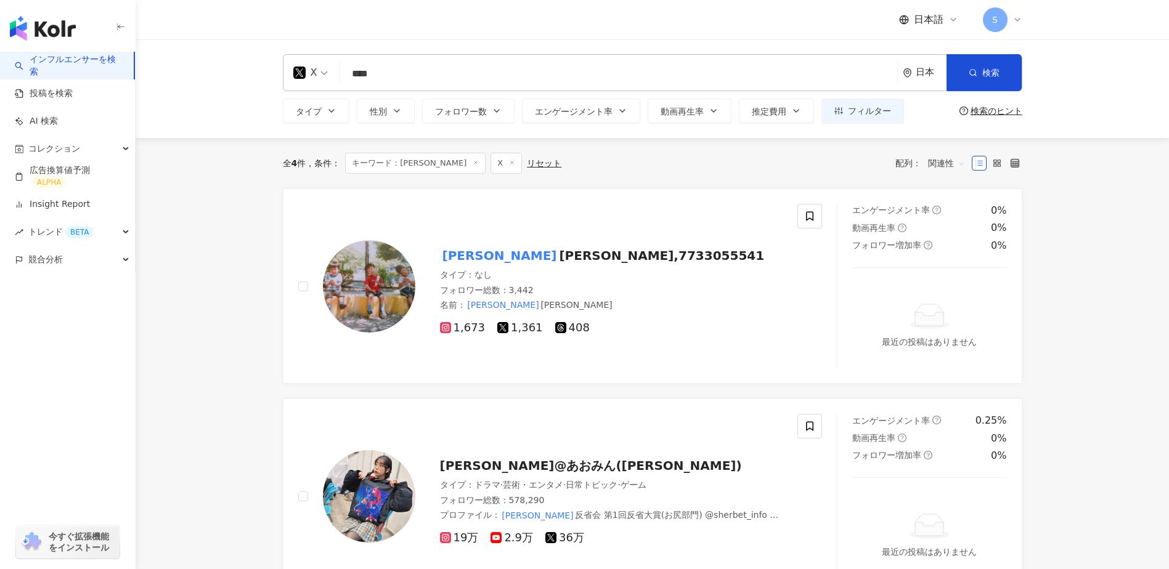
type input "****"
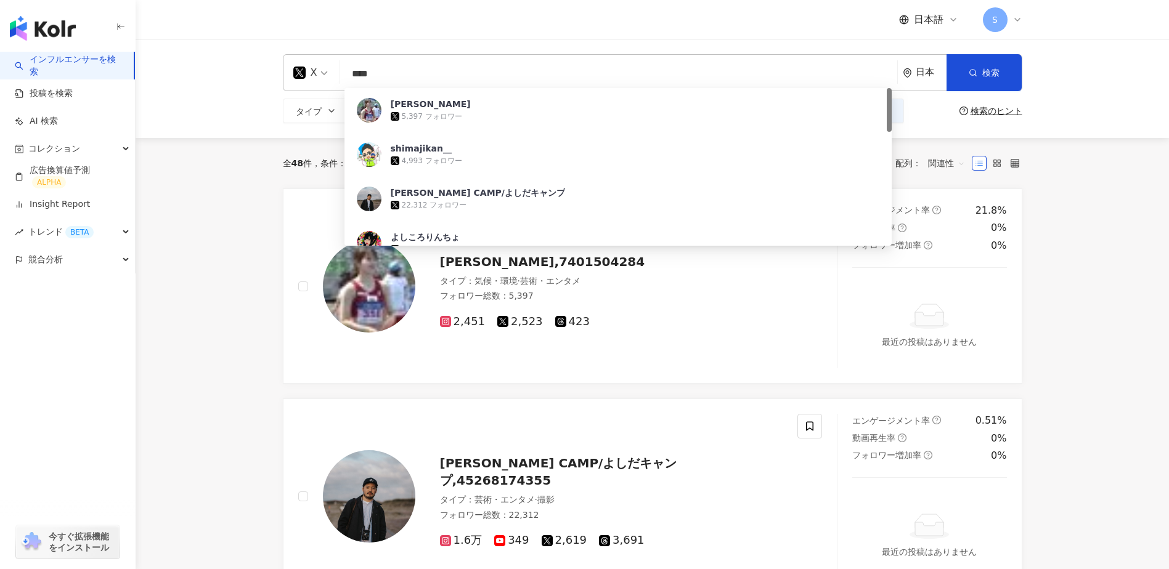
click at [216, 120] on div "X ありよし **** 日本 検索 b7e5fb25-dc43-4742-818f-b30520f3c234 6803103e-8c9d-4ff6-a4d7-…" at bounding box center [652, 88] width 1033 height 99
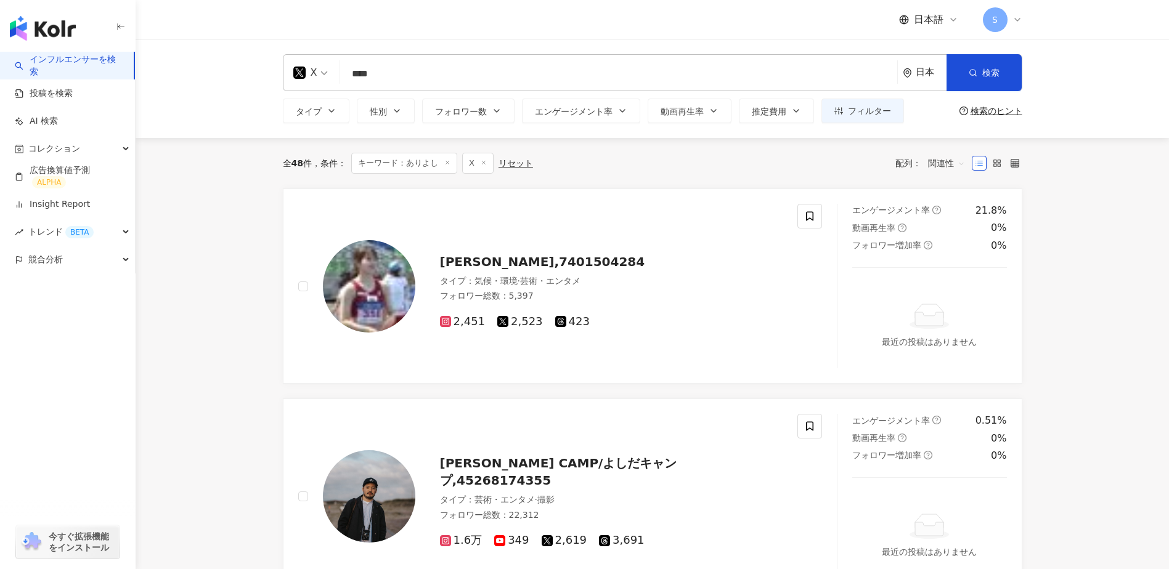
drag, startPoint x: 402, startPoint y: 78, endPoint x: 232, endPoint y: 93, distance: 170.7
click at [234, 92] on div "X **** 日本 検索 b7e5fb25-dc43-4742-818f-b30520f3c234 6803103e-8c9d-4ff6-a4d7-950fe…" at bounding box center [652, 88] width 1033 height 99
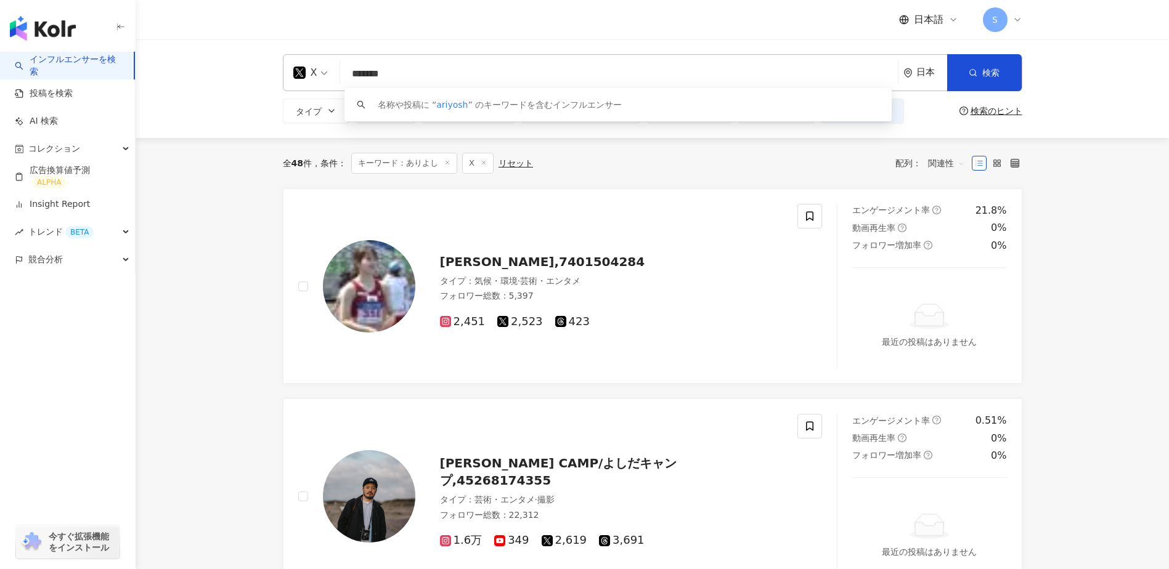
type input "********"
